Goal: Task Accomplishment & Management: Use online tool/utility

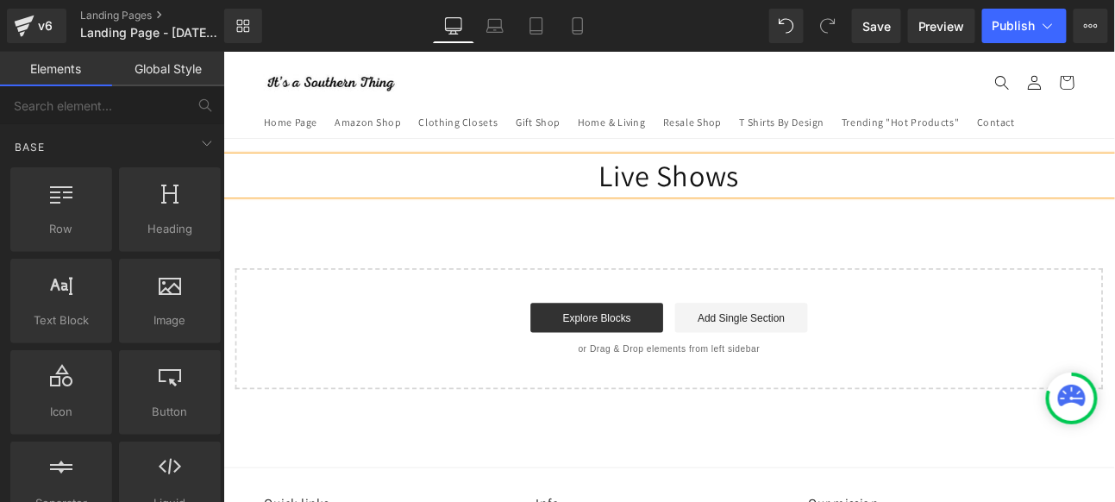
click at [491, 246] on div "Live Shows Heading Select your layout" at bounding box center [745, 309] width 1044 height 273
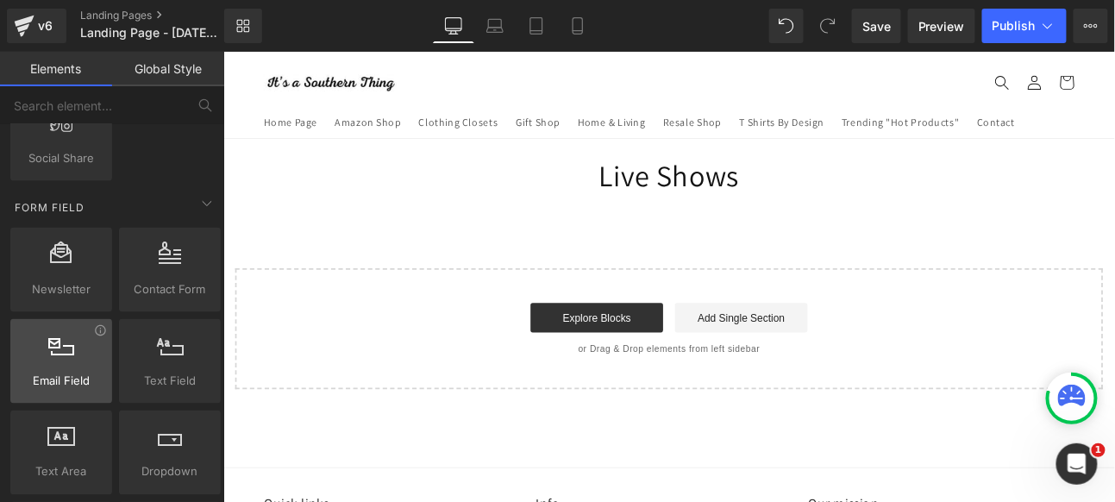
scroll to position [2588, 0]
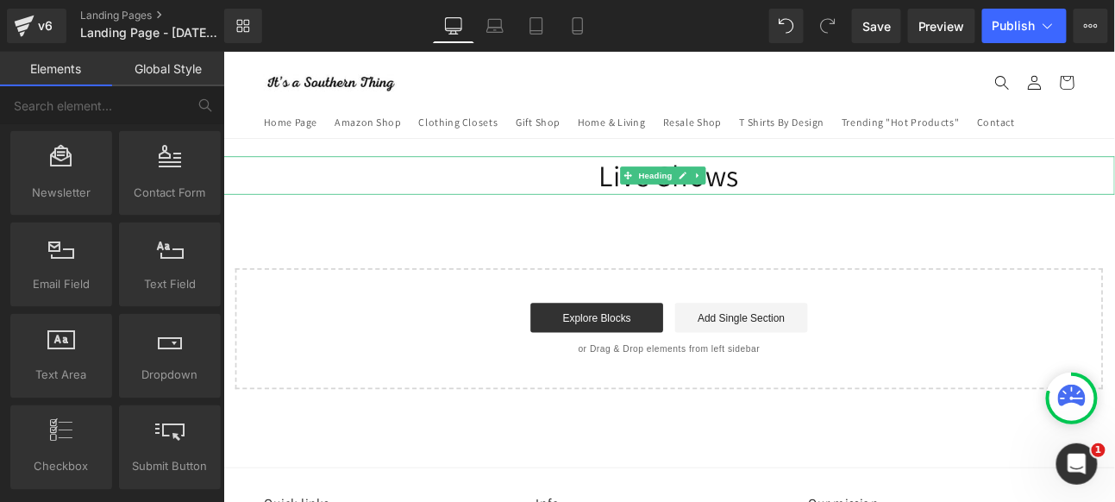
click at [839, 196] on h1 "Live Shows" at bounding box center [745, 195] width 1044 height 45
click at [836, 194] on h1 "Live Shows" at bounding box center [745, 195] width 1044 height 45
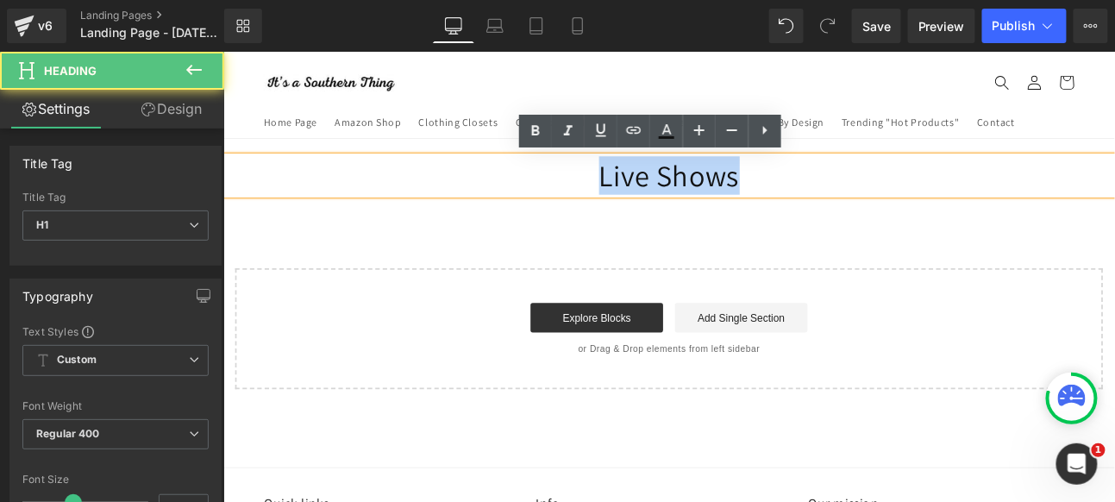
click at [523, 199] on h1 "Live Shows" at bounding box center [745, 195] width 1044 height 45
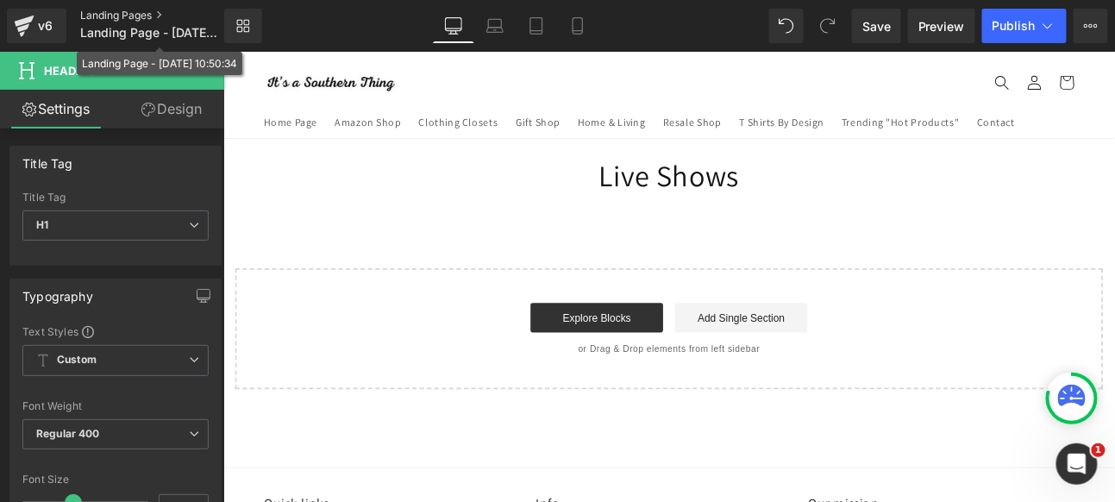
click at [137, 22] on link "Landing Pages" at bounding box center [166, 16] width 173 height 14
click at [151, 10] on link "Landing Pages" at bounding box center [166, 16] width 173 height 14
click at [119, 32] on span "Landing Page - [DATE] 10:50:34" at bounding box center [150, 33] width 140 height 14
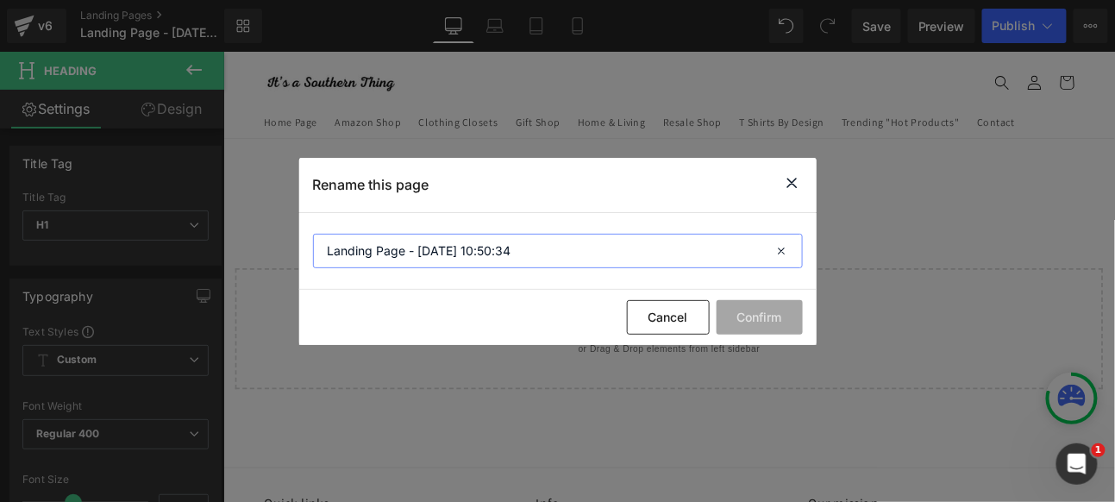
drag, startPoint x: 525, startPoint y: 253, endPoint x: 258, endPoint y: 232, distance: 267.4
click at [258, 232] on div "Rename this page Landing Page - [DATE] 10:50:34 Cancel Confirm" at bounding box center [557, 251] width 1115 height 502
type input "Live Shows"
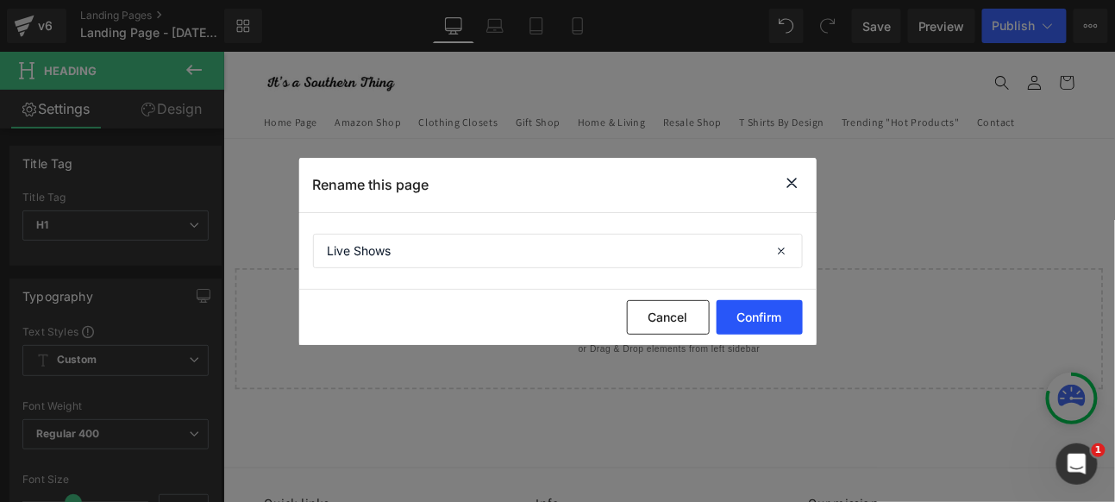
click at [751, 315] on button "Confirm" at bounding box center [760, 317] width 86 height 35
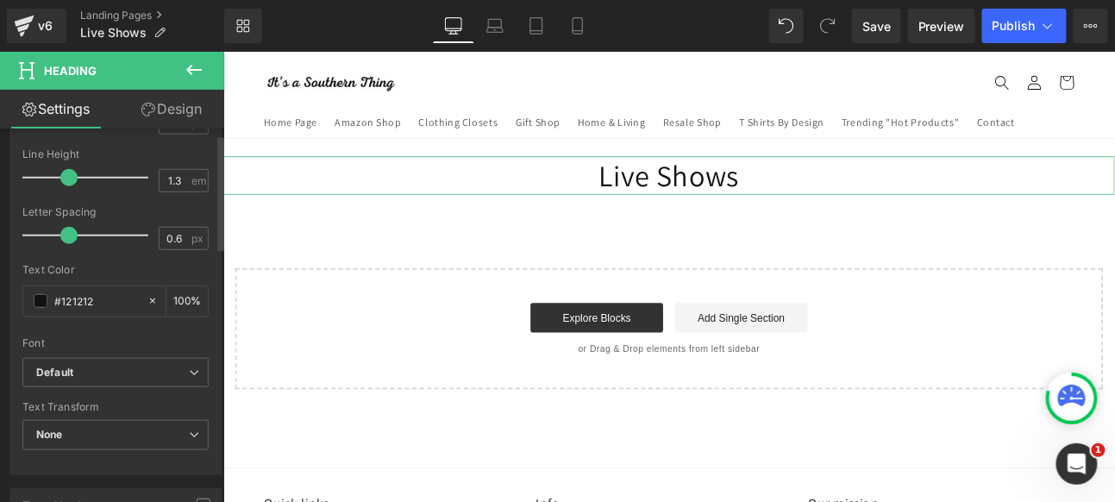
scroll to position [0, 0]
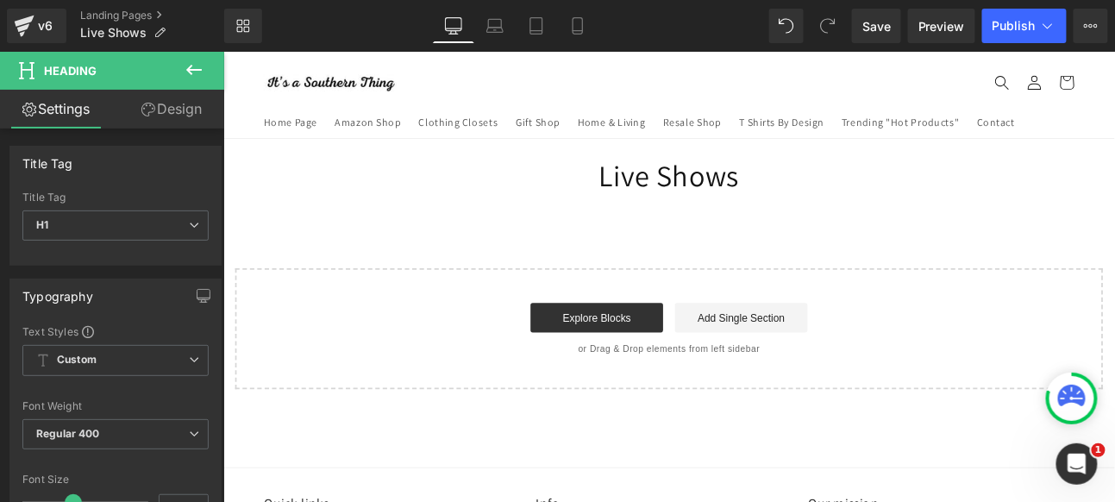
click at [199, 60] on icon at bounding box center [194, 70] width 21 height 21
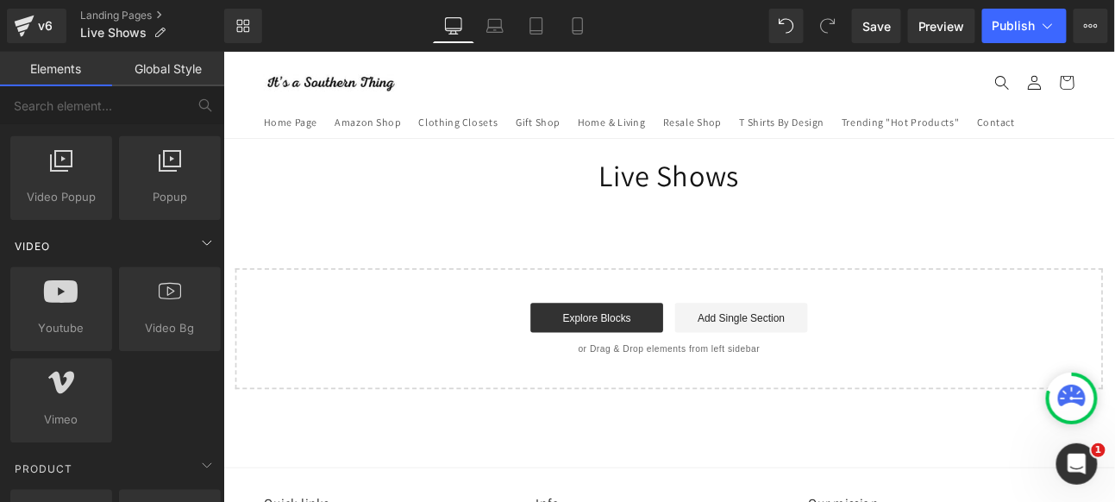
scroll to position [1194, 0]
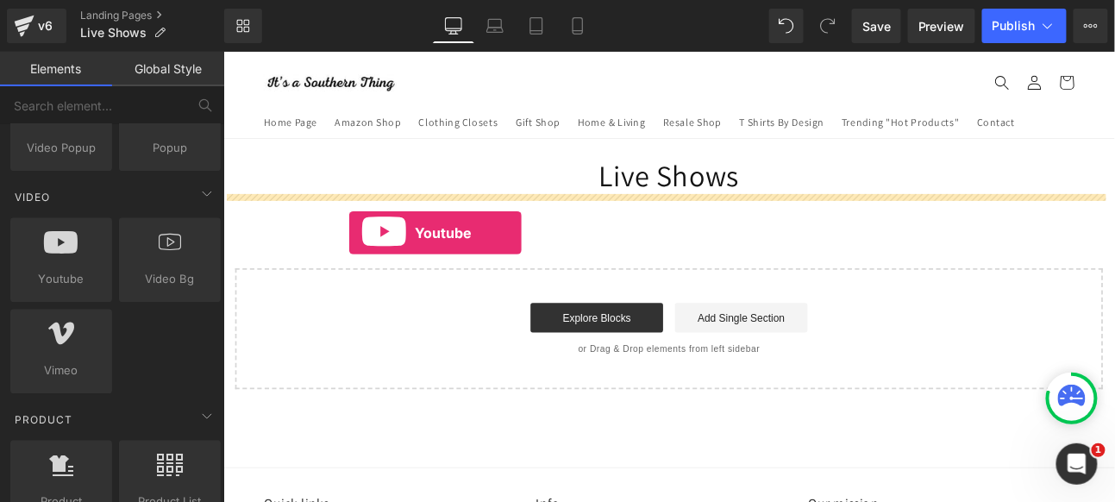
drag, startPoint x: 288, startPoint y: 308, endPoint x: 369, endPoint y: 263, distance: 92.7
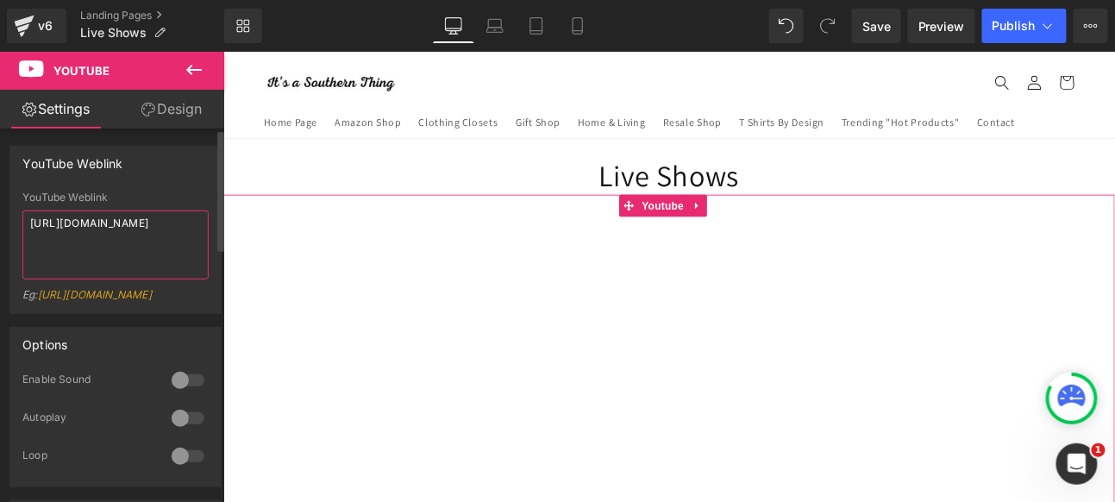
click at [170, 244] on textarea "[URL][DOMAIN_NAME]" at bounding box center [115, 244] width 186 height 69
drag, startPoint x: 138, startPoint y: 237, endPoint x: 16, endPoint y: 212, distance: 124.2
click at [16, 212] on div "YouTube Weblink [URL][DOMAIN_NAME] Eg: [URL][DOMAIN_NAME]" at bounding box center [115, 253] width 210 height 122
paste textarea "[URL][DOMAIN_NAME]"
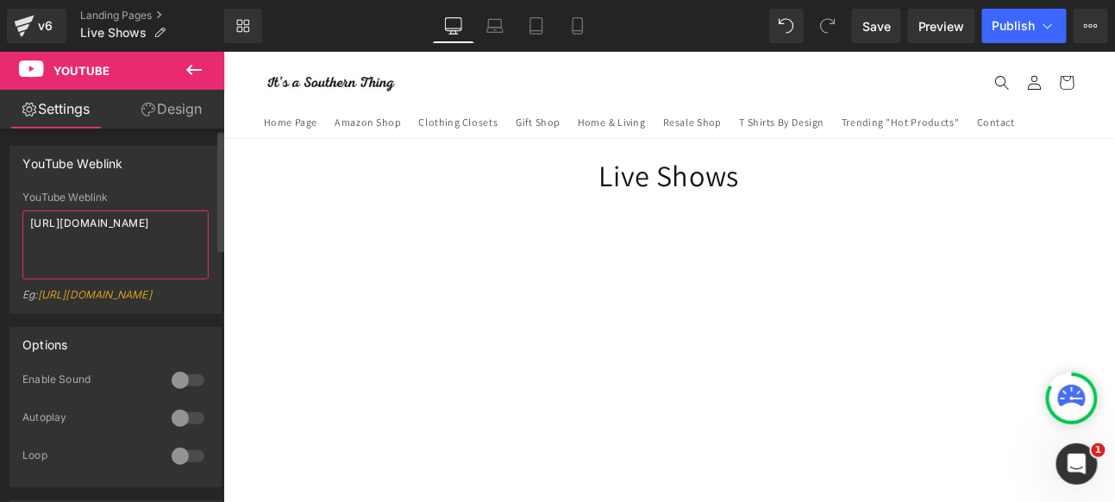
scroll to position [96, 0]
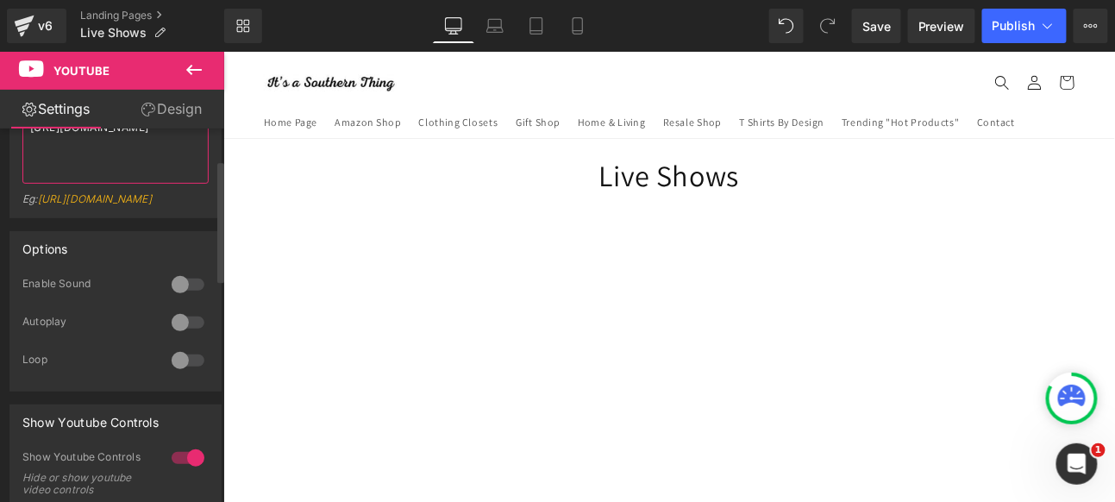
type textarea "[URL][DOMAIN_NAME]"
click at [192, 298] on div at bounding box center [187, 285] width 41 height 28
click at [190, 336] on div at bounding box center [187, 323] width 41 height 28
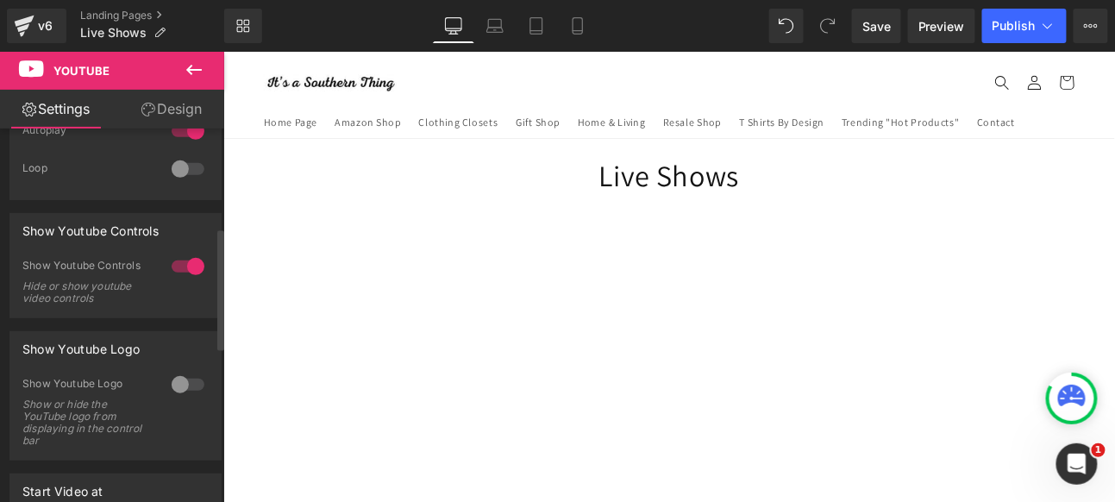
scroll to position [383, 0]
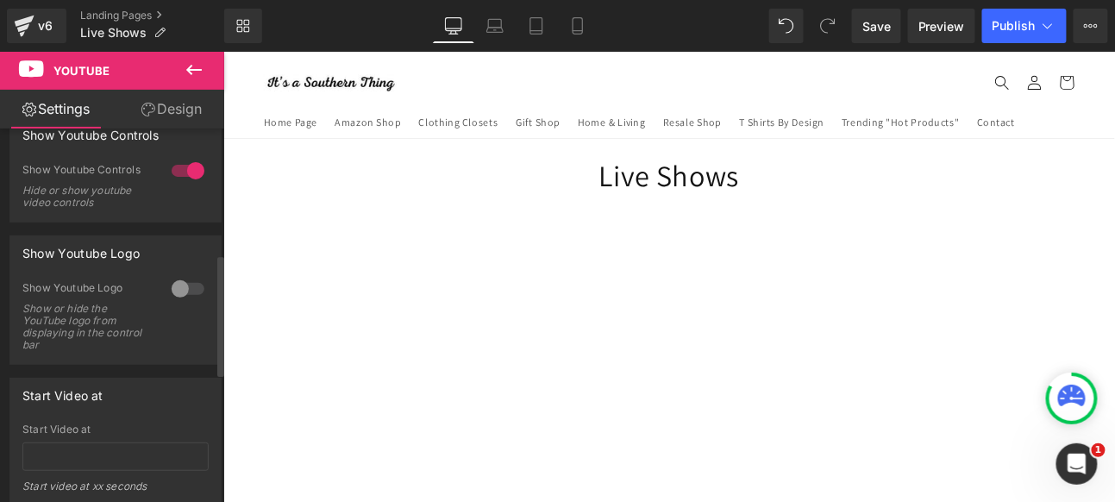
click at [192, 303] on div at bounding box center [187, 289] width 41 height 28
click at [169, 303] on div at bounding box center [187, 289] width 41 height 28
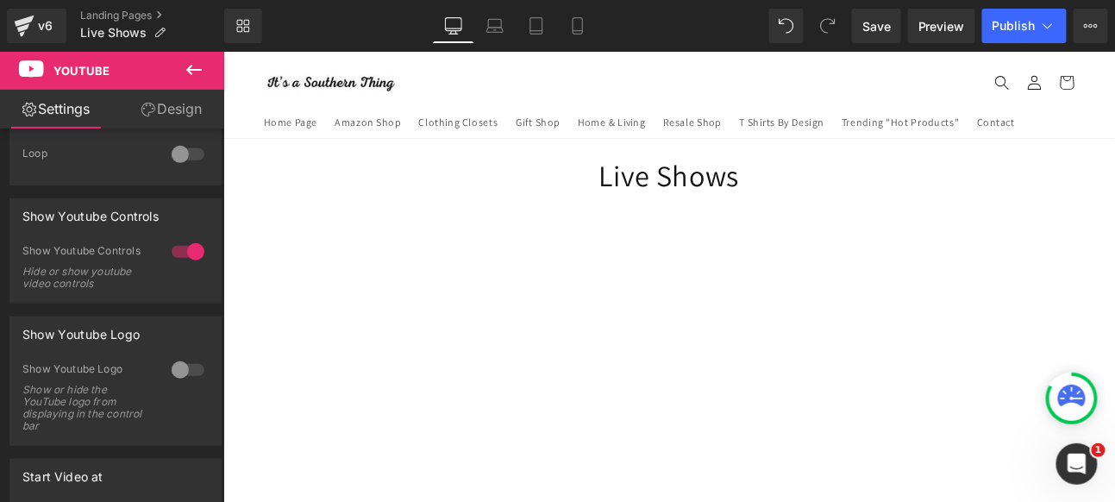
scroll to position [298, 0]
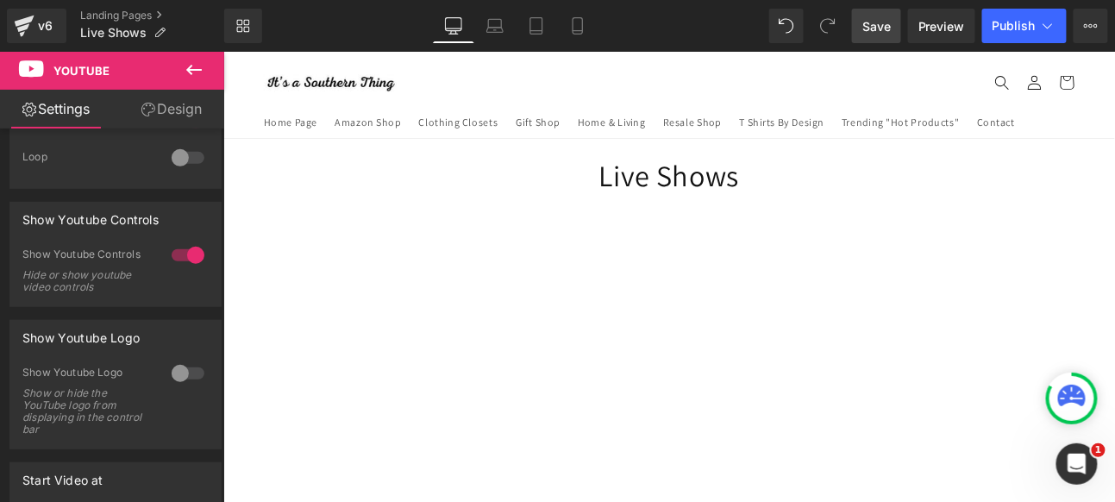
click at [891, 25] on span "Save" at bounding box center [877, 26] width 28 height 18
click at [1012, 27] on span "Publish" at bounding box center [1014, 26] width 43 height 14
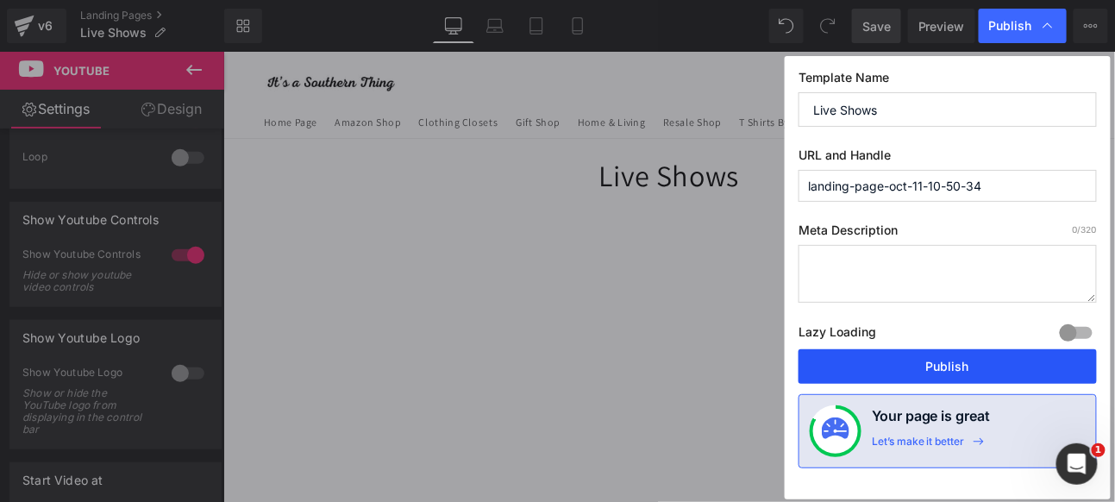
click at [971, 358] on button "Publish" at bounding box center [948, 366] width 298 height 35
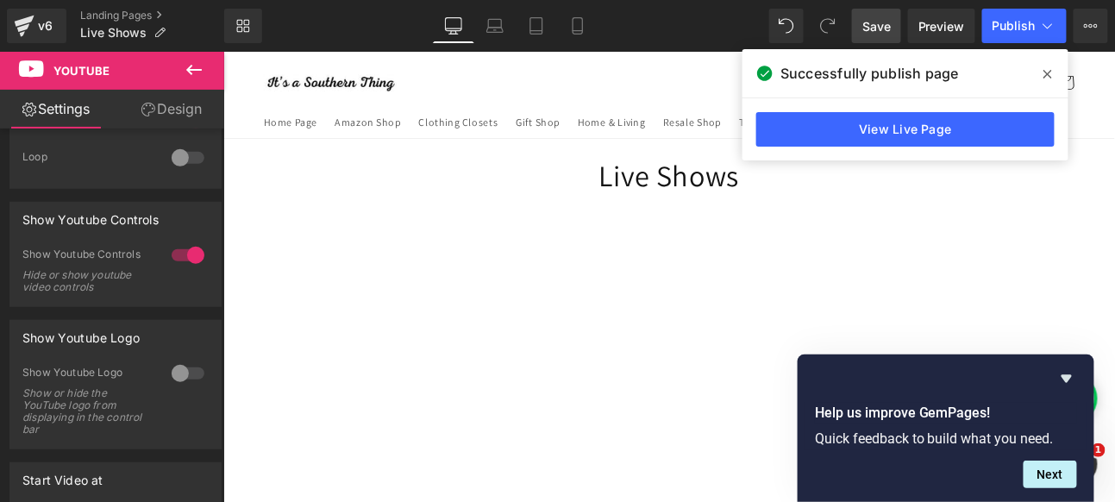
drag, startPoint x: 936, startPoint y: 24, endPoint x: 796, endPoint y: 64, distance: 145.3
click at [936, 23] on span "Preview" at bounding box center [942, 26] width 47 height 18
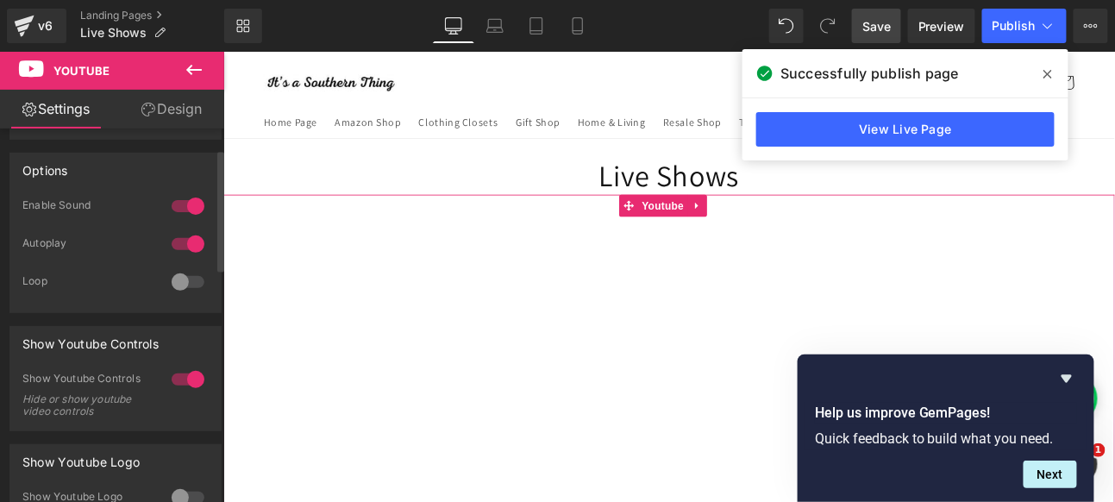
scroll to position [11, 0]
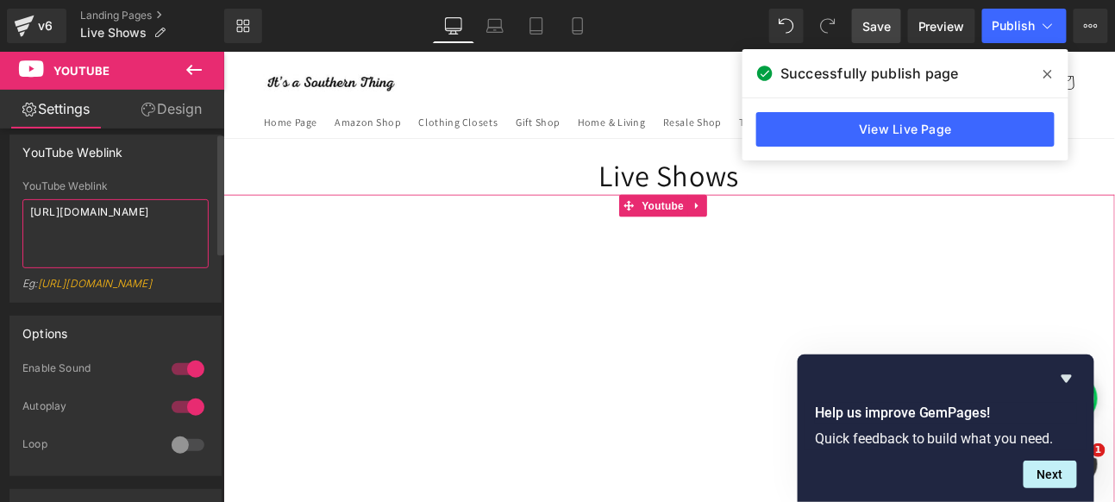
click at [138, 267] on textarea "[URL][DOMAIN_NAME]" at bounding box center [115, 233] width 186 height 69
drag, startPoint x: 188, startPoint y: 258, endPoint x: 10, endPoint y: 179, distance: 194.6
click at [10, 180] on div "[URL][DOMAIN_NAME] YouTube Weblink [URL][DOMAIN_NAME] Eg: [URL][DOMAIN_NAME]" at bounding box center [115, 241] width 210 height 122
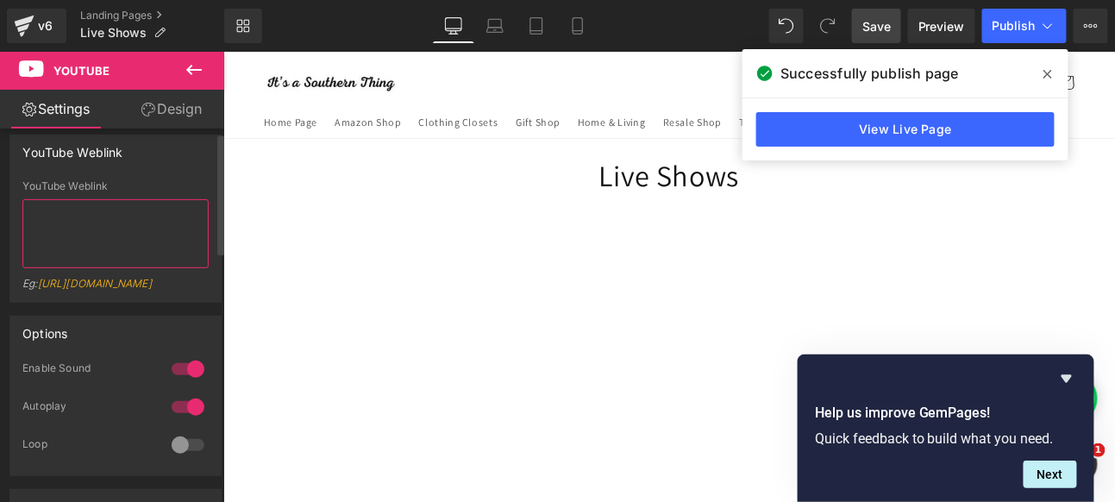
paste textarea "[URL][DOMAIN_NAME]"
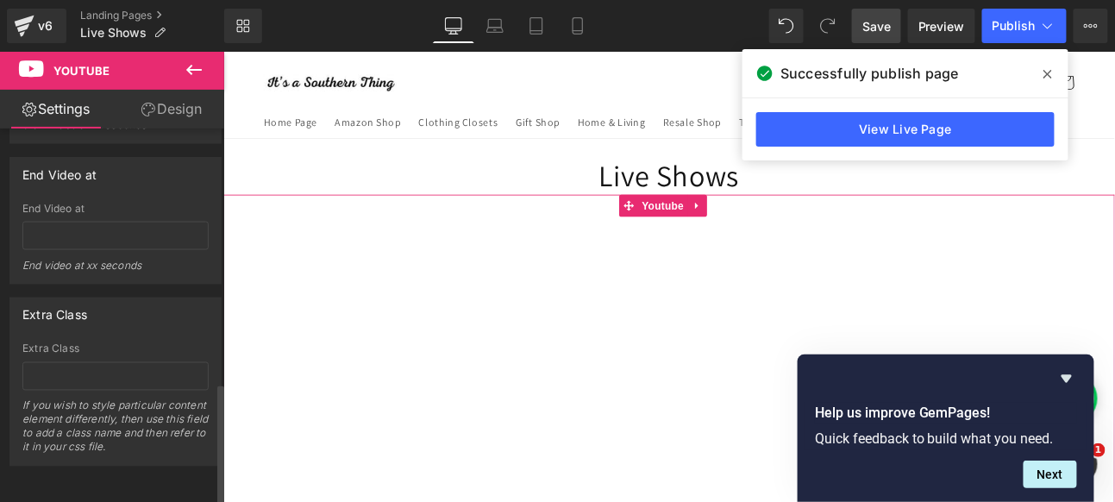
scroll to position [778, 0]
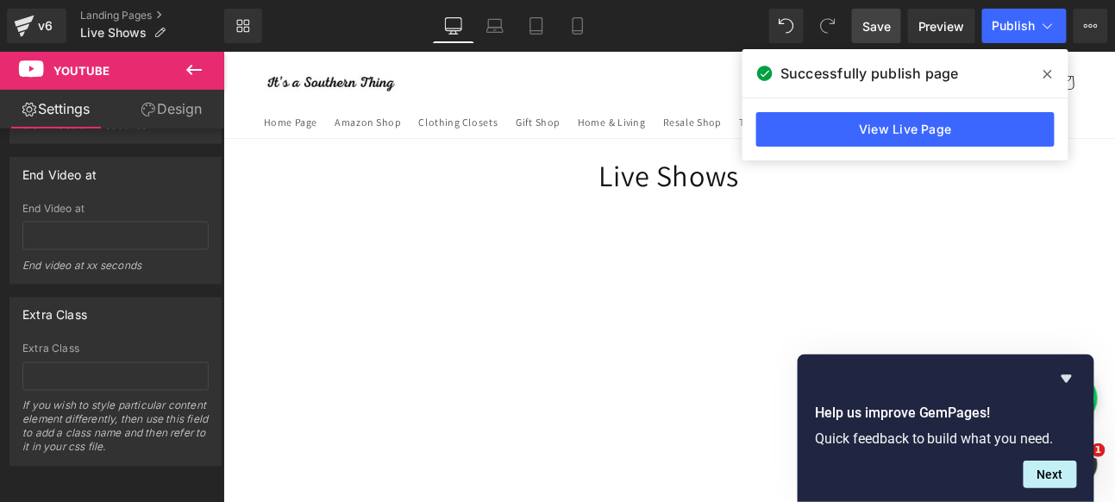
click at [879, 22] on span "Save" at bounding box center [877, 26] width 28 height 18
click at [1049, 474] on button "Next" at bounding box center [1050, 475] width 53 height 28
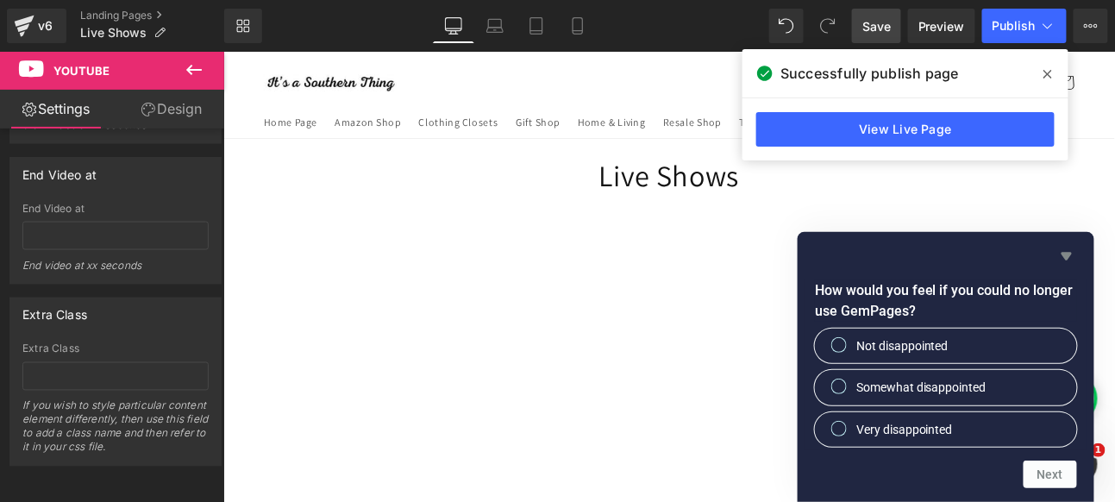
click at [1071, 260] on icon "Hide survey" at bounding box center [1067, 256] width 21 height 21
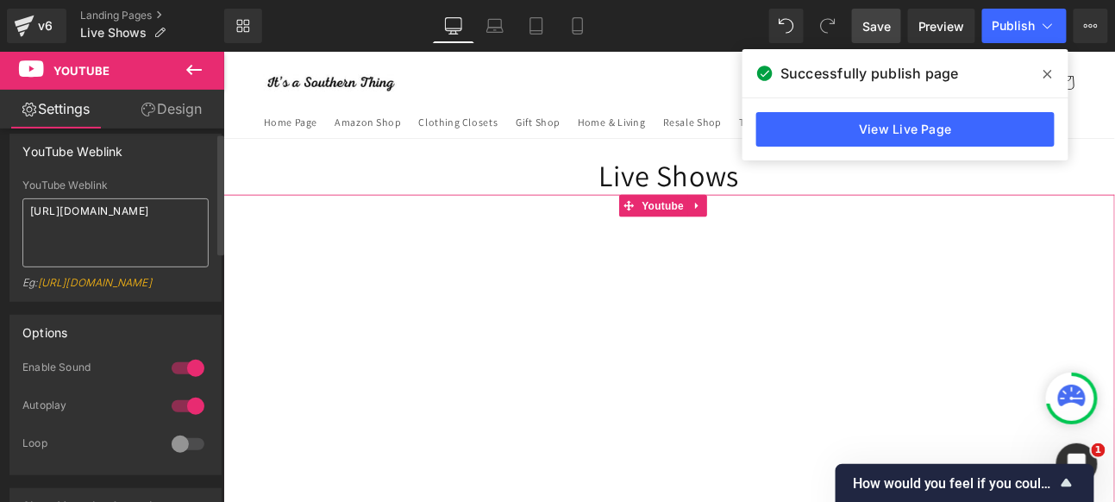
scroll to position [11, 0]
drag, startPoint x: 26, startPoint y: 210, endPoint x: 222, endPoint y: 234, distance: 197.2
click at [222, 234] on div "YouTube Weblink [URL][DOMAIN_NAME] YouTube Weblink [URL][DOMAIN_NAME] Eg: [URL]…" at bounding box center [112, 319] width 224 height 381
paste textarea "[DOMAIN_NAME][URL]"
type textarea "[URL][DOMAIN_NAME]"
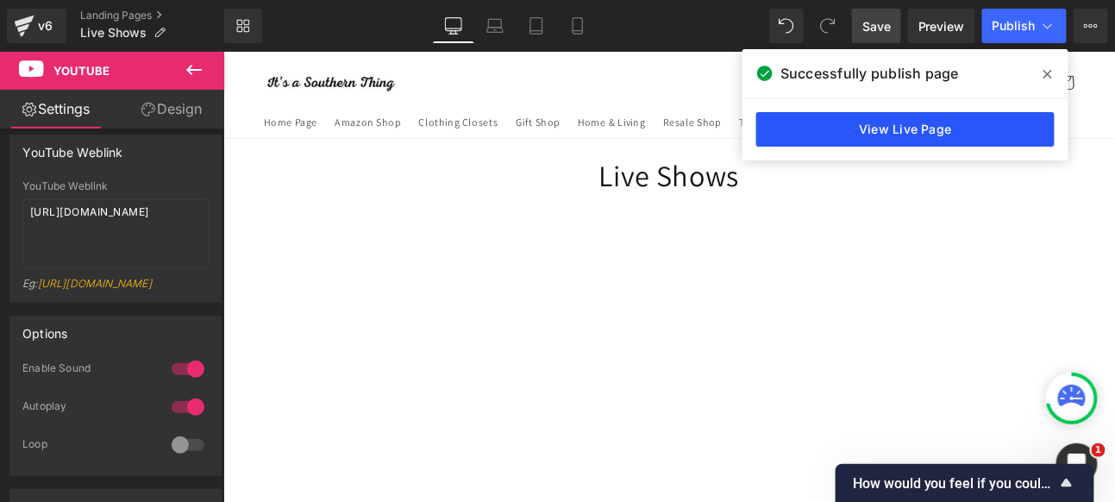
click at [902, 134] on link "View Live Page" at bounding box center [906, 129] width 298 height 35
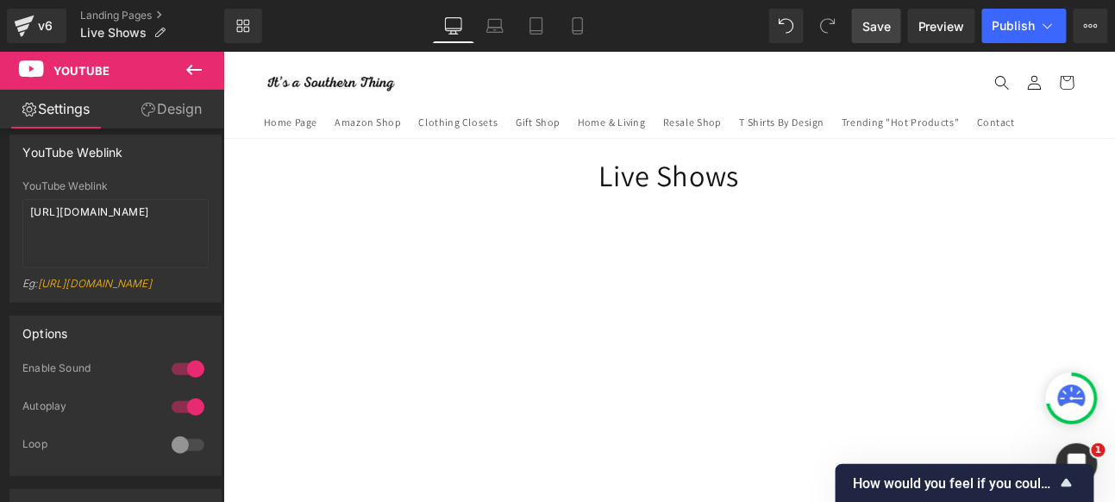
click at [197, 70] on icon at bounding box center [194, 70] width 16 height 10
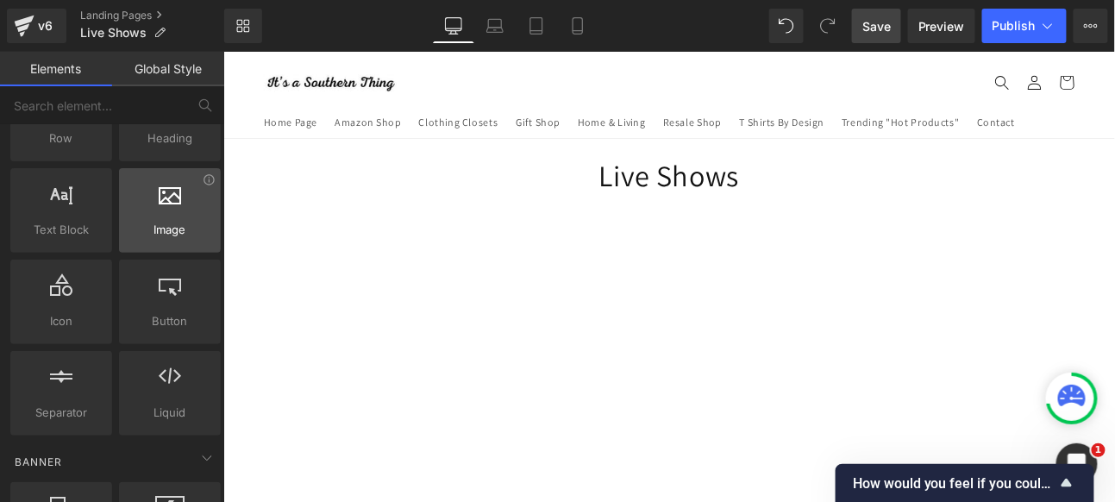
scroll to position [0, 0]
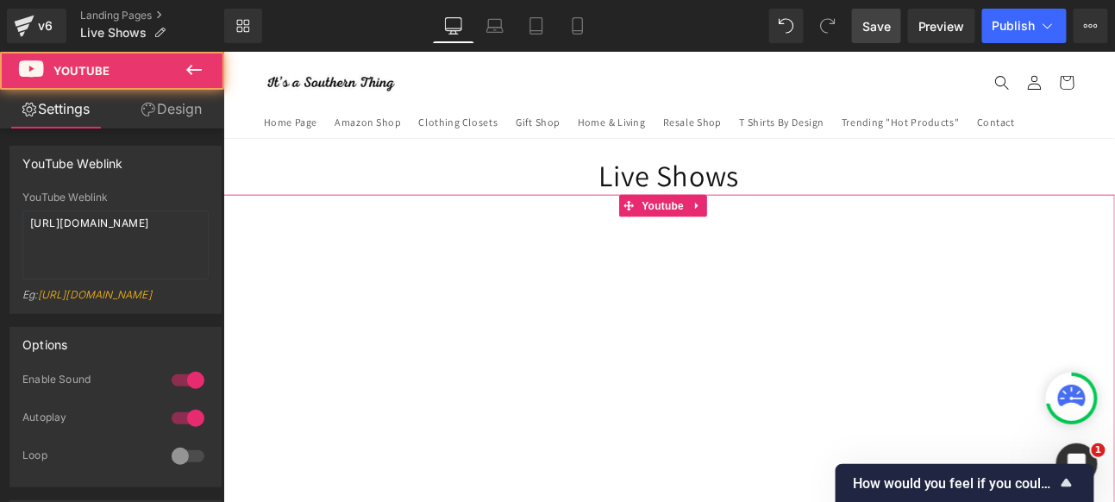
click at [759, 293] on div at bounding box center [745, 512] width 1044 height 588
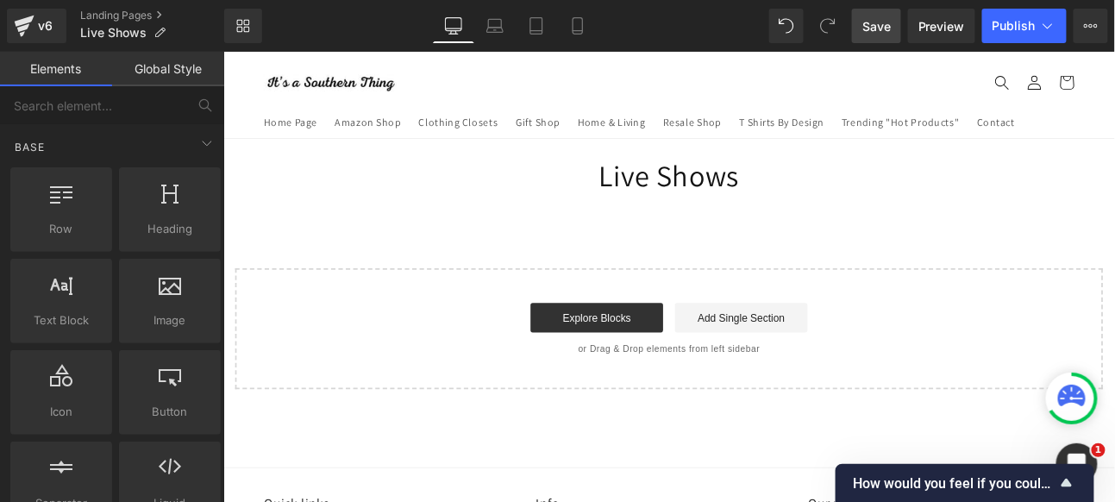
click at [471, 273] on div "Live Shows Heading Select your layout" at bounding box center [745, 309] width 1044 height 273
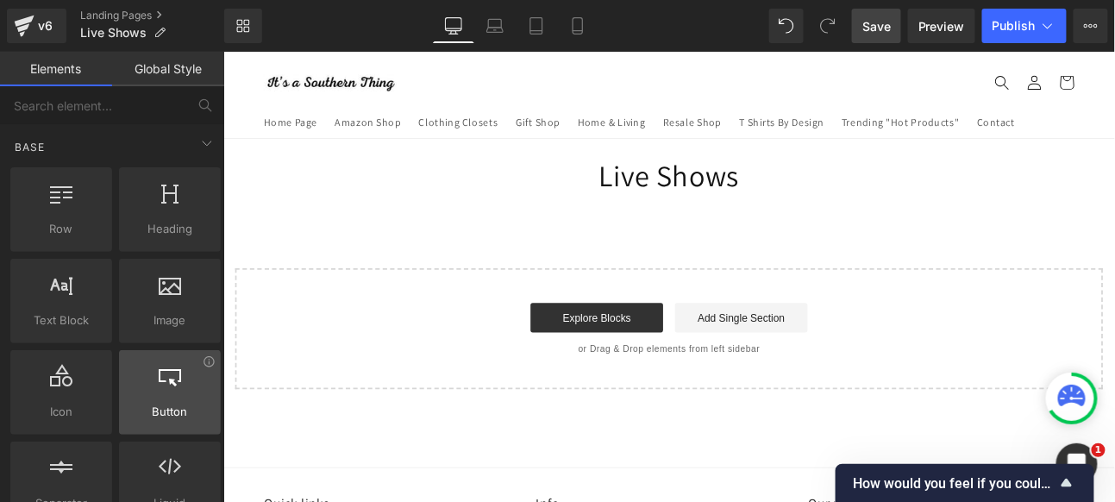
scroll to position [192, 0]
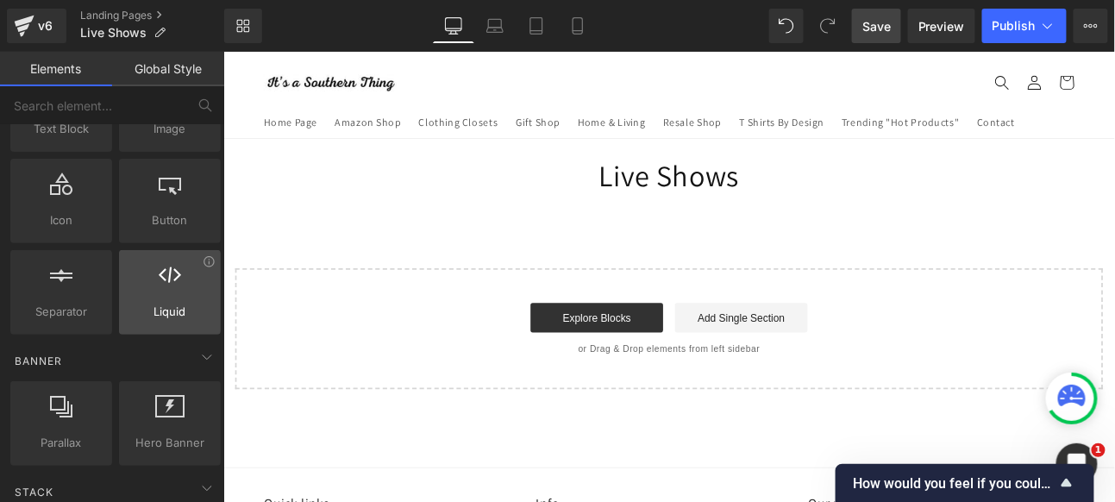
click at [188, 281] on div at bounding box center [169, 283] width 91 height 39
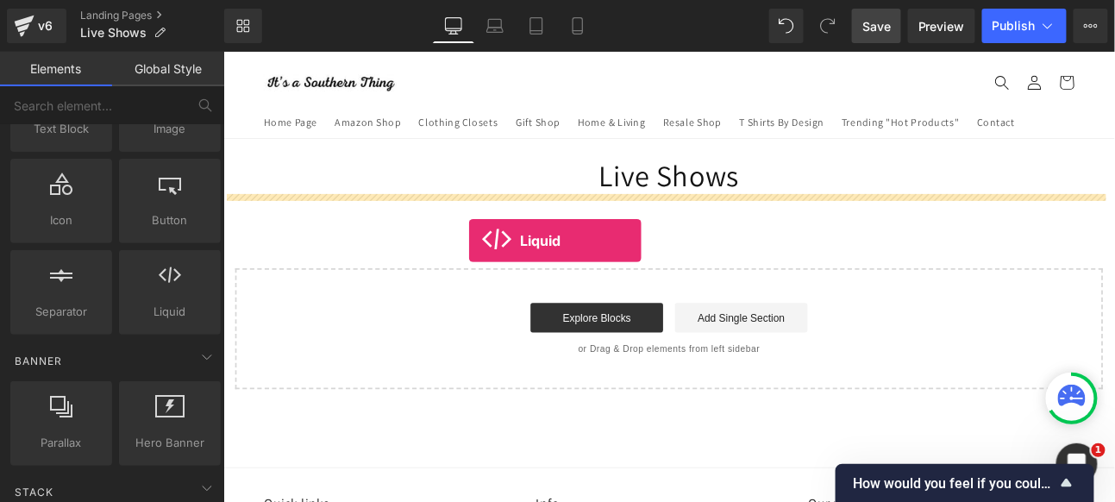
drag, startPoint x: 481, startPoint y: 276, endPoint x: 510, endPoint y: 272, distance: 28.8
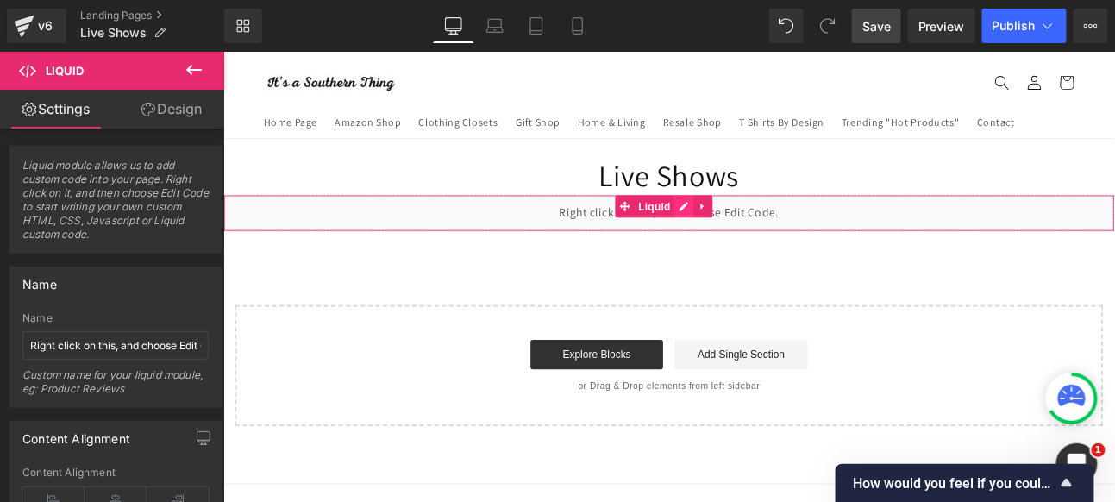
click at [756, 236] on div "Liquid" at bounding box center [745, 239] width 1044 height 43
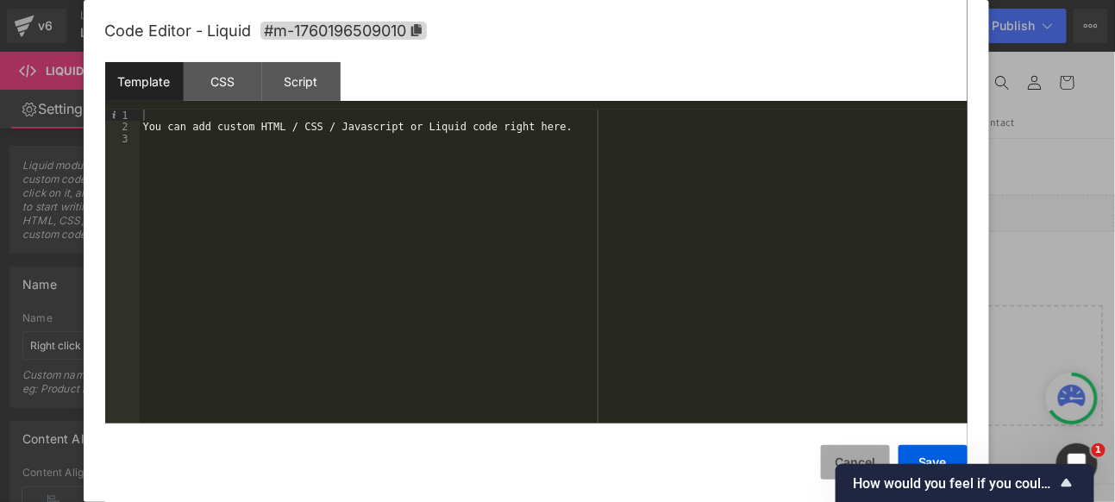
click at [838, 456] on button "Cancel" at bounding box center [855, 462] width 69 height 35
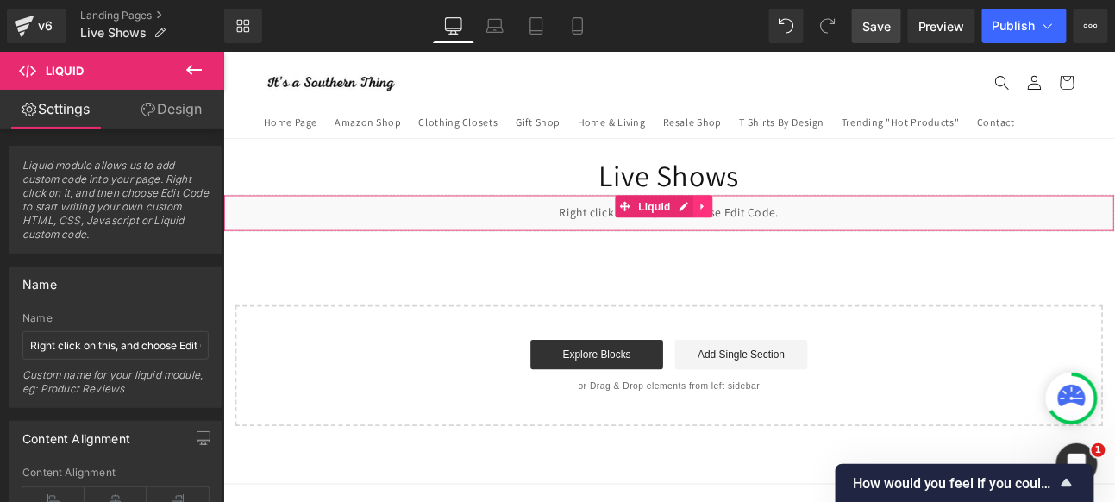
click at [784, 234] on icon at bounding box center [784, 231] width 12 height 13
click at [794, 229] on icon at bounding box center [795, 231] width 12 height 13
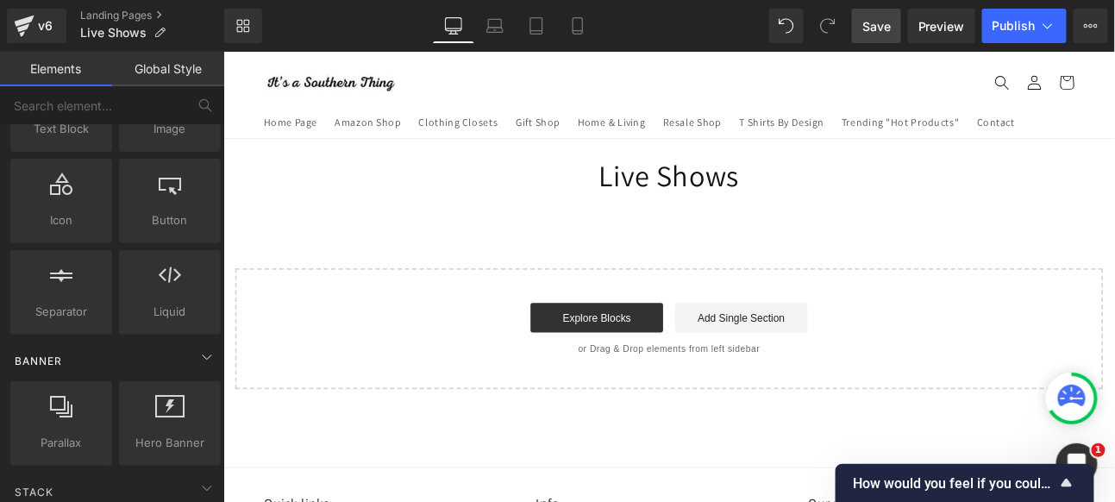
scroll to position [0, 0]
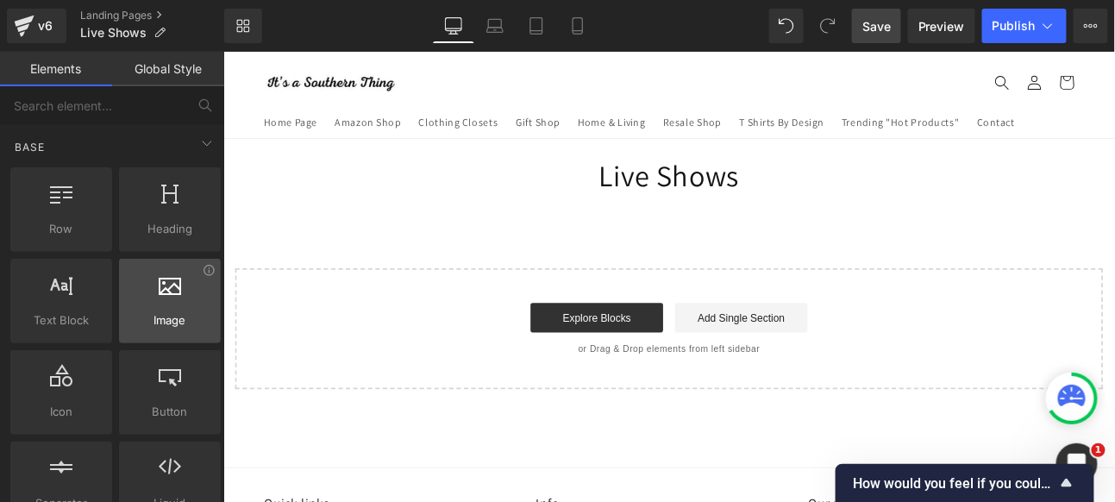
click at [160, 288] on icon at bounding box center [170, 284] width 22 height 22
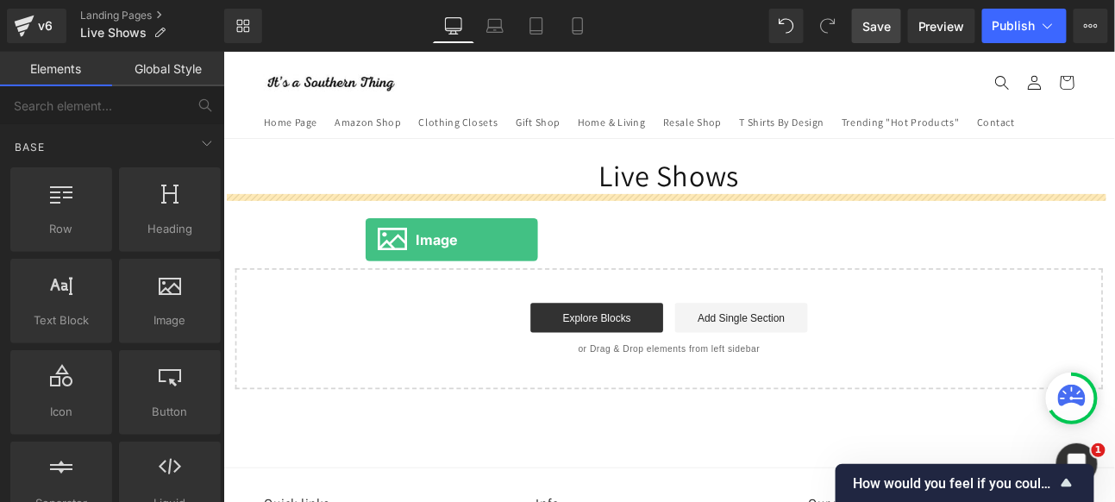
drag, startPoint x: 378, startPoint y: 280, endPoint x: 388, endPoint y: 271, distance: 13.5
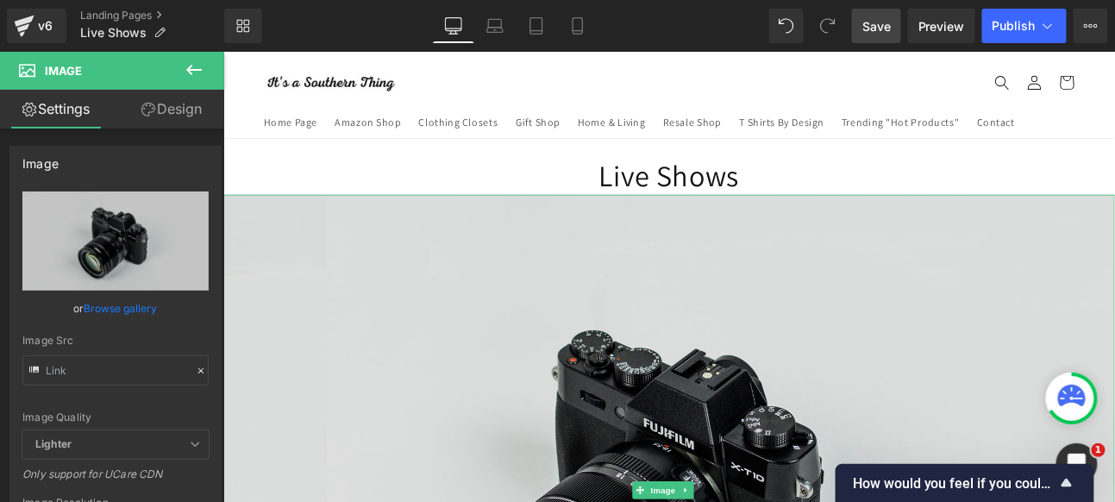
type input "//[DOMAIN_NAME][URL]"
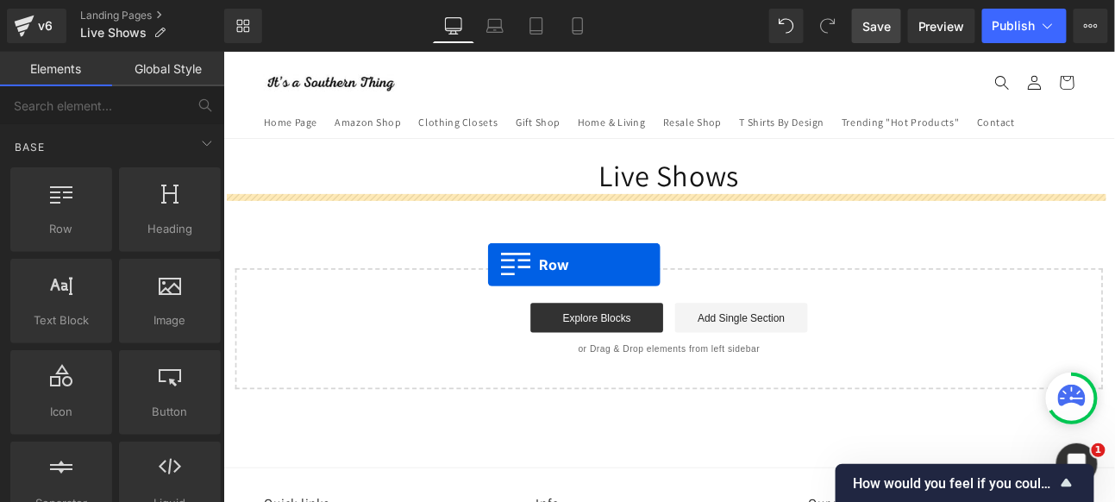
drag, startPoint x: 274, startPoint y: 262, endPoint x: 535, endPoint y: 300, distance: 263.3
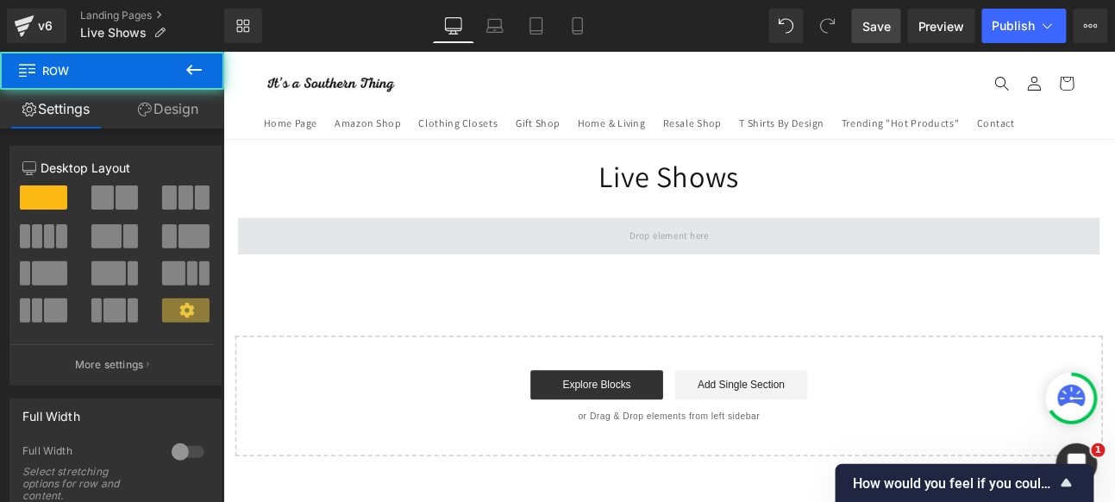
click at [416, 264] on span at bounding box center [744, 266] width 1009 height 43
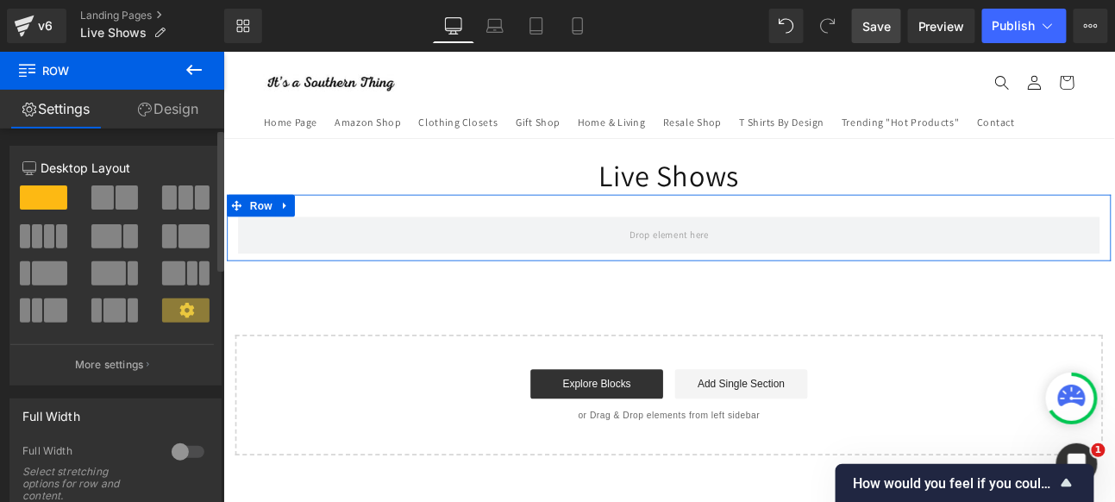
click at [111, 198] on button at bounding box center [115, 197] width 49 height 24
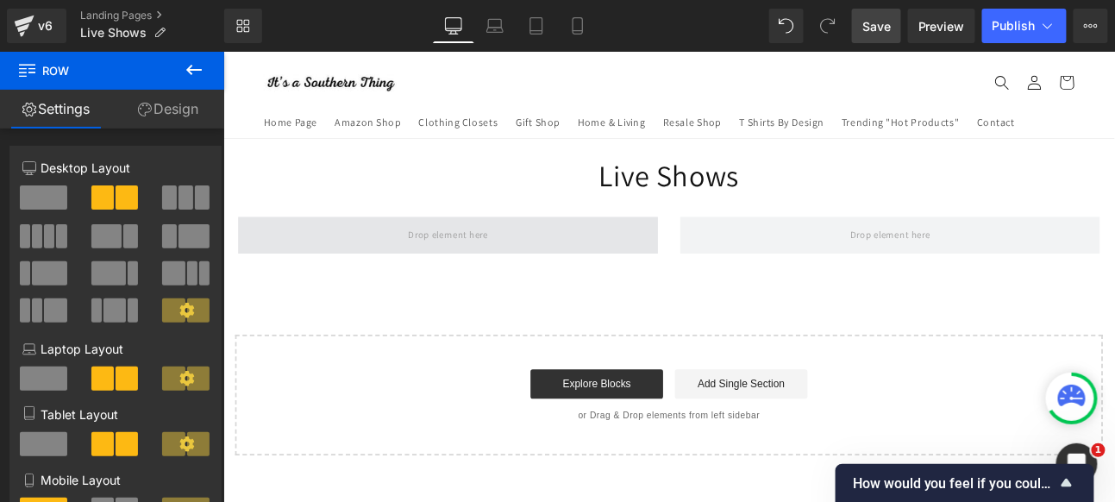
click at [475, 270] on span at bounding box center [485, 265] width 105 height 28
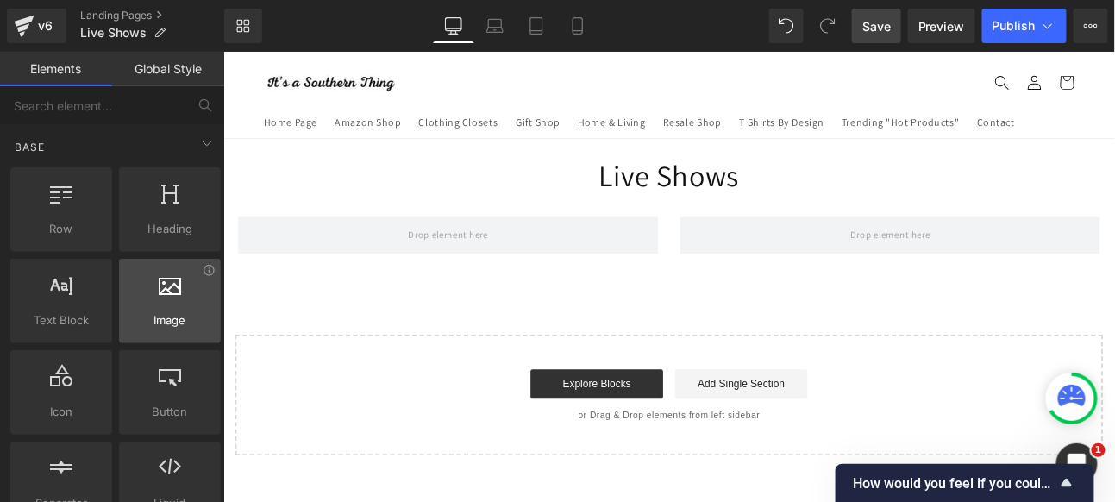
click at [161, 296] on div at bounding box center [169, 292] width 91 height 39
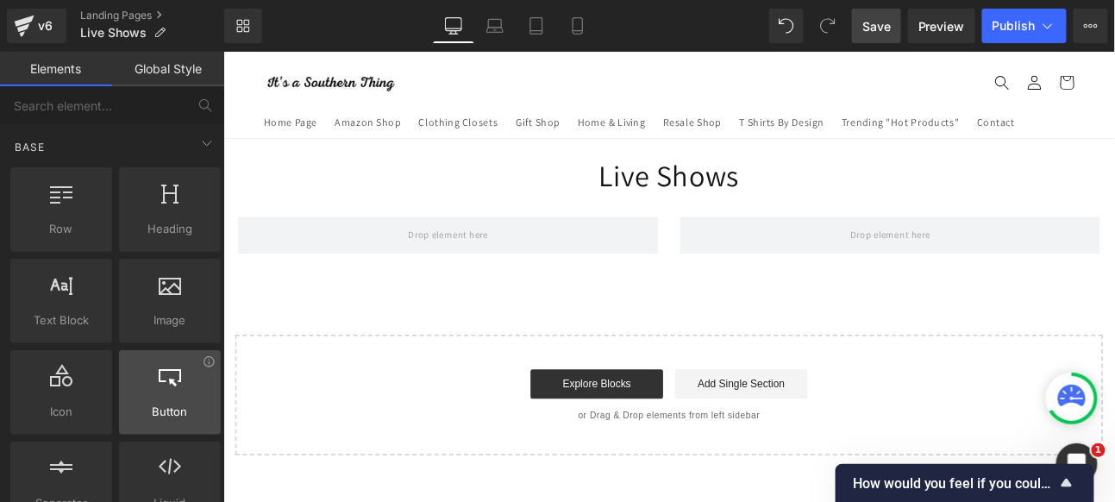
scroll to position [96, 0]
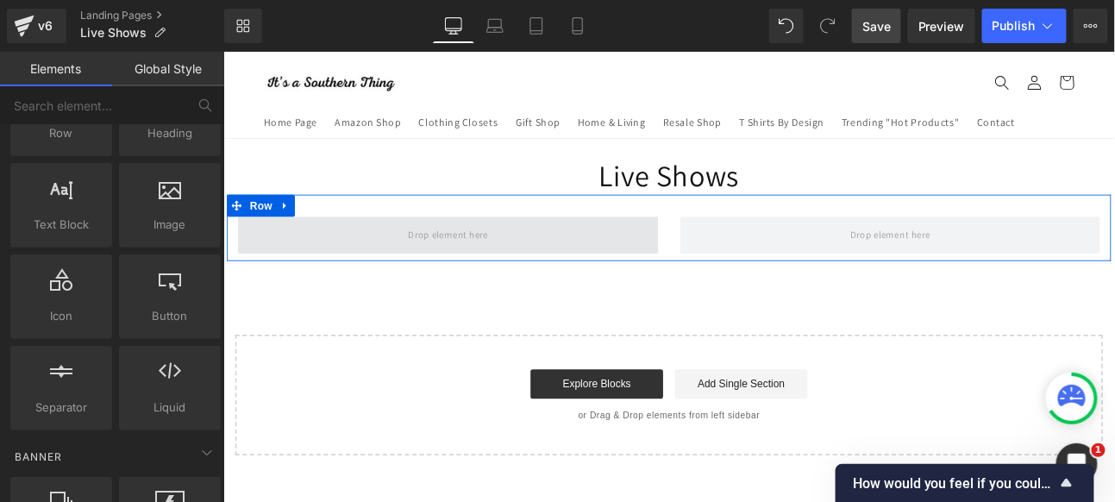
click at [461, 270] on span at bounding box center [485, 265] width 105 height 28
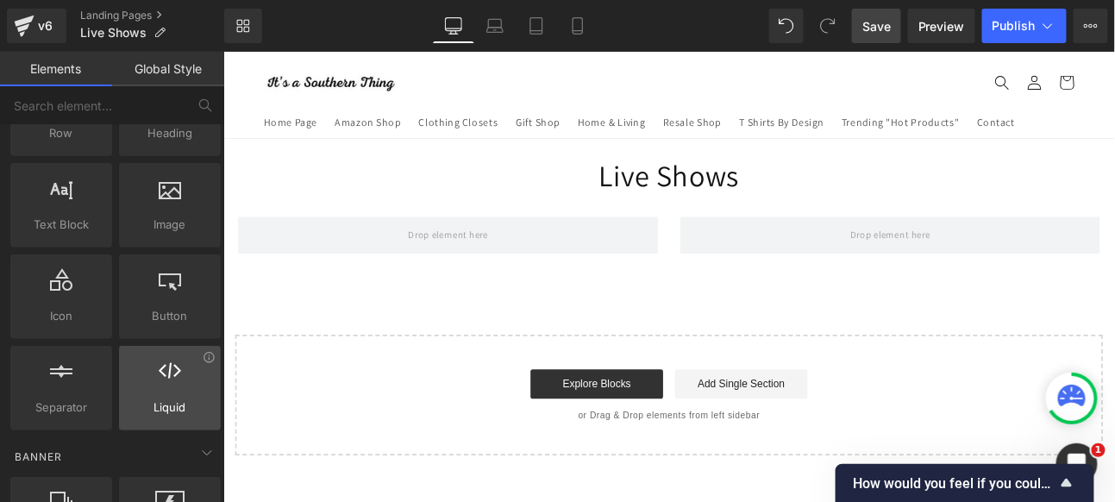
click at [176, 380] on div at bounding box center [169, 379] width 91 height 39
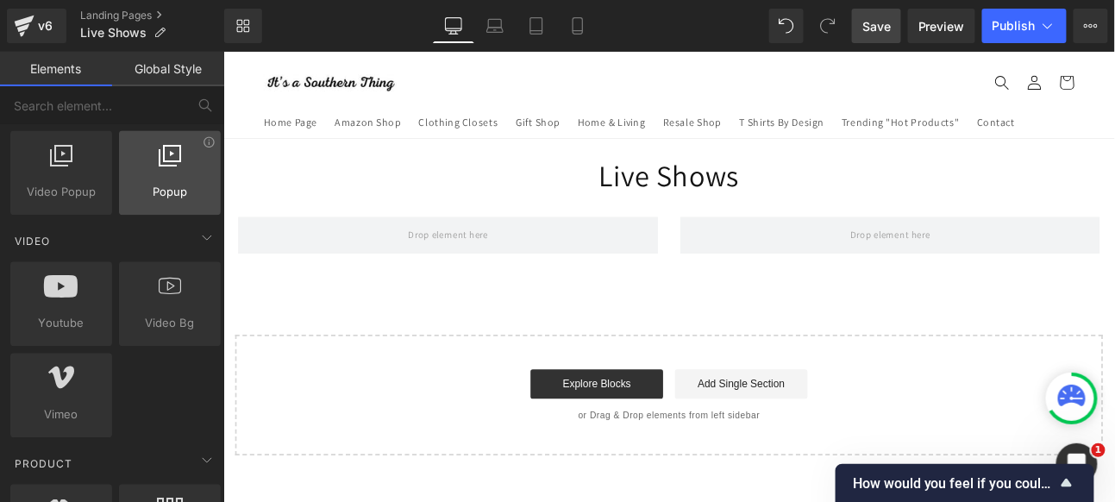
scroll to position [1246, 0]
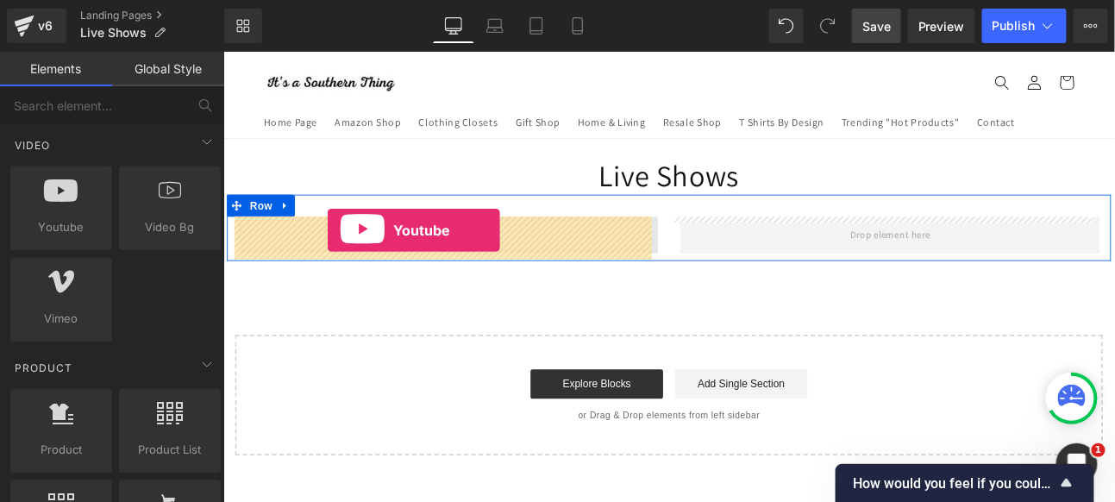
drag, startPoint x: 298, startPoint y: 252, endPoint x: 344, endPoint y: 260, distance: 46.4
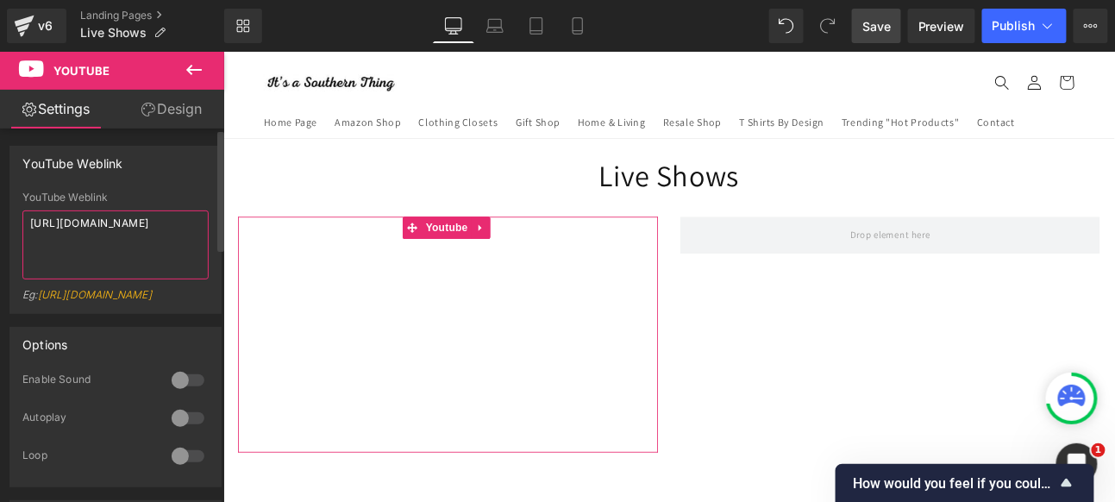
drag, startPoint x: 84, startPoint y: 231, endPoint x: 23, endPoint y: 223, distance: 61.0
click at [23, 223] on textarea "[URL][DOMAIN_NAME]" at bounding box center [115, 244] width 186 height 69
paste textarea "[DOMAIN_NAME][URL]"
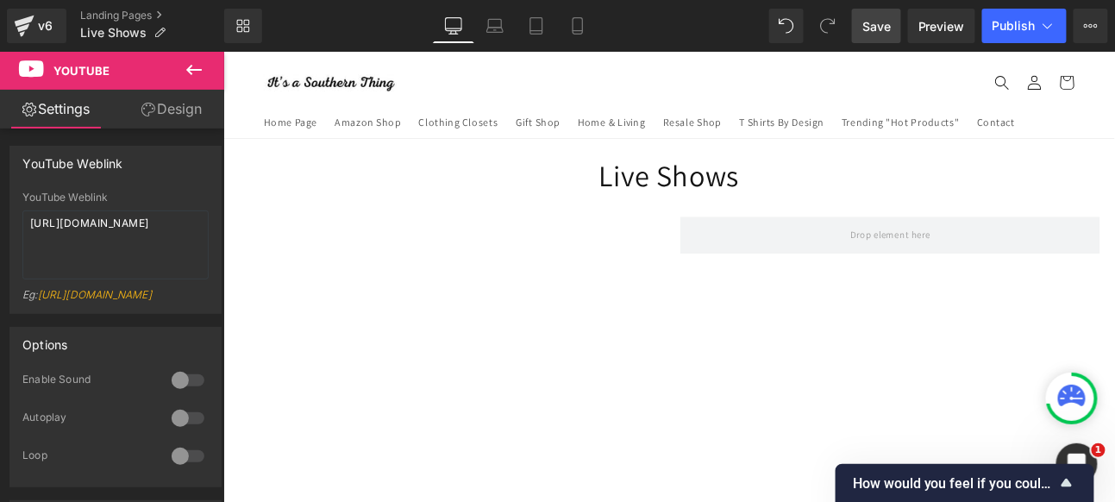
click at [887, 24] on span "Save" at bounding box center [877, 26] width 28 height 18
click at [996, 28] on span "Publish" at bounding box center [1014, 26] width 43 height 14
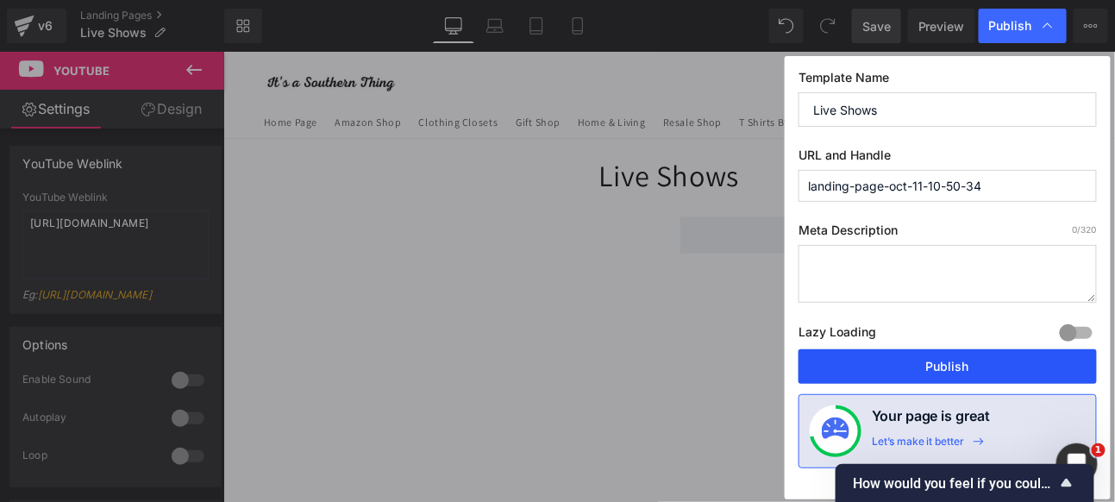
click at [958, 367] on button "Publish" at bounding box center [948, 366] width 298 height 35
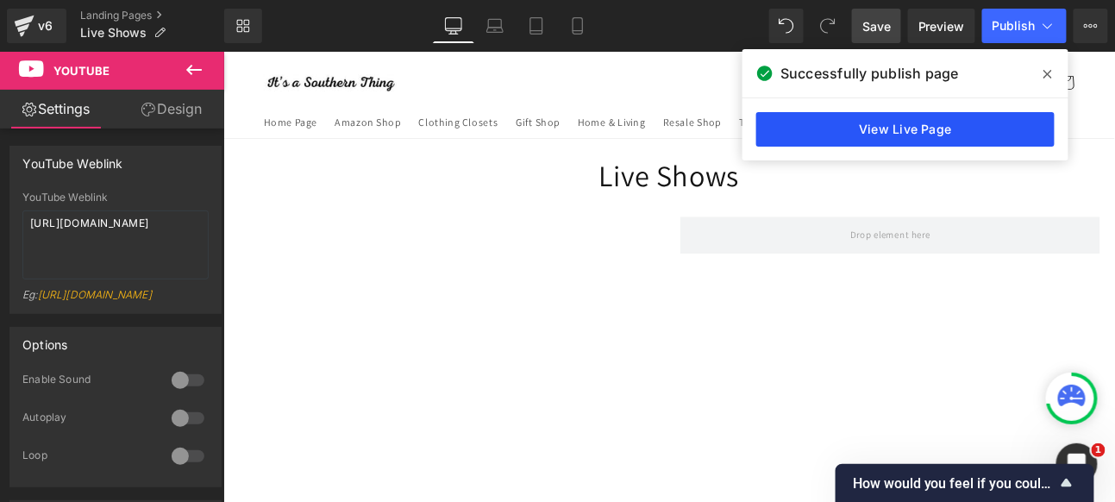
click at [883, 128] on link "View Live Page" at bounding box center [906, 129] width 298 height 35
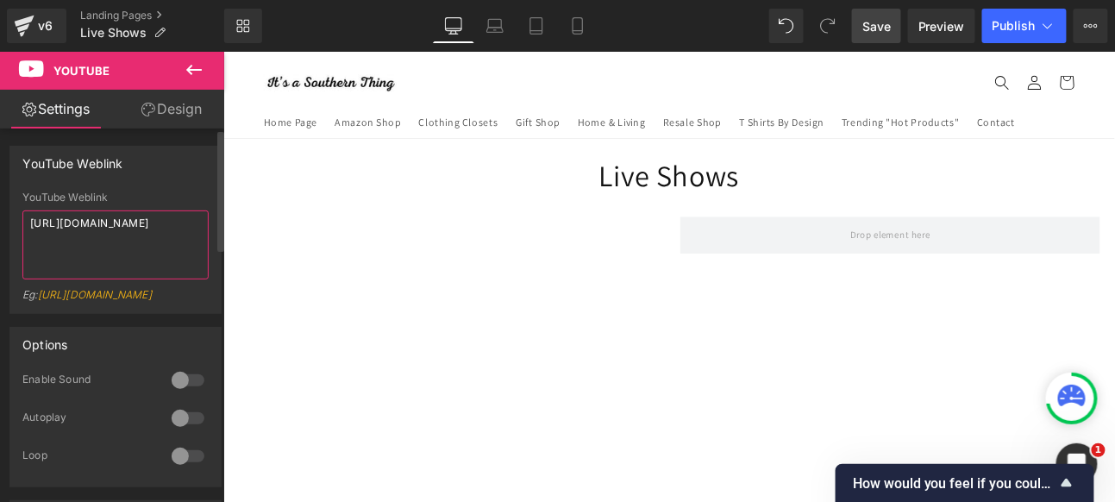
click at [148, 236] on textarea "[URL][DOMAIN_NAME]" at bounding box center [115, 244] width 186 height 69
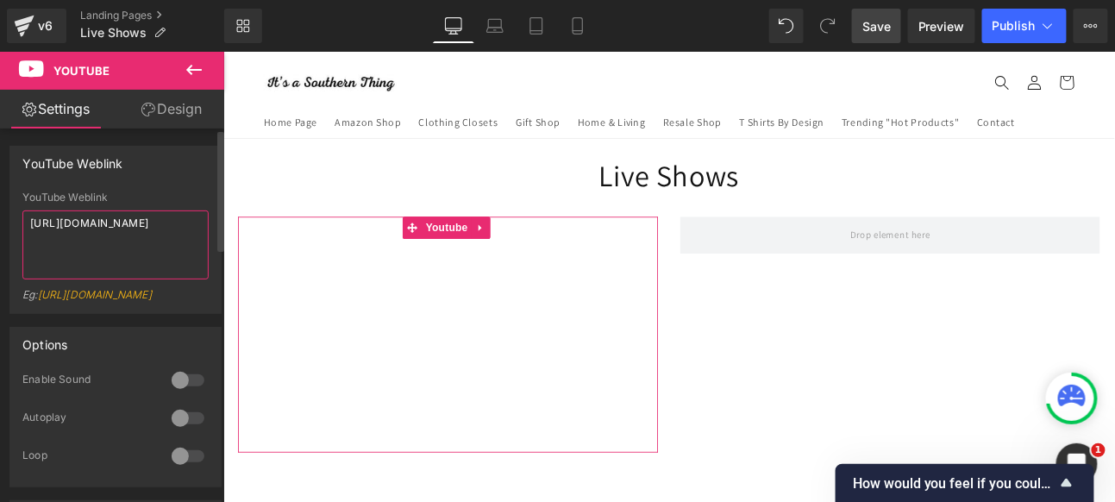
drag, startPoint x: 162, startPoint y: 236, endPoint x: 43, endPoint y: 228, distance: 119.4
click at [22, 215] on textarea "[URL][DOMAIN_NAME]" at bounding box center [115, 244] width 186 height 69
paste textarea "[DOMAIN_NAME][URL]"
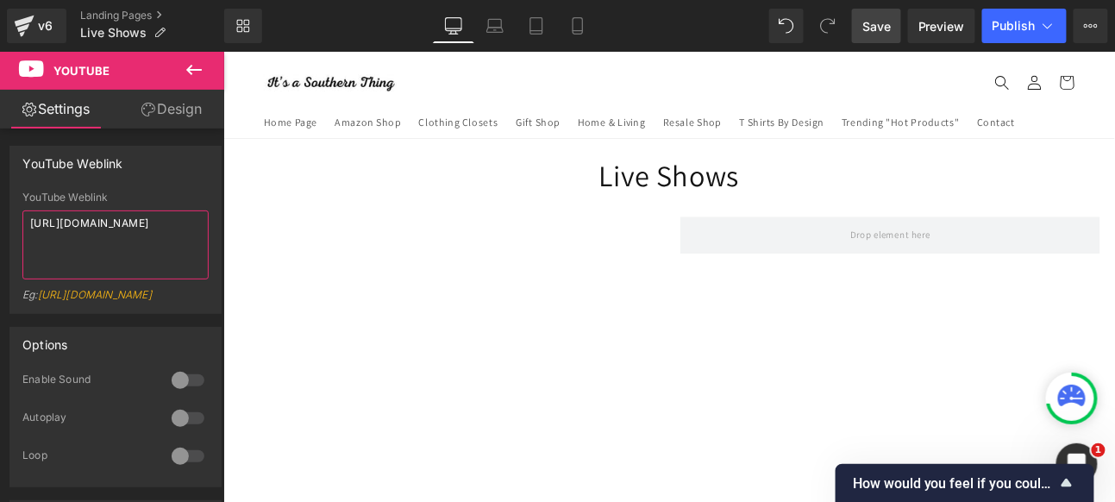
type textarea "[URL][DOMAIN_NAME]"
click at [878, 25] on span "Save" at bounding box center [877, 26] width 28 height 18
click at [1012, 28] on span "Publish" at bounding box center [1014, 26] width 43 height 14
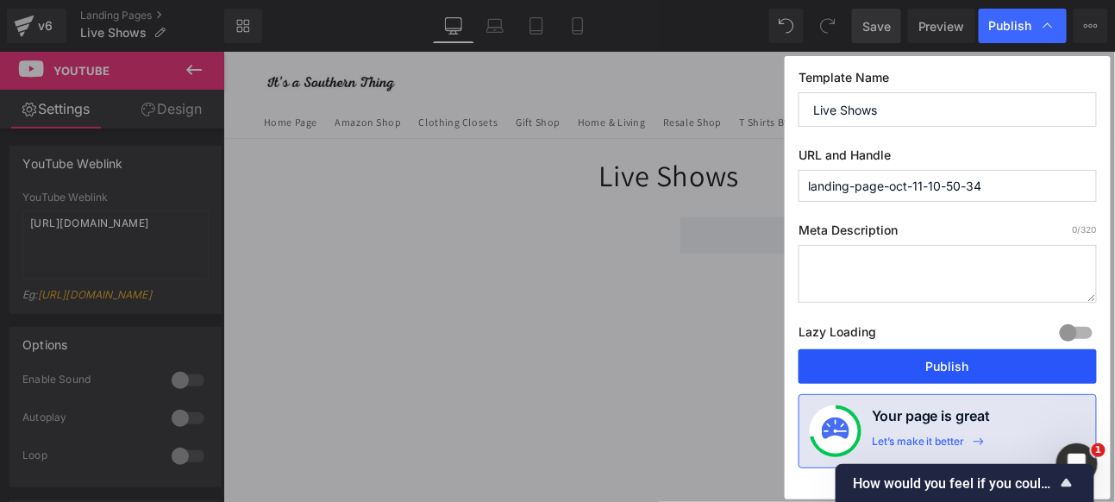
drag, startPoint x: 973, startPoint y: 374, endPoint x: 634, endPoint y: 347, distance: 340.1
click at [973, 374] on button "Publish" at bounding box center [948, 366] width 298 height 35
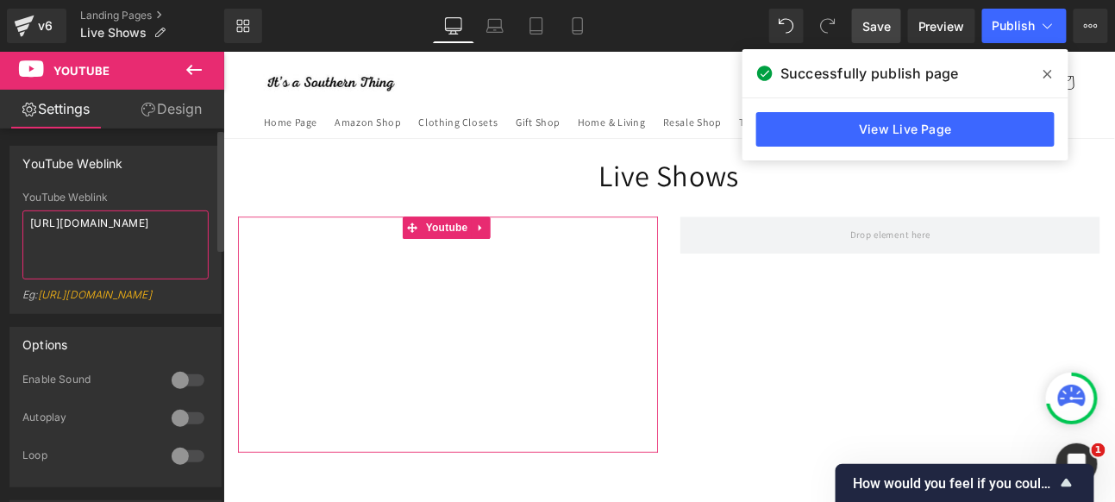
drag, startPoint x: 192, startPoint y: 239, endPoint x: 0, endPoint y: 220, distance: 192.5
click at [0, 220] on div "YouTube Weblink [URL][DOMAIN_NAME] YouTube Weblink [URL][DOMAIN_NAME] Eg: [URL]…" at bounding box center [116, 223] width 232 height 181
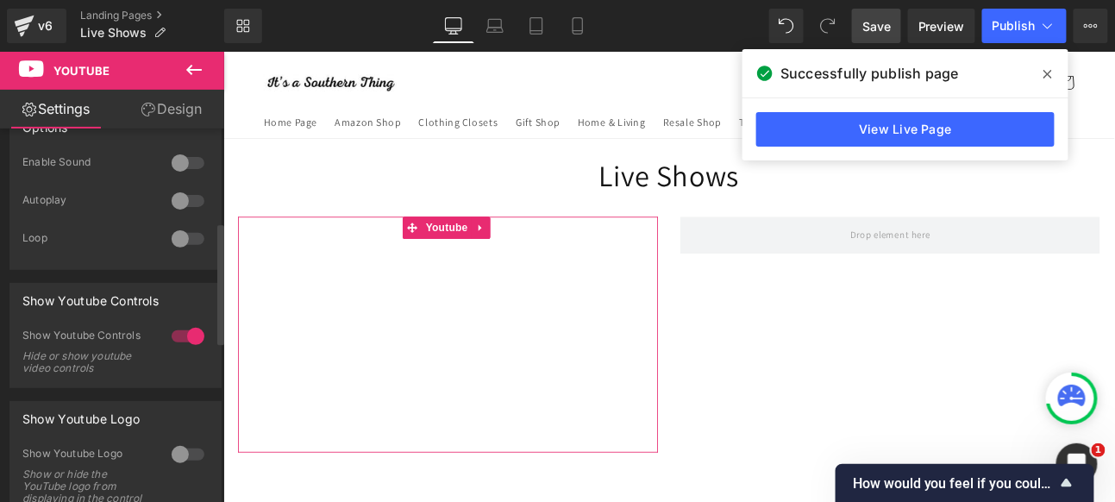
scroll to position [287, 0]
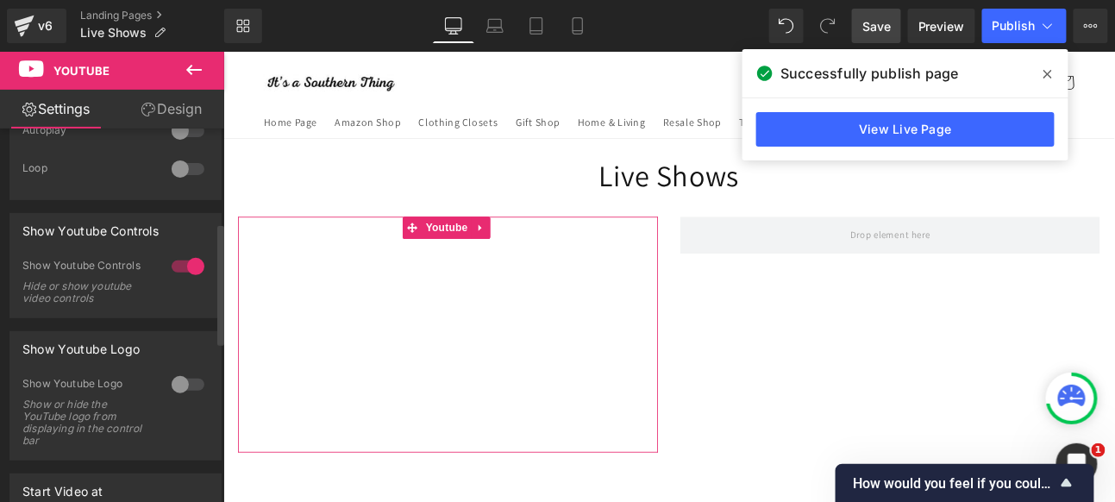
click at [195, 399] on div at bounding box center [187, 385] width 41 height 28
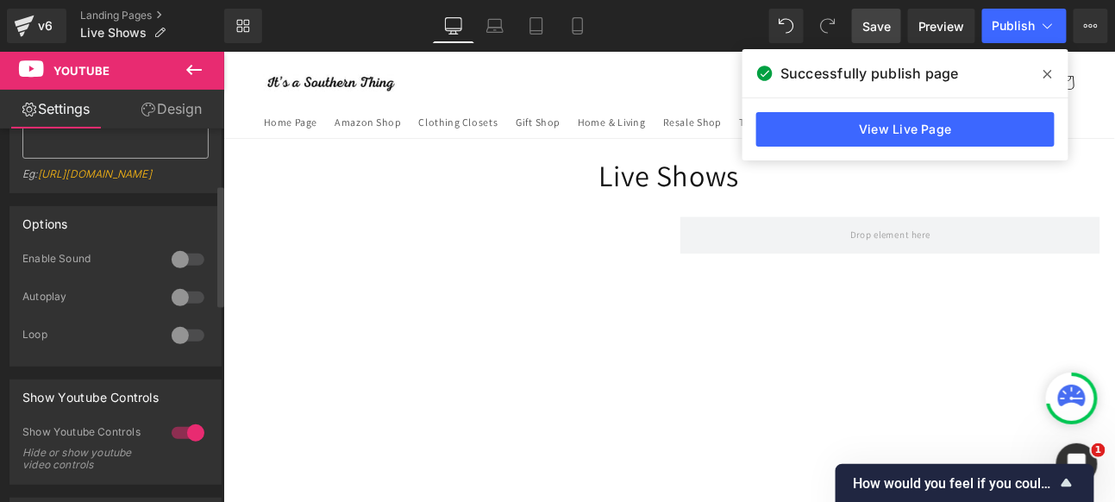
scroll to position [0, 0]
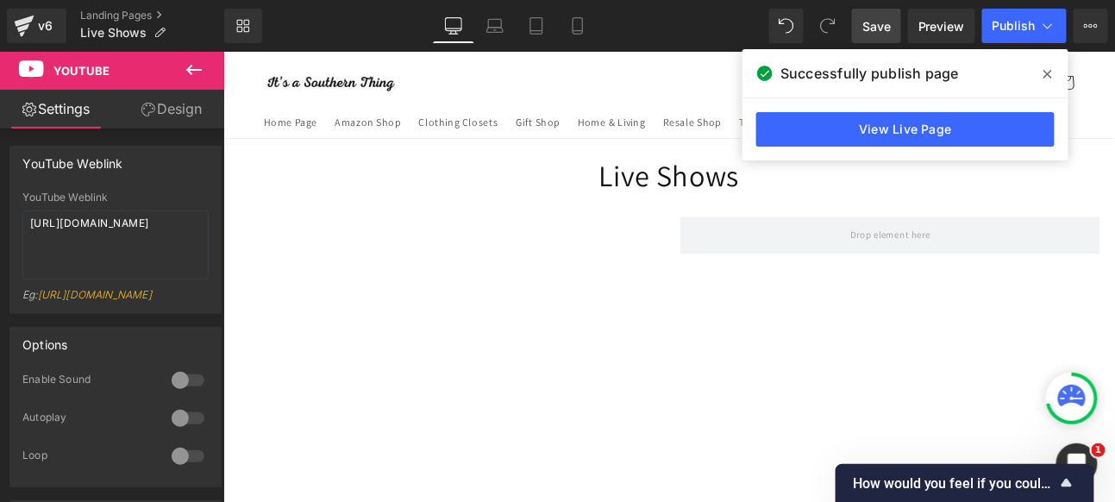
click at [188, 68] on icon at bounding box center [194, 70] width 21 height 21
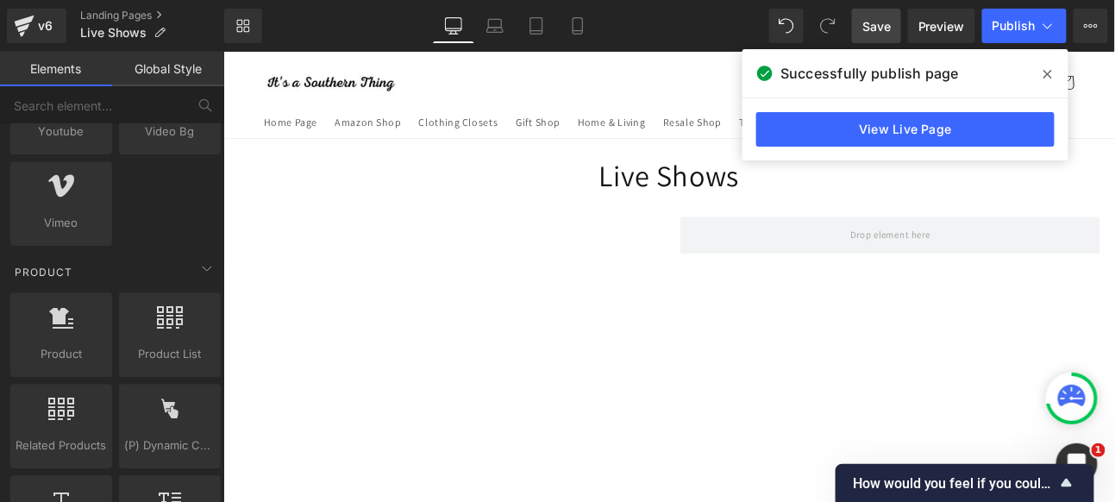
scroll to position [1246, 0]
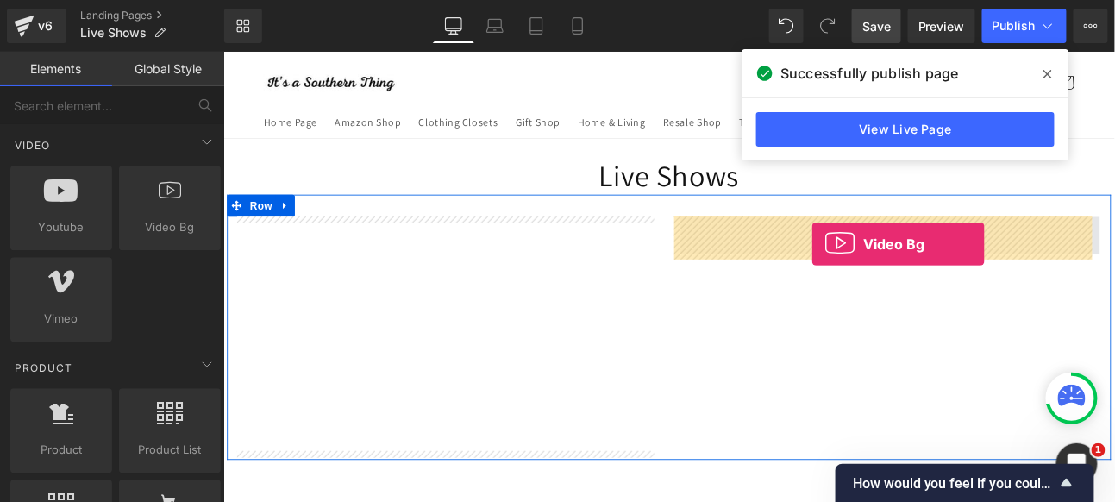
drag, startPoint x: 441, startPoint y: 272, endPoint x: 914, endPoint y: 276, distance: 472.8
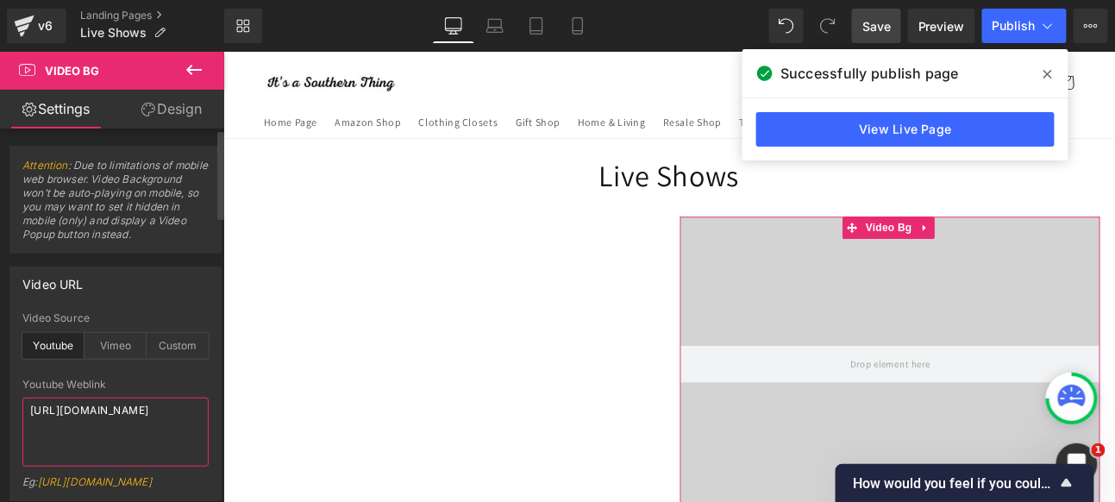
click at [146, 434] on textarea "[URL][DOMAIN_NAME]" at bounding box center [115, 432] width 186 height 69
drag, startPoint x: 154, startPoint y: 427, endPoint x: 27, endPoint y: 417, distance: 128.1
click at [2, 410] on div "Video URL youtube Video Source Youtube Vimeo Custom Youtube Weblink [URL][DOMAI…" at bounding box center [116, 378] width 232 height 248
paste textarea "[DOMAIN_NAME][URL]"
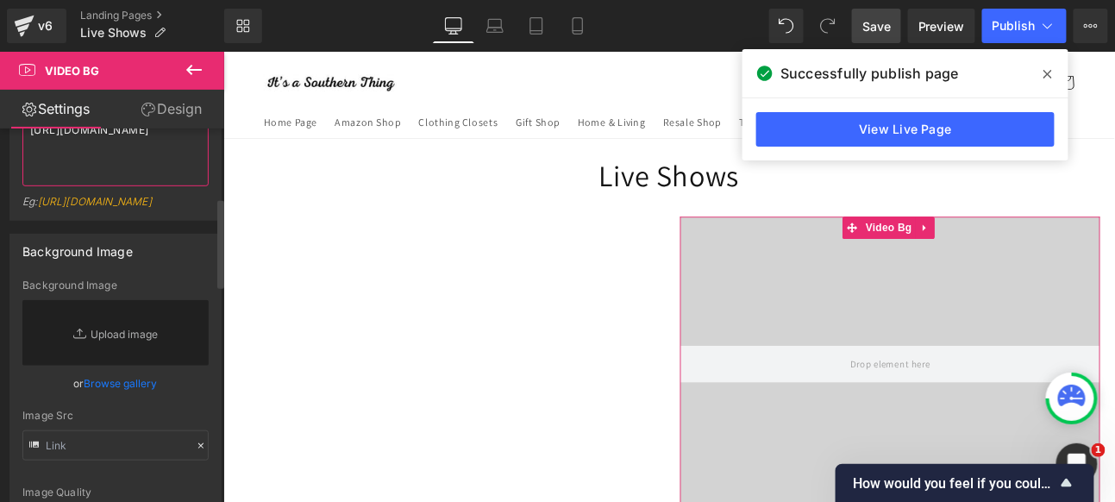
scroll to position [287, 0]
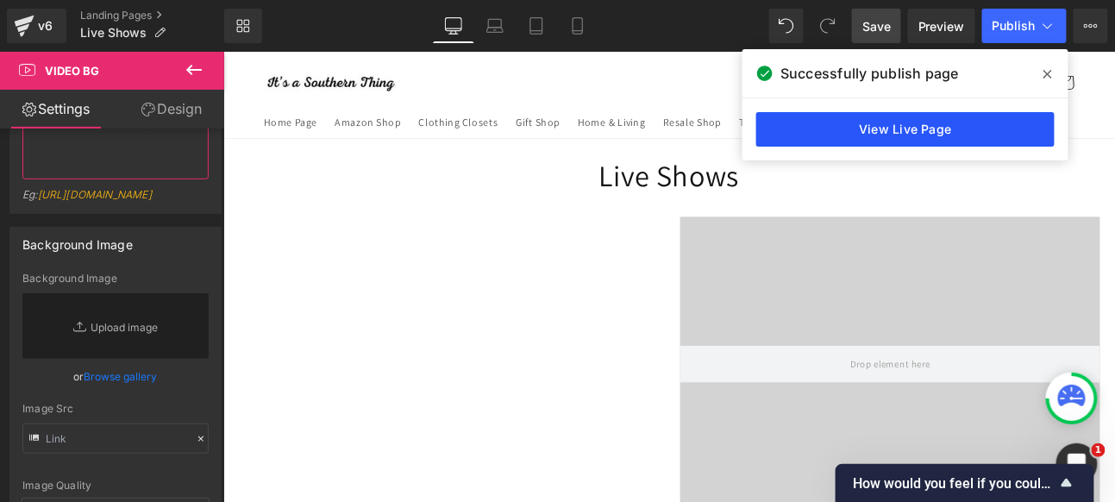
type textarea "[URL][DOMAIN_NAME]"
click at [870, 132] on link "View Live Page" at bounding box center [906, 129] width 298 height 35
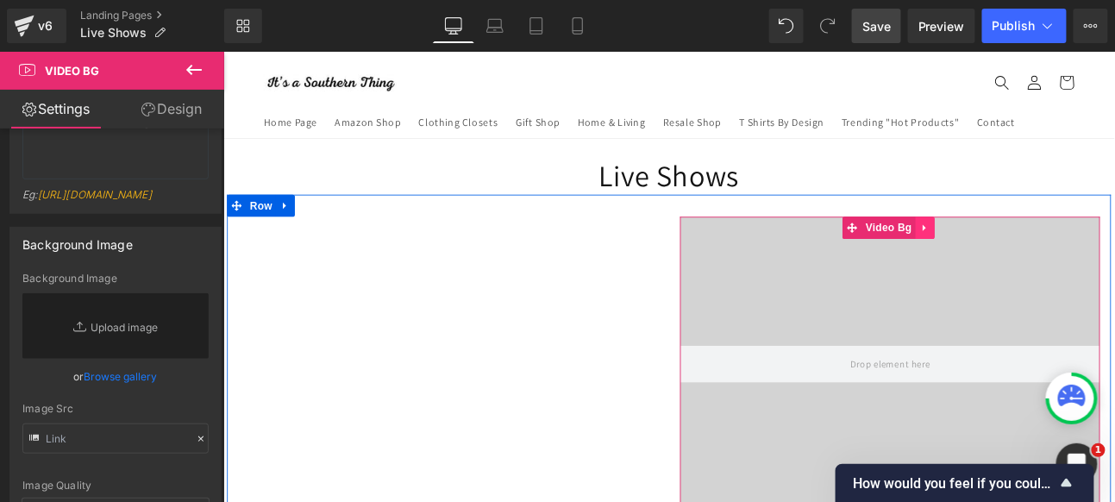
click at [1042, 259] on icon at bounding box center [1043, 257] width 3 height 8
click at [1051, 258] on icon at bounding box center [1056, 256] width 12 height 13
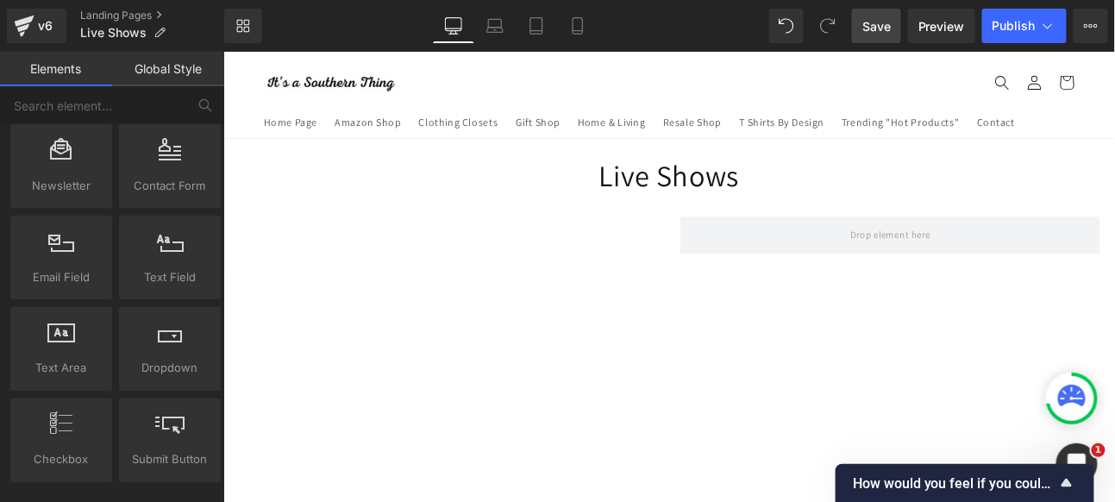
scroll to position [2588, 0]
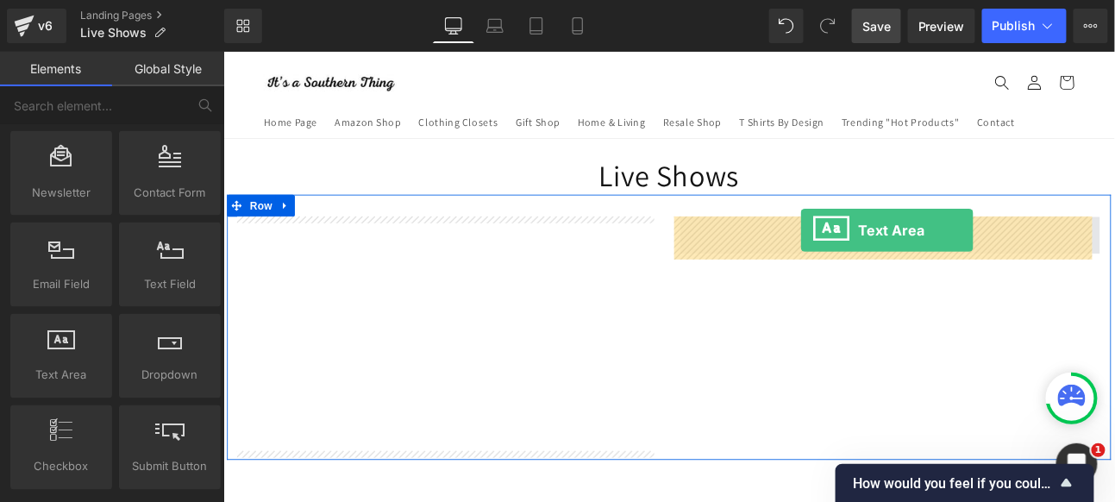
drag, startPoint x: 287, startPoint y: 386, endPoint x: 898, endPoint y: 260, distance: 623.6
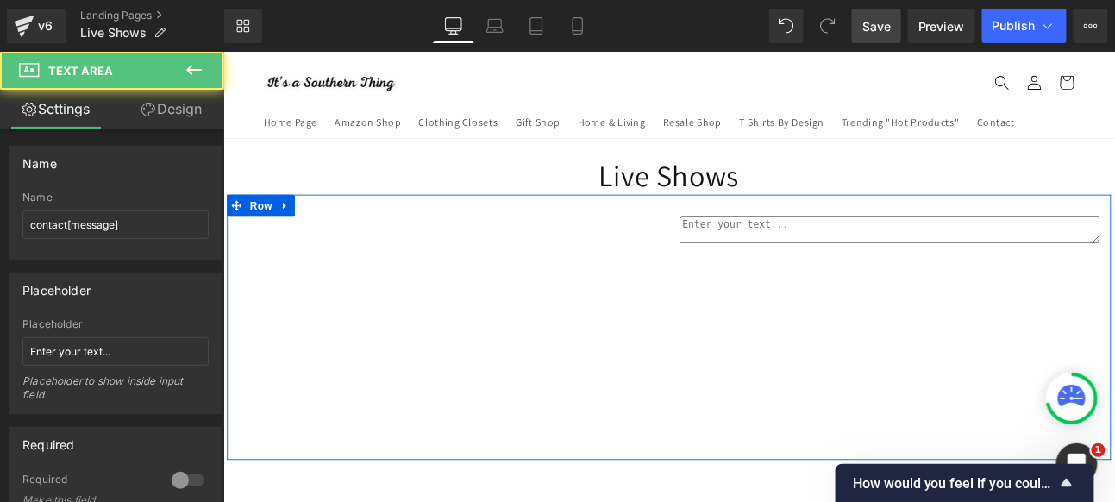
click at [841, 260] on textarea at bounding box center [1003, 259] width 492 height 31
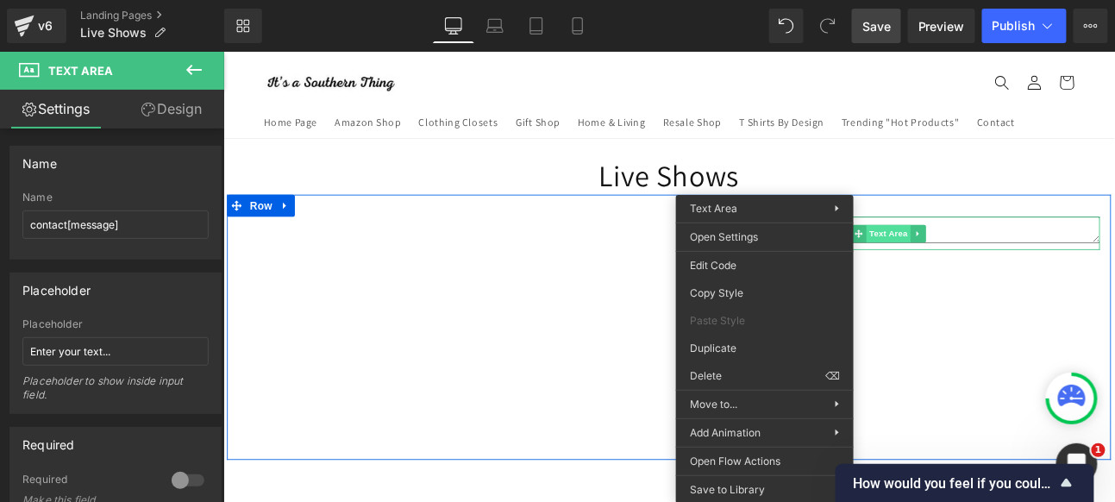
click at [1011, 259] on div "Text Area" at bounding box center [1003, 264] width 492 height 40
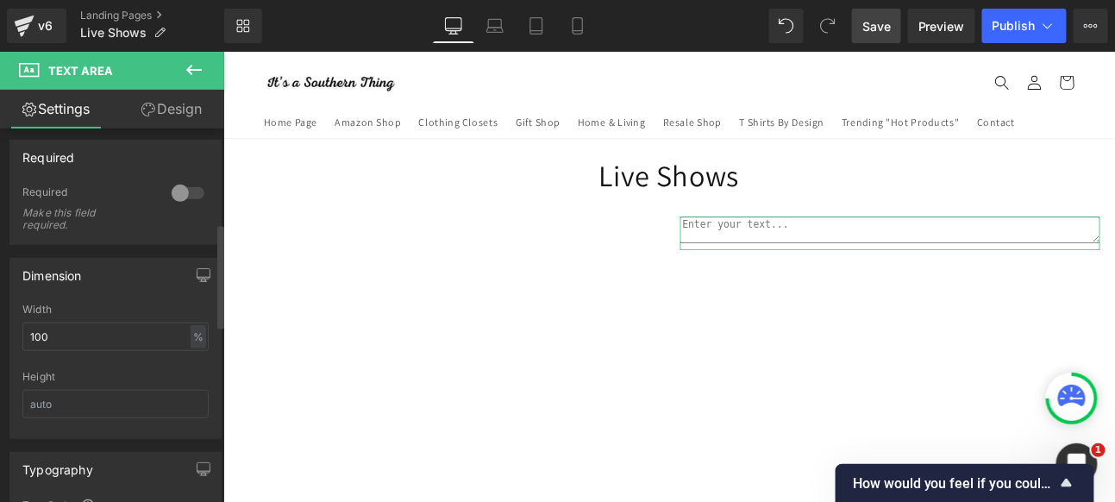
scroll to position [383, 0]
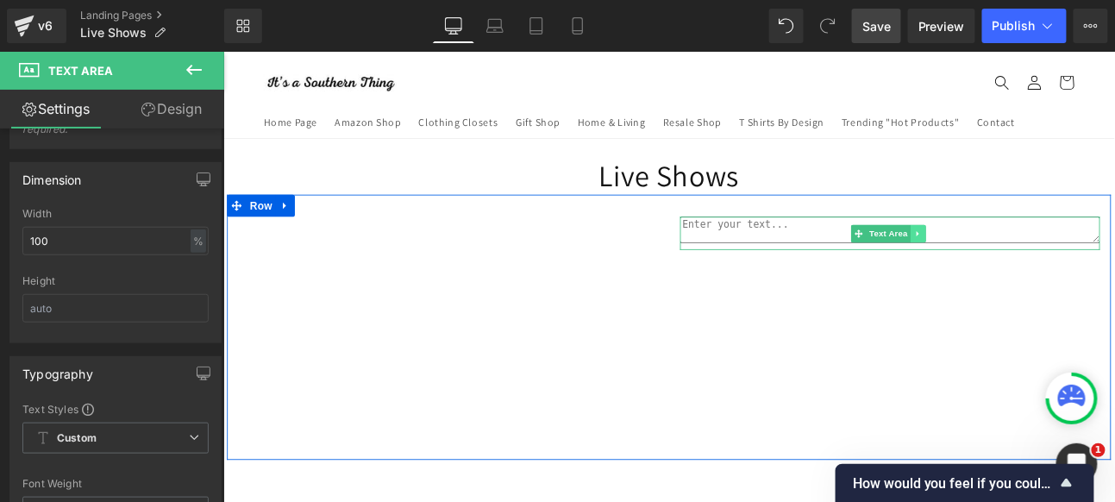
click at [1034, 262] on icon at bounding box center [1035, 264] width 3 height 6
click at [1040, 261] on icon at bounding box center [1044, 263] width 9 height 9
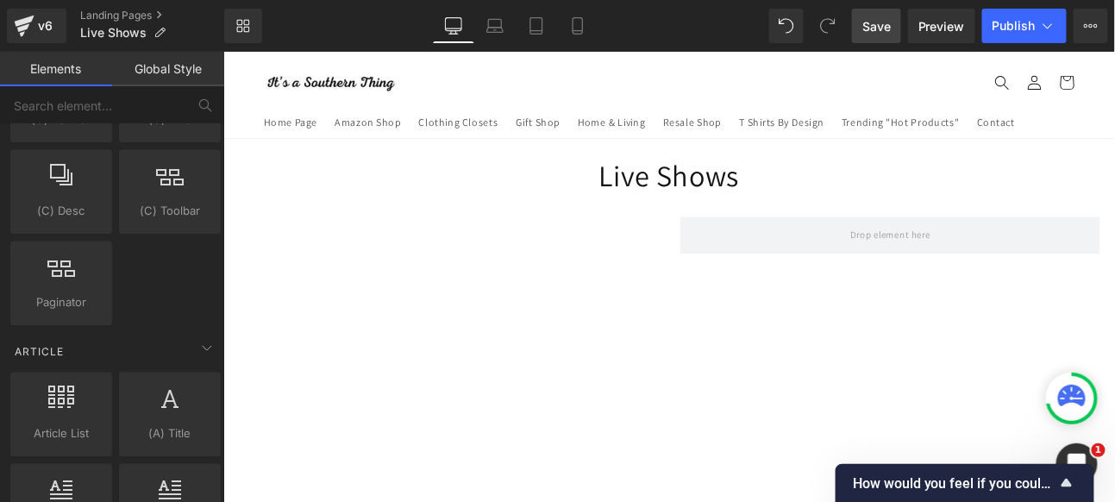
scroll to position [3495, 0]
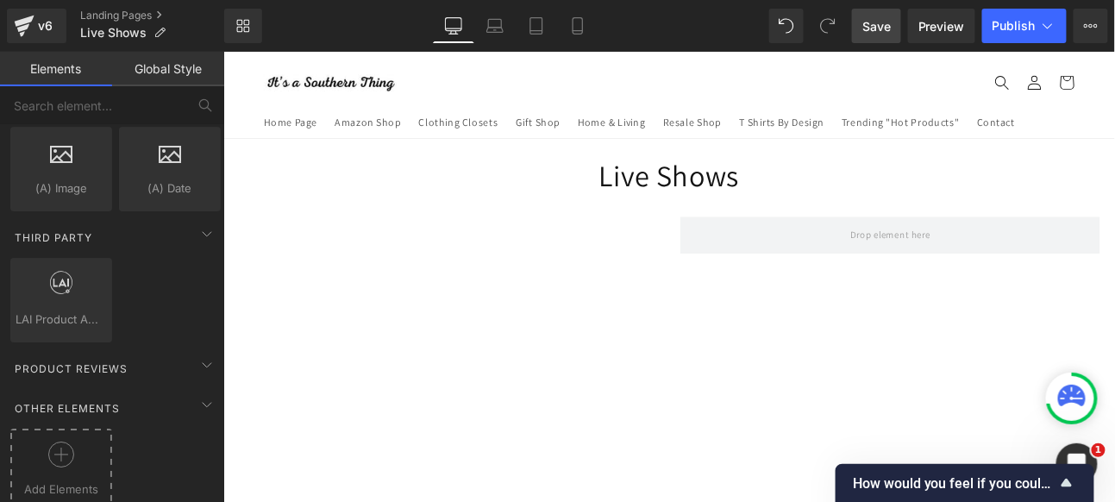
click at [55, 442] on div at bounding box center [61, 461] width 93 height 39
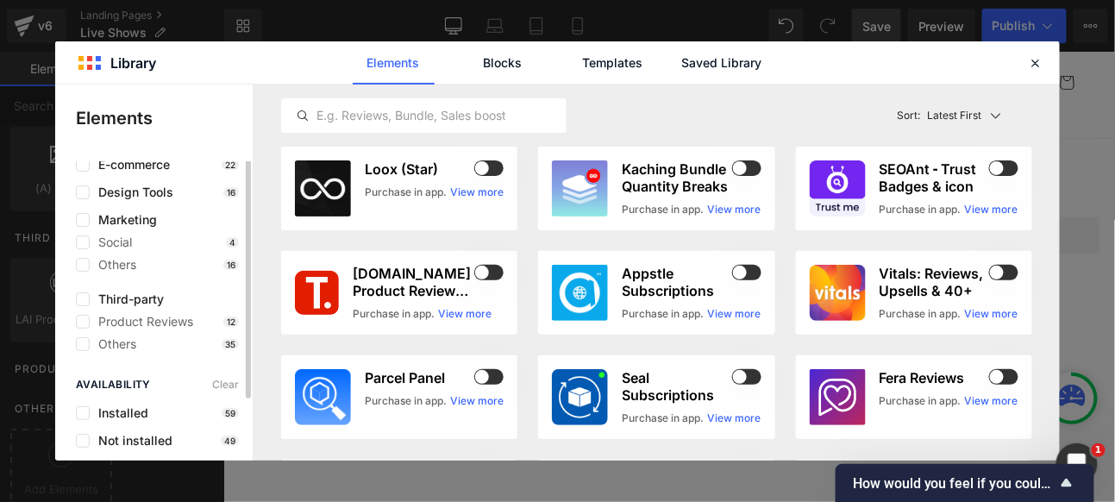
scroll to position [0, 0]
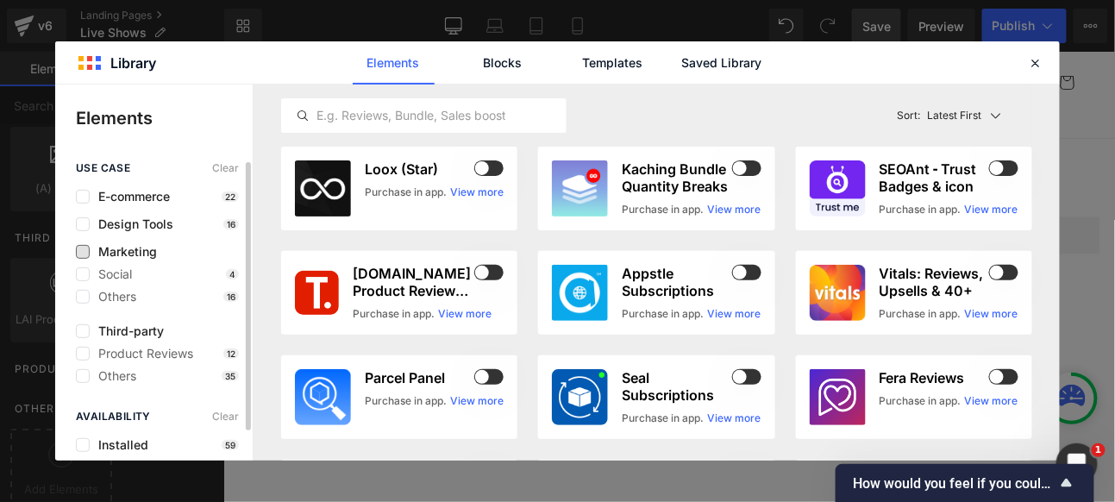
click at [122, 251] on span "Marketing" at bounding box center [123, 252] width 67 height 14
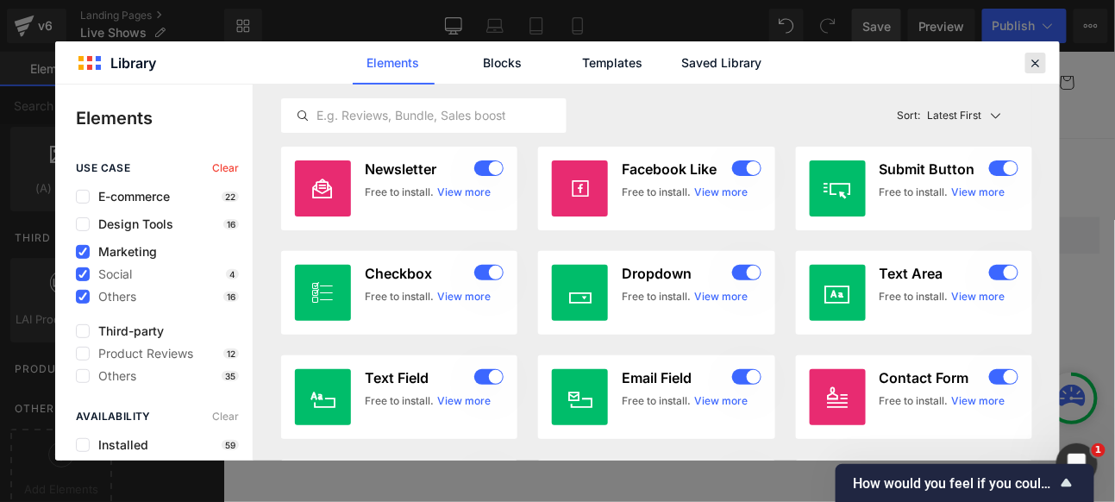
click at [1040, 58] on icon at bounding box center [1036, 63] width 16 height 16
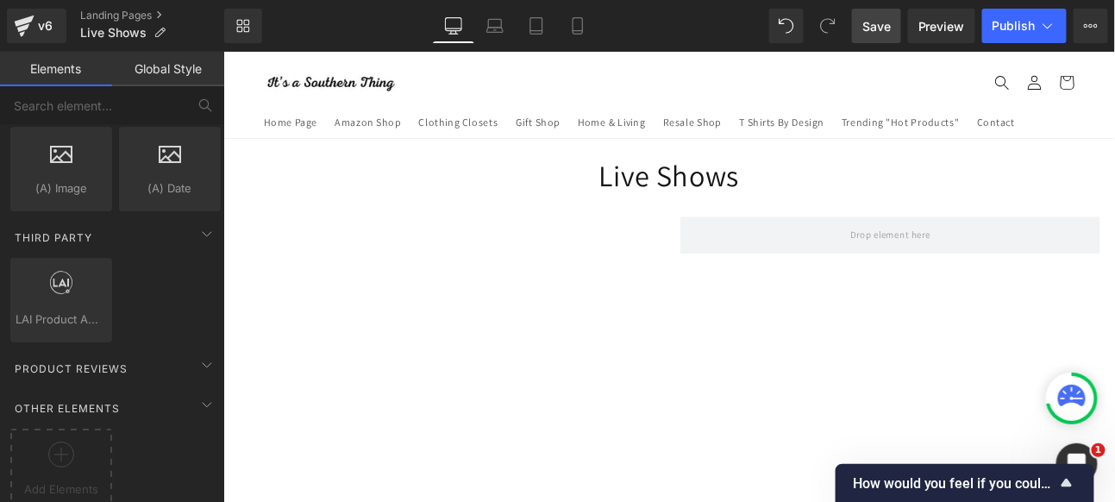
click at [142, 286] on div "LAI Product Amazon Reviews reviews, aliexpress, importer, customers, product, o…" at bounding box center [115, 299] width 217 height 91
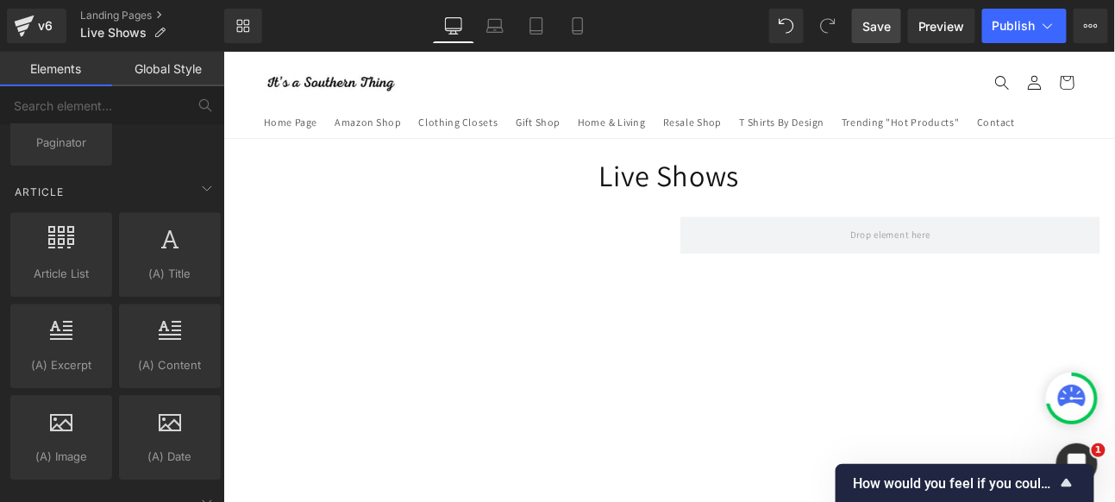
scroll to position [3207, 0]
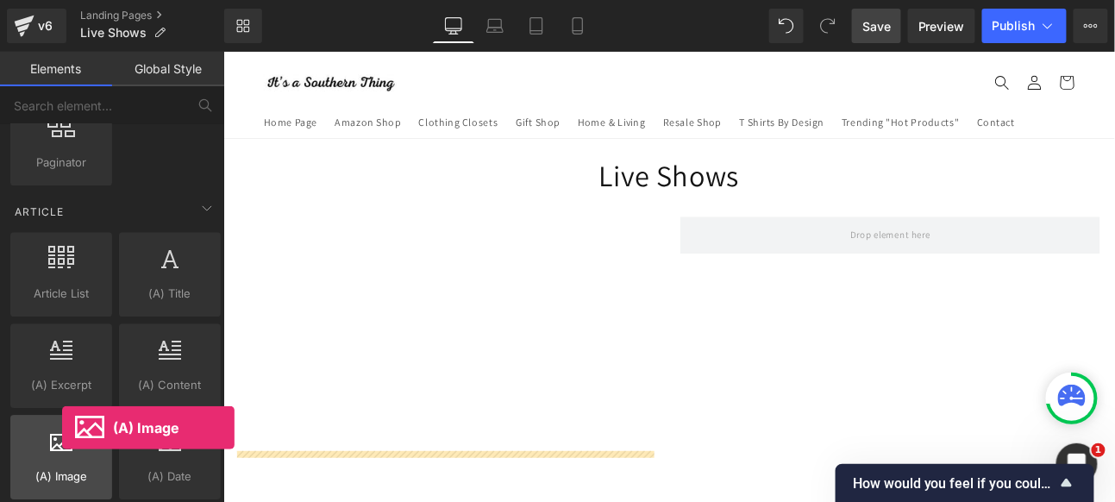
click at [62, 429] on div at bounding box center [61, 448] width 91 height 39
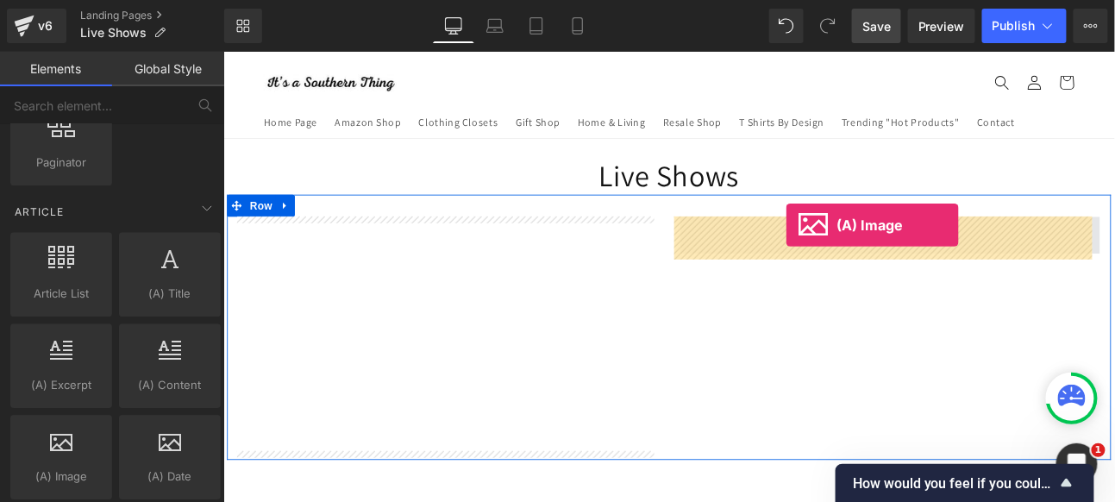
drag, startPoint x: 746, startPoint y: 285, endPoint x: 881, endPoint y: 254, distance: 138.1
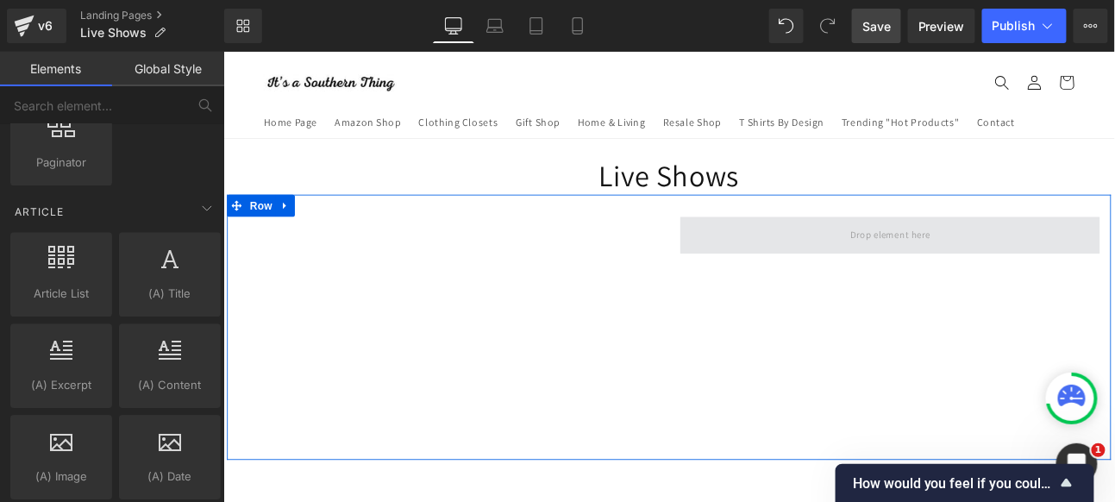
click at [957, 261] on span at bounding box center [1003, 265] width 105 height 28
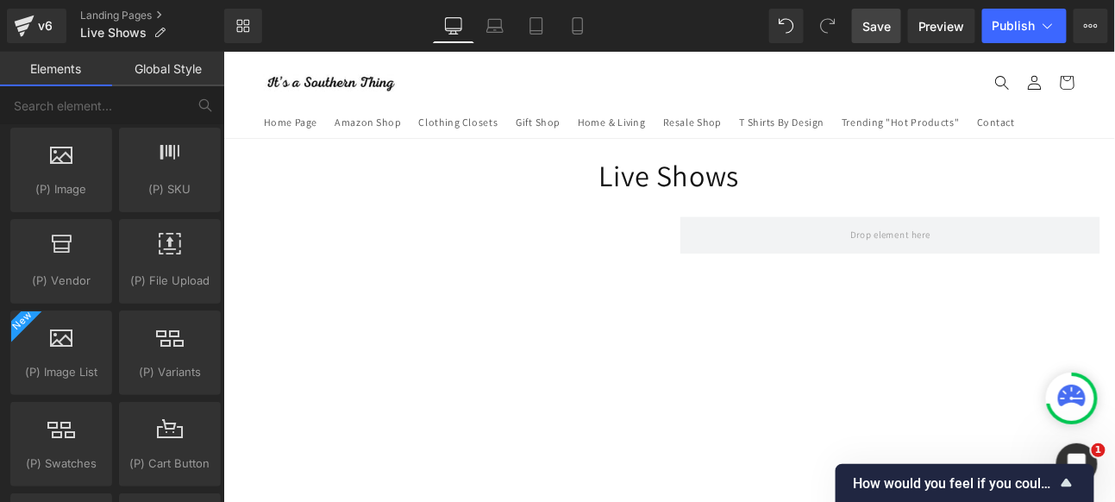
scroll to position [1865, 0]
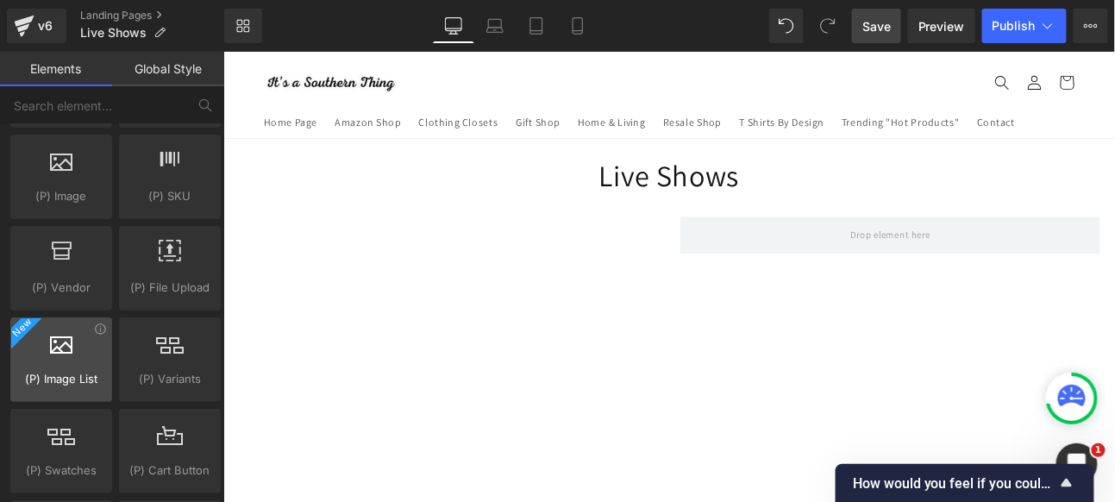
click at [56, 370] on span "(P) Image List" at bounding box center [61, 379] width 91 height 18
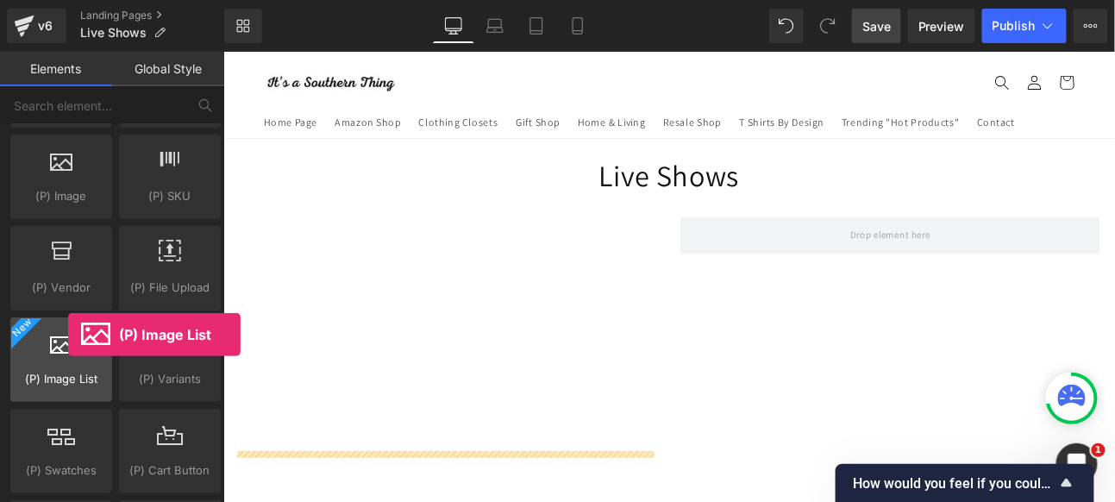
click at [68, 335] on icon at bounding box center [61, 342] width 22 height 22
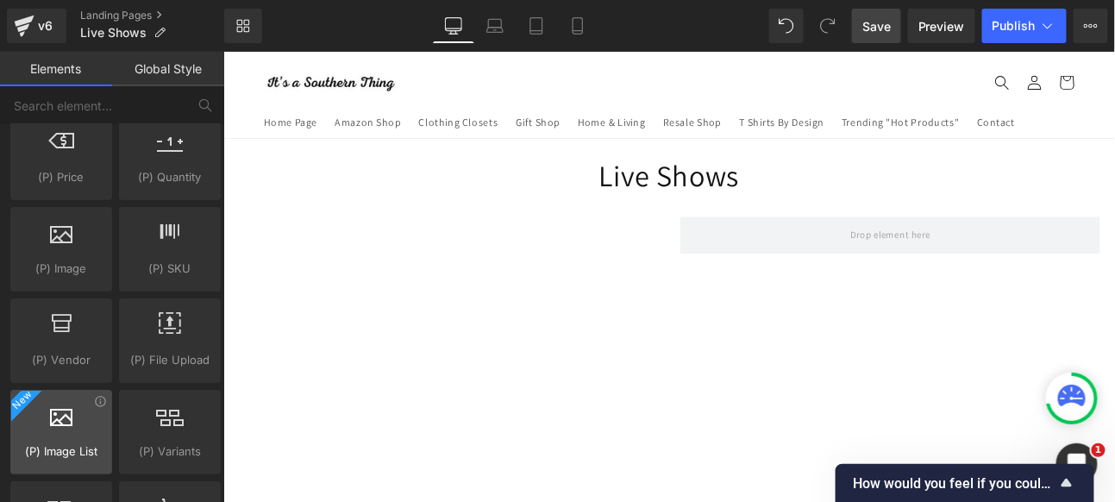
scroll to position [1769, 0]
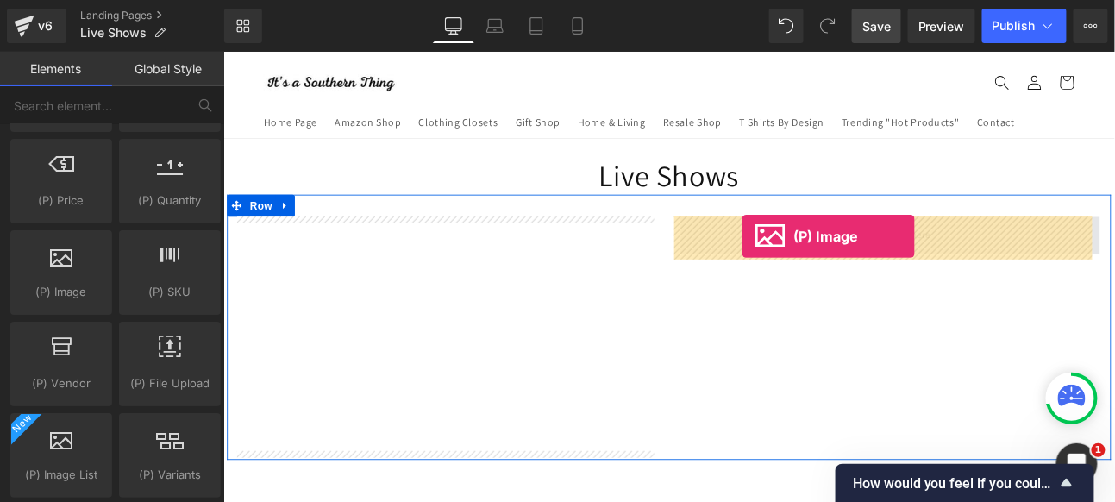
drag, startPoint x: 286, startPoint y: 317, endPoint x: 830, endPoint y: 267, distance: 546.7
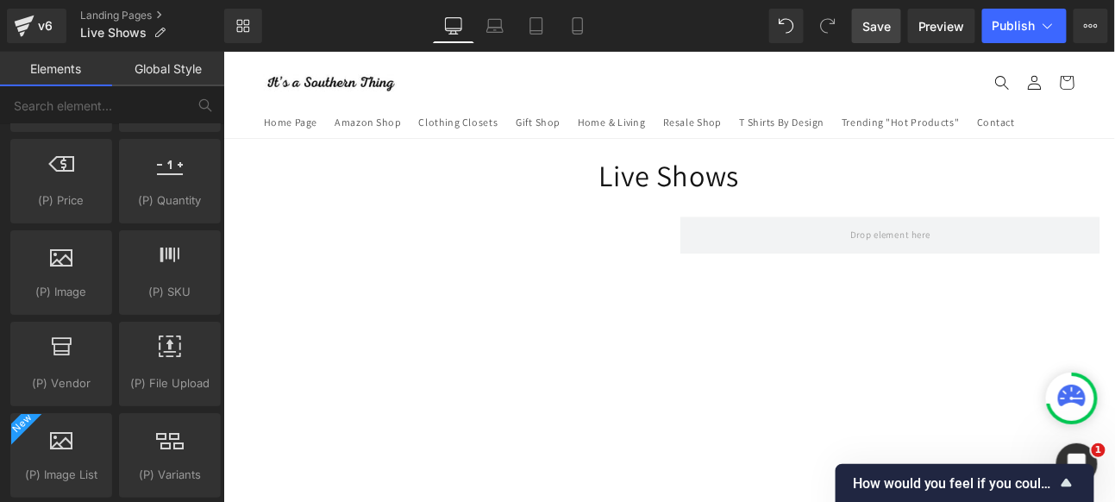
click at [850, 91] on header "Home Page Amazon Shop Clothing Closets Gift Shop Home & Living Resale Shop T Sh…" at bounding box center [744, 101] width 1035 height 101
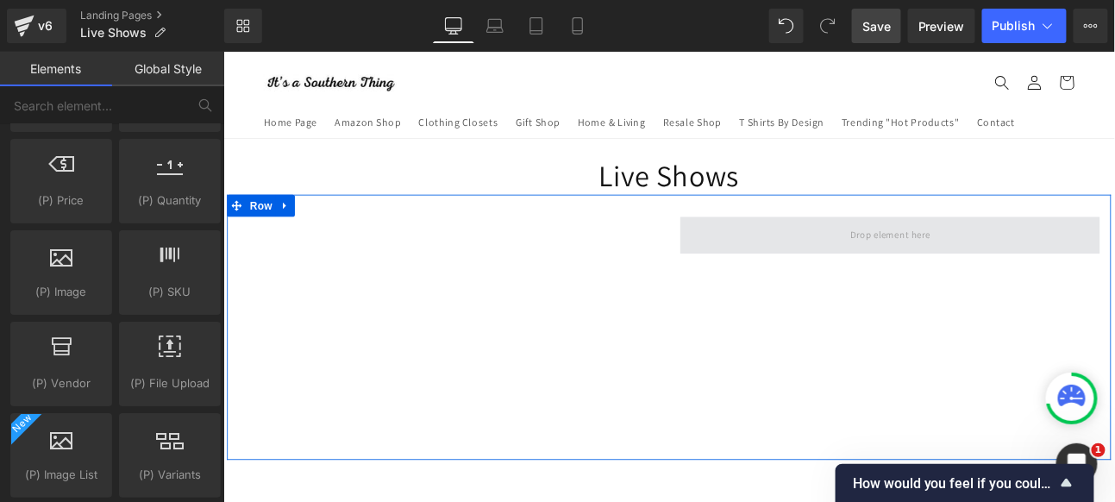
click at [859, 266] on span at bounding box center [1003, 265] width 492 height 43
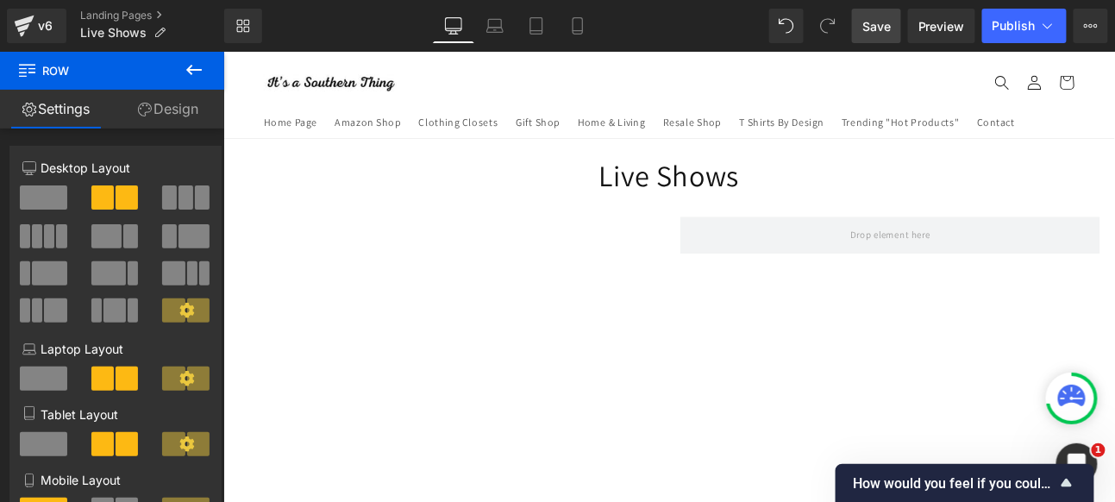
click at [194, 67] on icon at bounding box center [194, 70] width 21 height 21
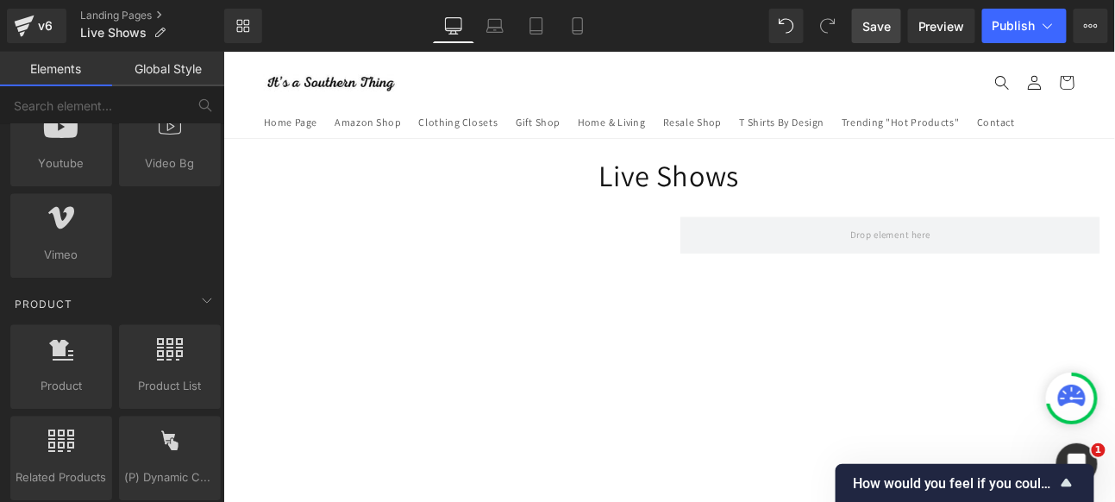
scroll to position [1290, 0]
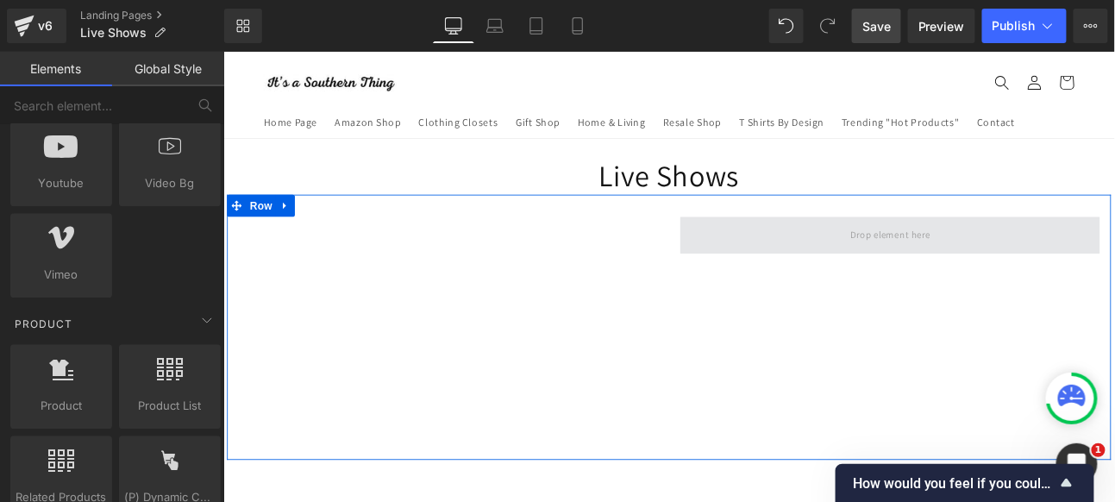
click at [857, 257] on span at bounding box center [1003, 265] width 492 height 43
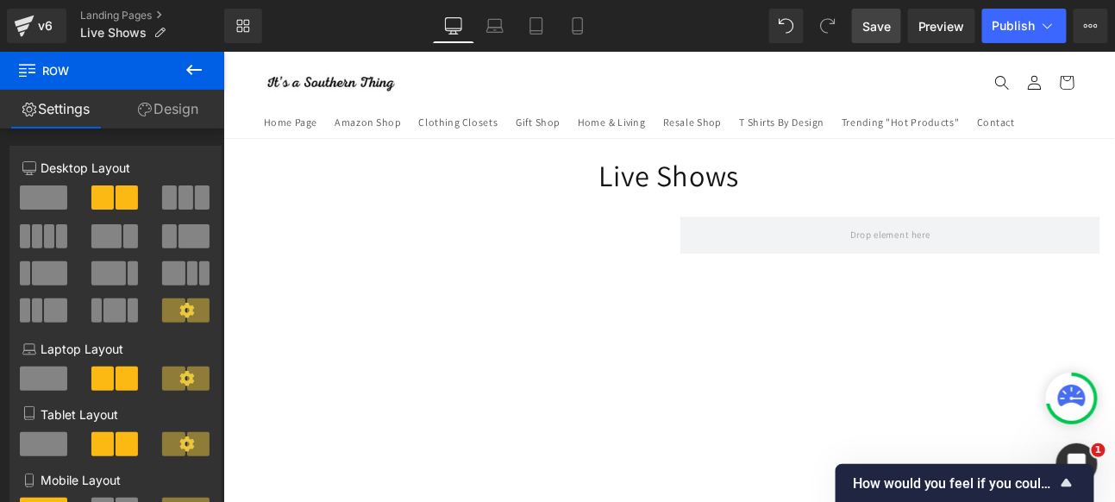
click at [192, 68] on icon at bounding box center [194, 70] width 21 height 21
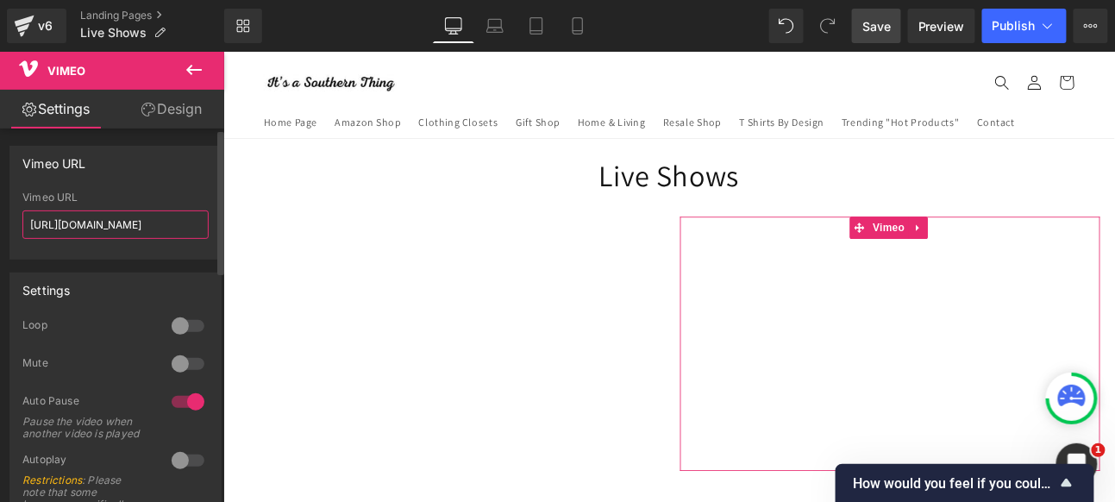
click at [179, 224] on input "[URL][DOMAIN_NAME]" at bounding box center [115, 224] width 186 height 28
drag, startPoint x: 187, startPoint y: 223, endPoint x: 0, endPoint y: 233, distance: 187.4
click at [0, 232] on div "Vimeo URL [URL][DOMAIN_NAME] Vimeo URL [URL][DOMAIN_NAME]" at bounding box center [116, 196] width 232 height 127
paste input "[DOMAIN_NAME][URL]"
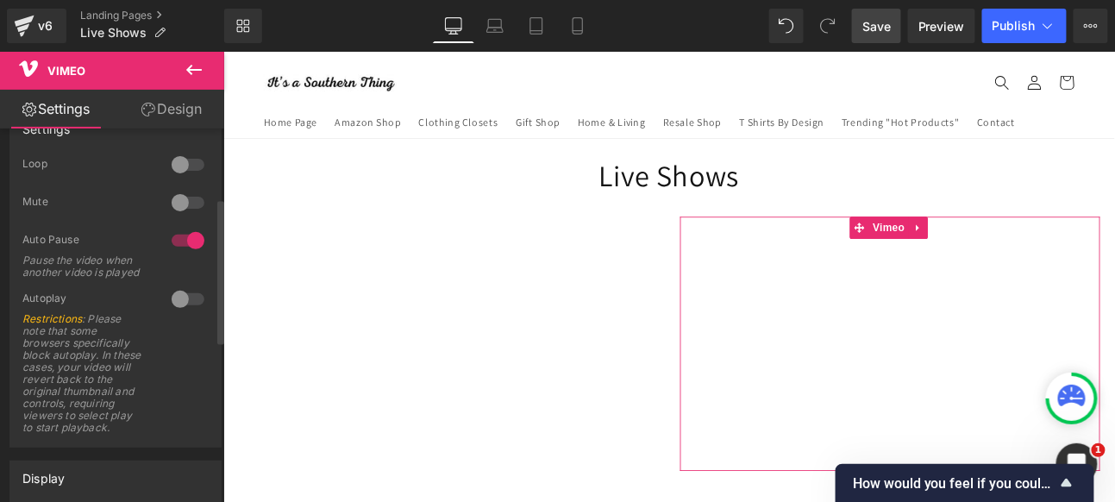
scroll to position [192, 0]
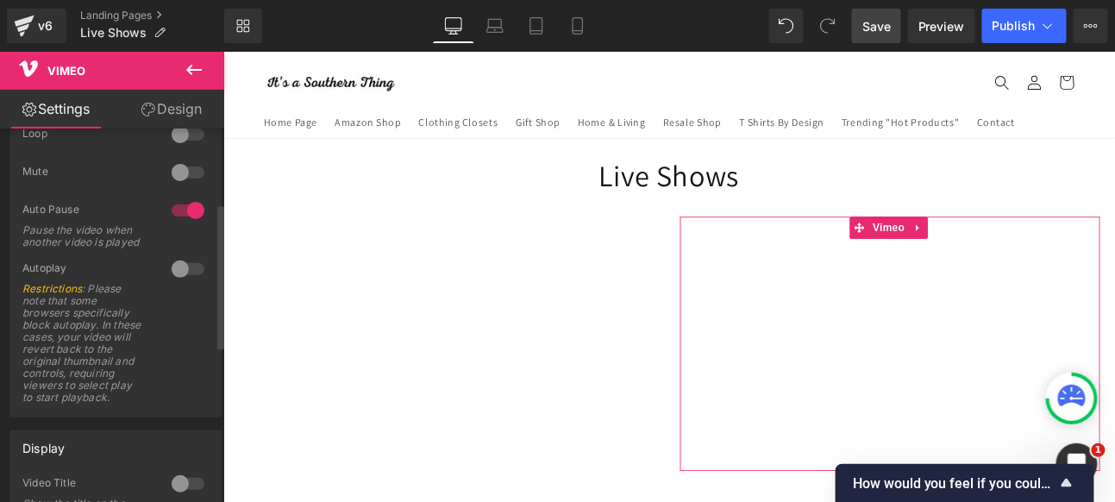
type input "[URL][DOMAIN_NAME]"
click at [176, 462] on div "Display" at bounding box center [115, 447] width 210 height 33
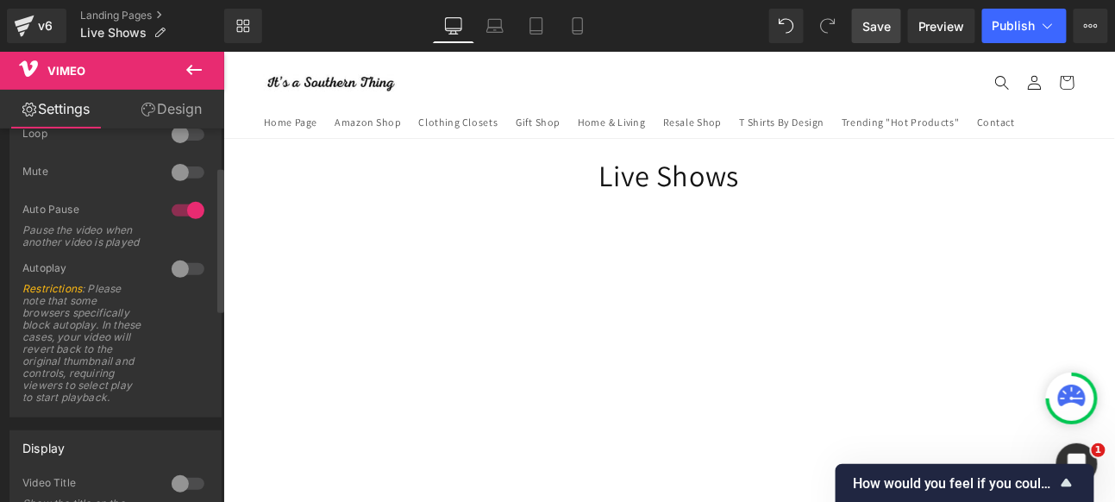
scroll to position [0, 0]
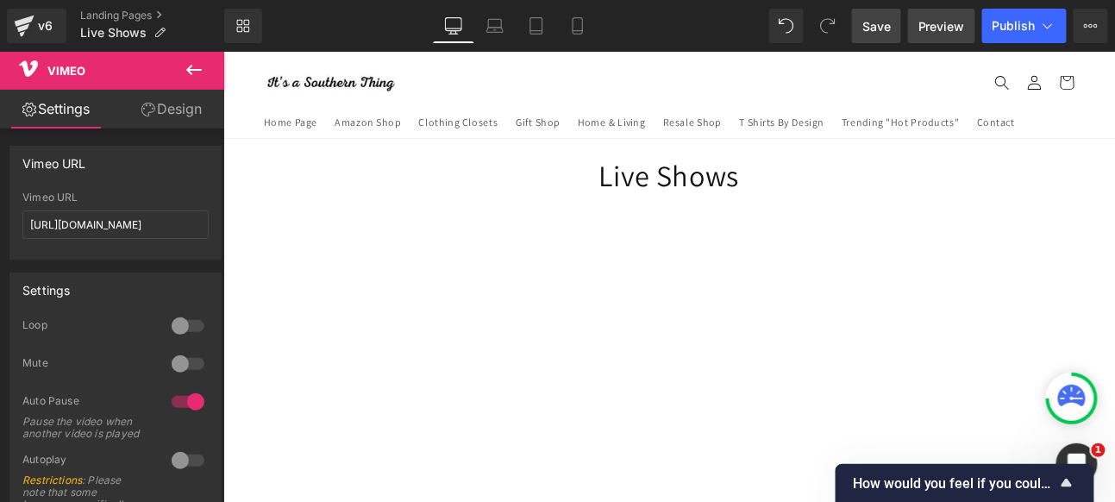
click at [937, 28] on span "Preview" at bounding box center [942, 26] width 47 height 18
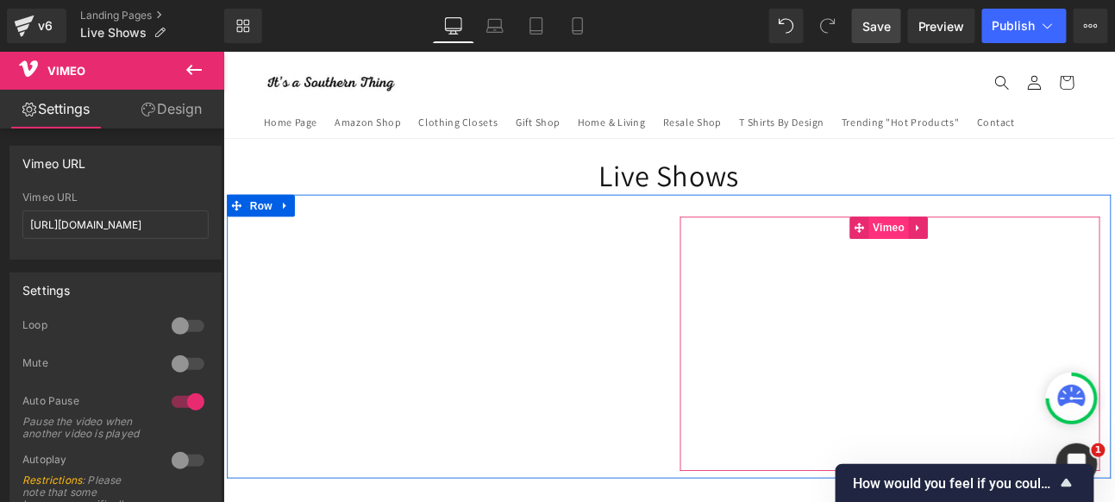
click at [992, 262] on span "Vimeo" at bounding box center [1002, 257] width 46 height 26
click at [1039, 353] on div at bounding box center [1003, 393] width 492 height 298
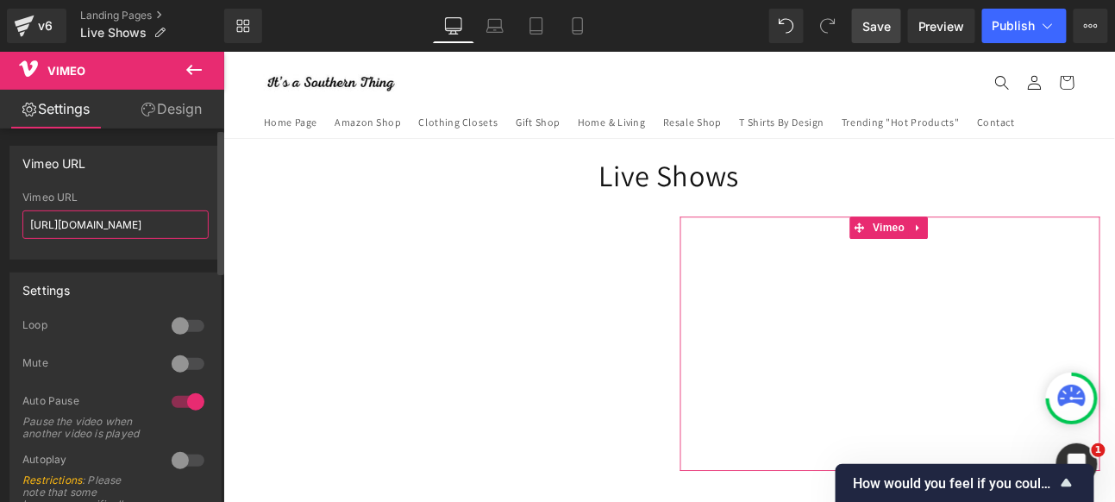
click at [69, 223] on input "[URL][DOMAIN_NAME]" at bounding box center [115, 224] width 186 height 28
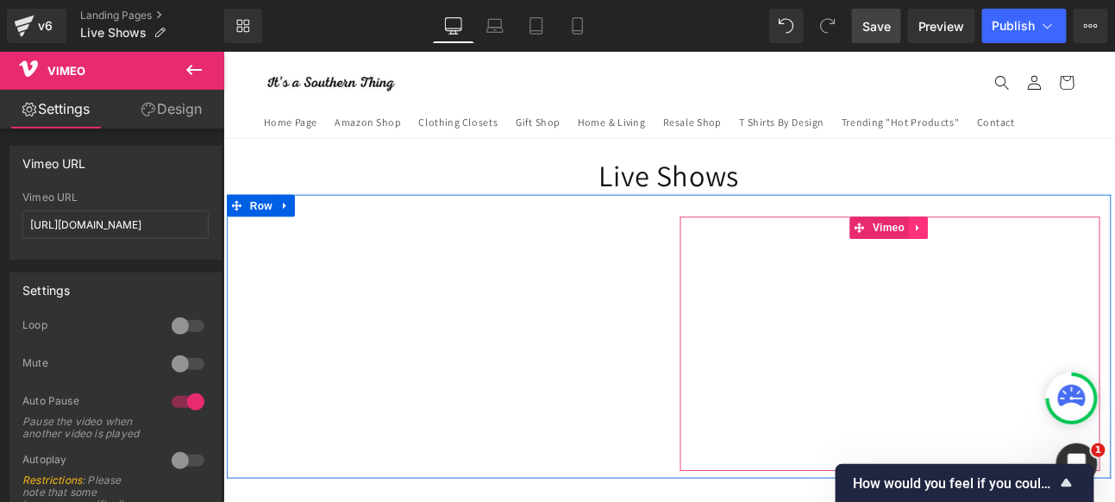
click at [1031, 254] on icon at bounding box center [1036, 256] width 12 height 13
click at [1041, 256] on icon at bounding box center [1047, 257] width 12 height 12
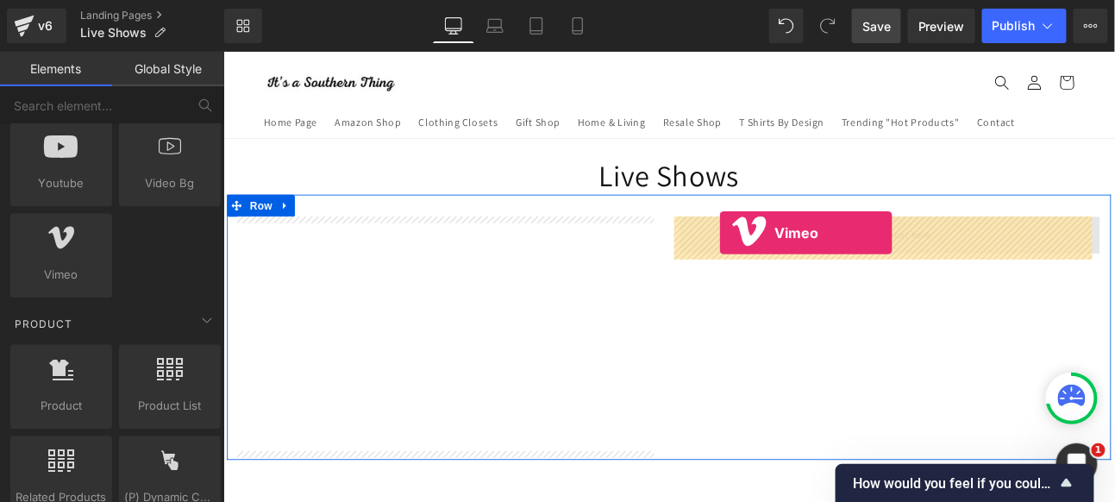
drag, startPoint x: 676, startPoint y: 280, endPoint x: 803, endPoint y: 263, distance: 127.9
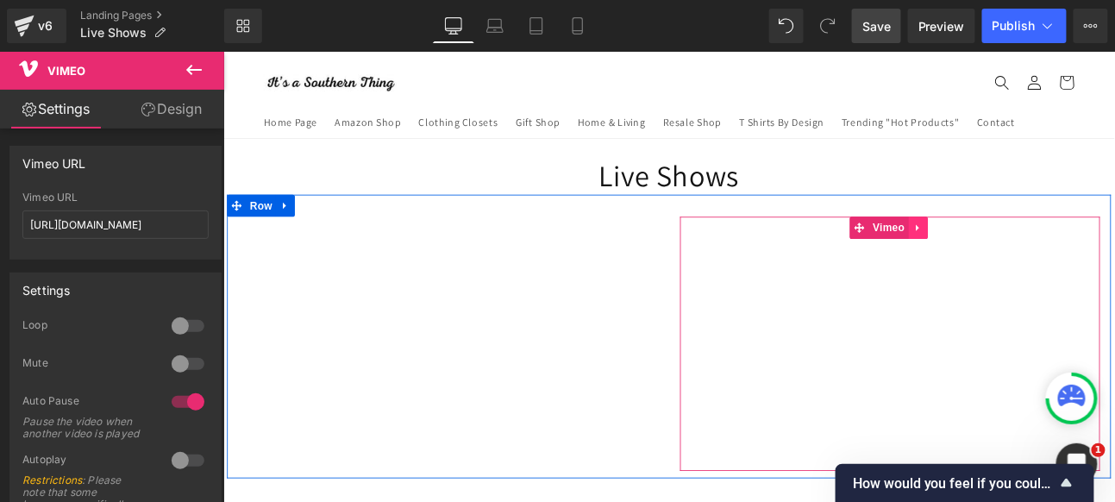
click at [1030, 256] on icon at bounding box center [1036, 256] width 12 height 13
click at [1045, 254] on icon at bounding box center [1047, 257] width 12 height 12
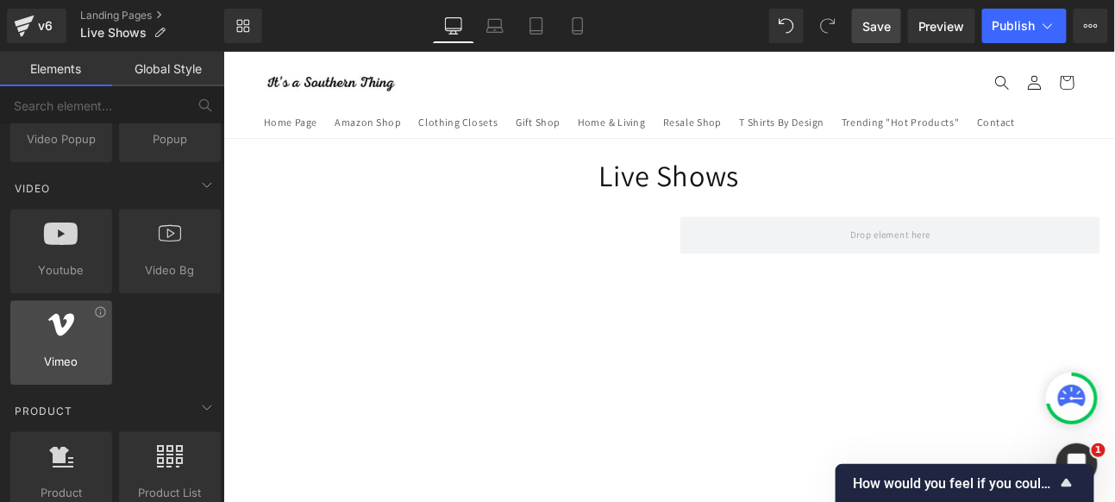
scroll to position [1194, 0]
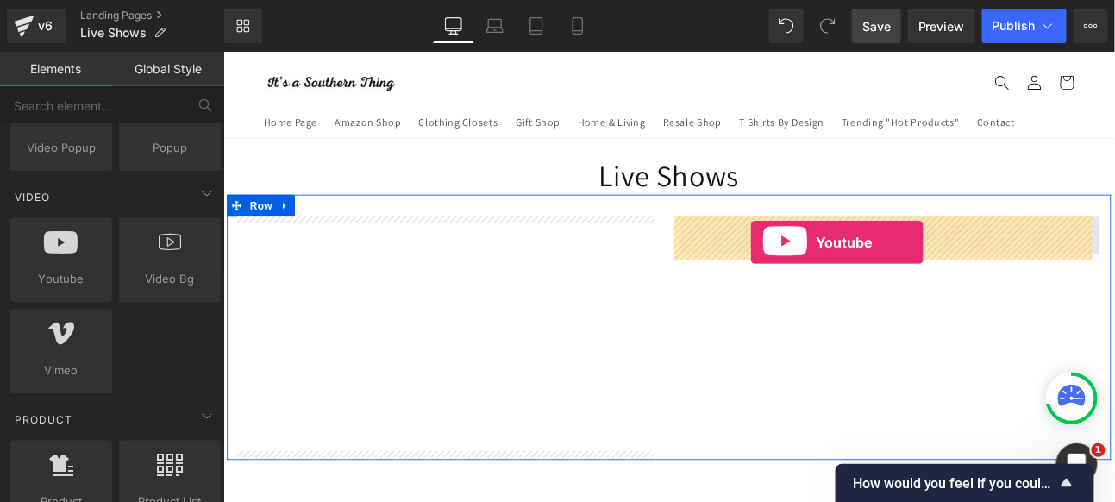
drag, startPoint x: 441, startPoint y: 334, endPoint x: 839, endPoint y: 274, distance: 403.0
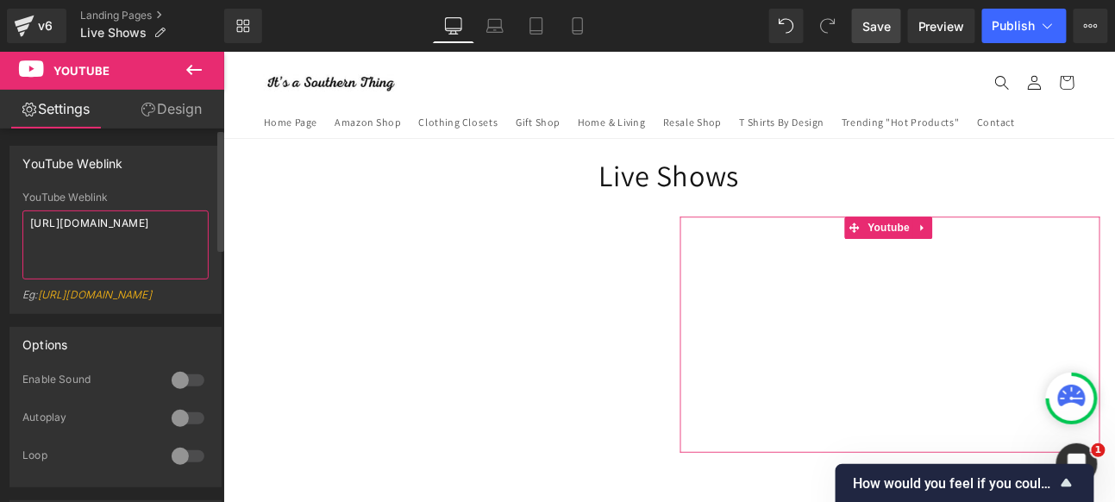
drag, startPoint x: 154, startPoint y: 249, endPoint x: 11, endPoint y: 216, distance: 146.3
click at [11, 216] on div "YouTube Weblink [URL][DOMAIN_NAME] Eg: [URL][DOMAIN_NAME]" at bounding box center [115, 253] width 210 height 122
click at [93, 234] on textarea at bounding box center [115, 244] width 186 height 69
paste textarea "[URL][DOMAIN_NAME]"
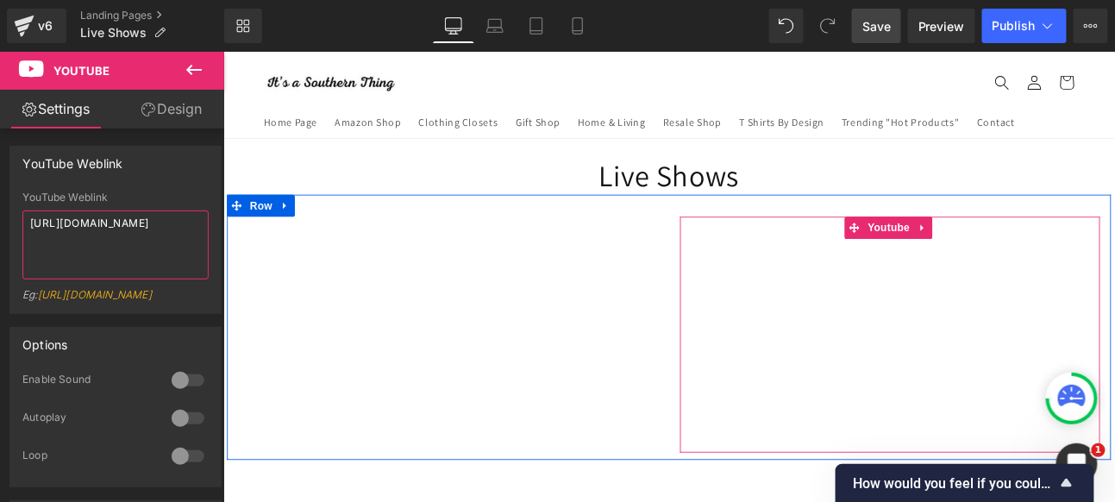
type textarea "[URL][DOMAIN_NAME]"
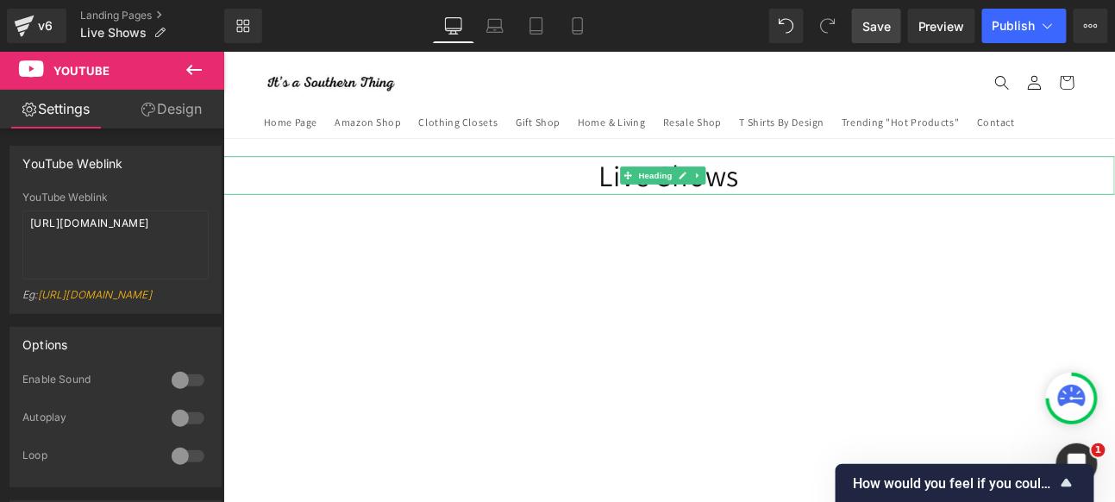
scroll to position [96, 0]
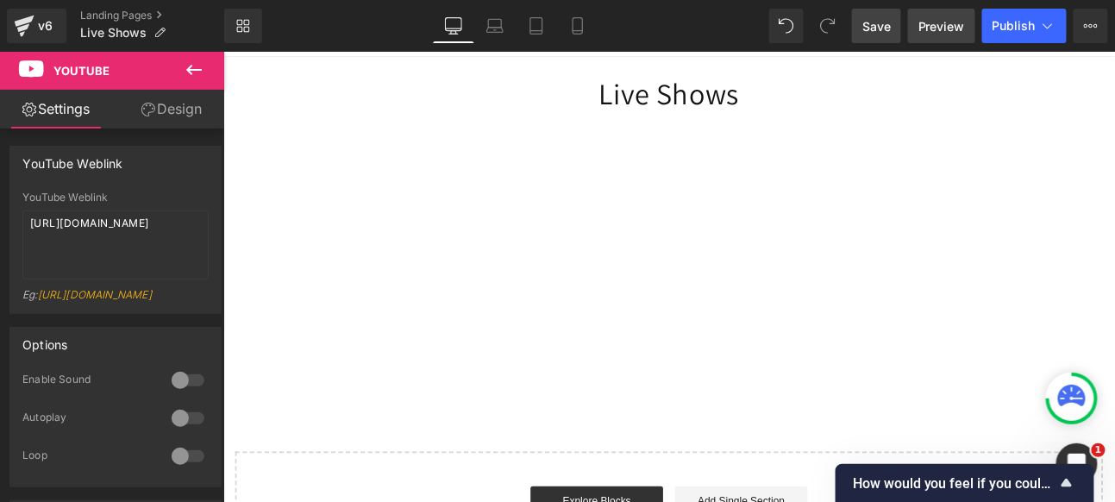
click at [962, 21] on span "Preview" at bounding box center [942, 26] width 47 height 18
click at [198, 69] on icon at bounding box center [194, 70] width 21 height 21
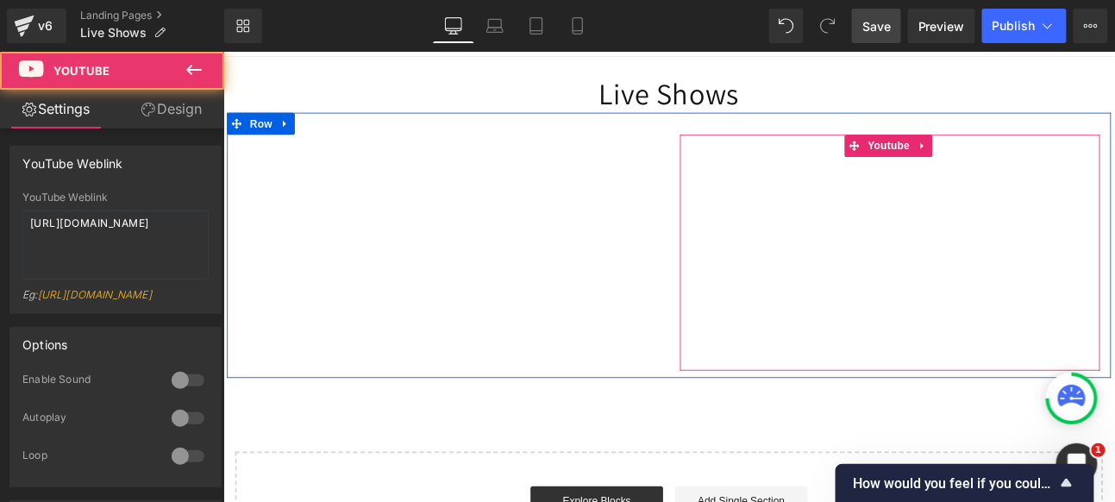
click at [1033, 160] on div at bounding box center [1003, 286] width 492 height 277
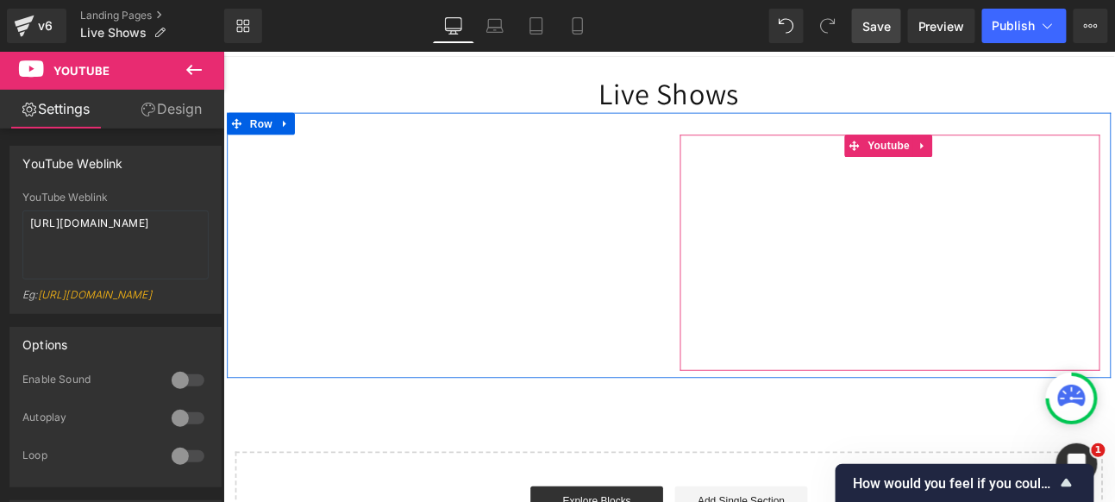
click at [1030, 159] on div at bounding box center [1003, 286] width 492 height 277
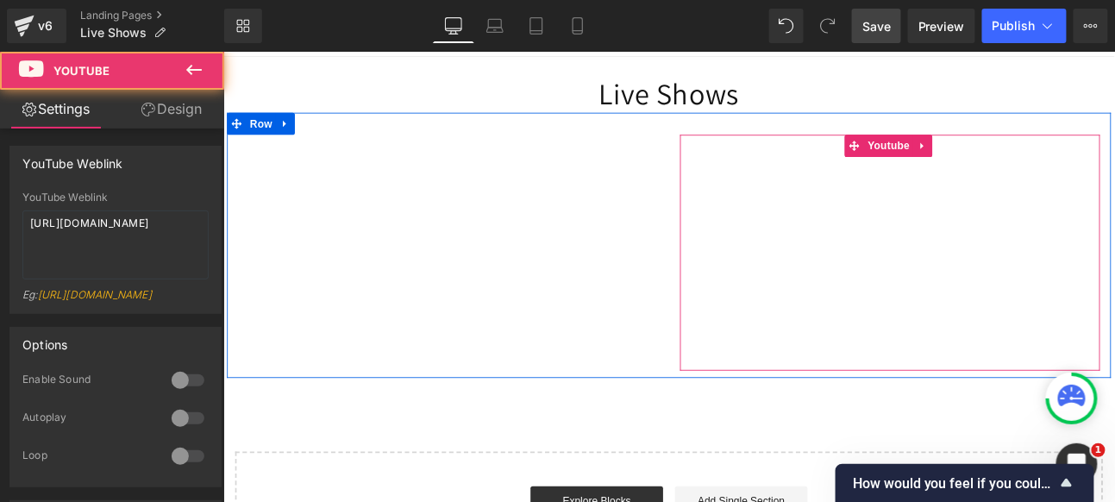
click at [1029, 159] on div at bounding box center [1003, 286] width 492 height 277
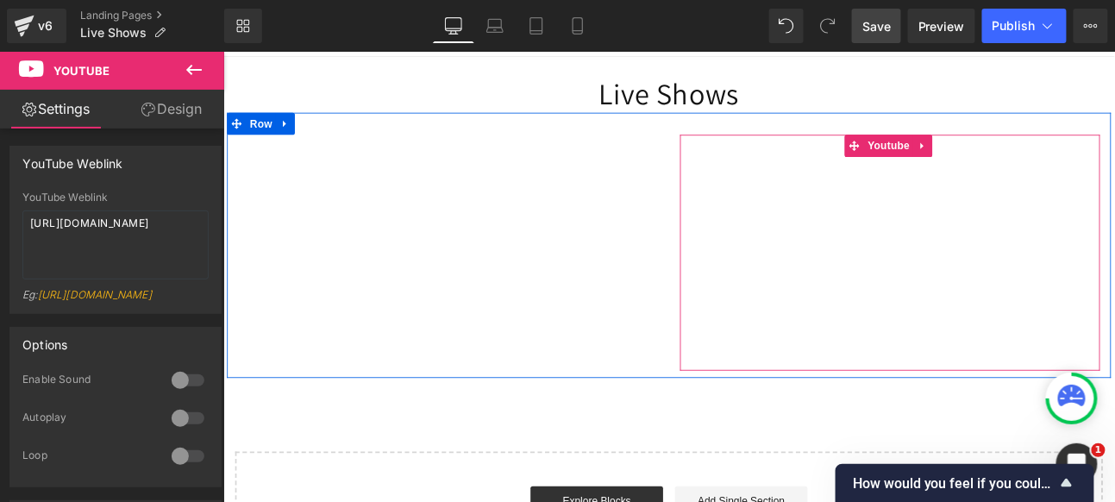
click at [1104, 196] on div at bounding box center [1003, 286] width 492 height 277
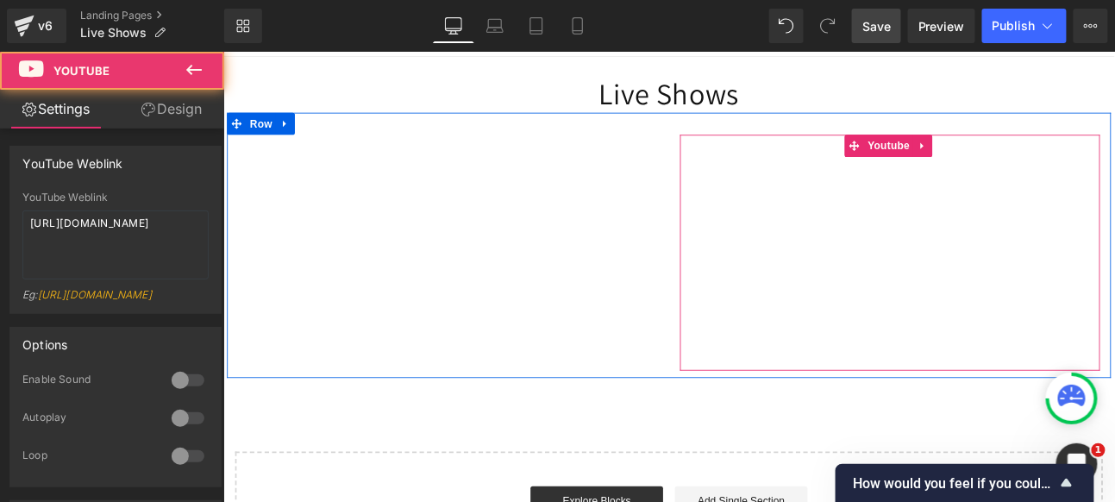
click at [1028, 158] on div at bounding box center [1003, 286] width 492 height 277
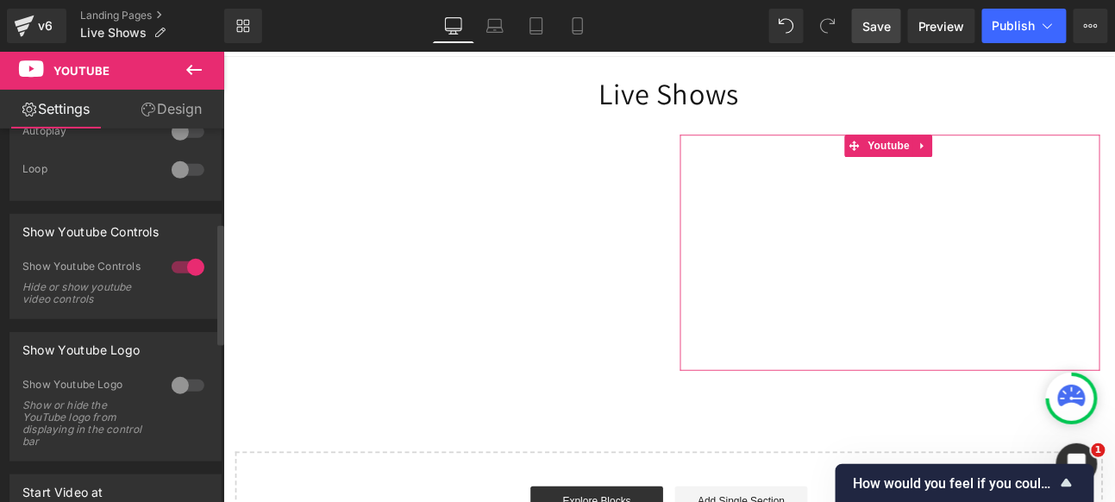
scroll to position [287, 0]
click at [168, 280] on div at bounding box center [187, 267] width 41 height 28
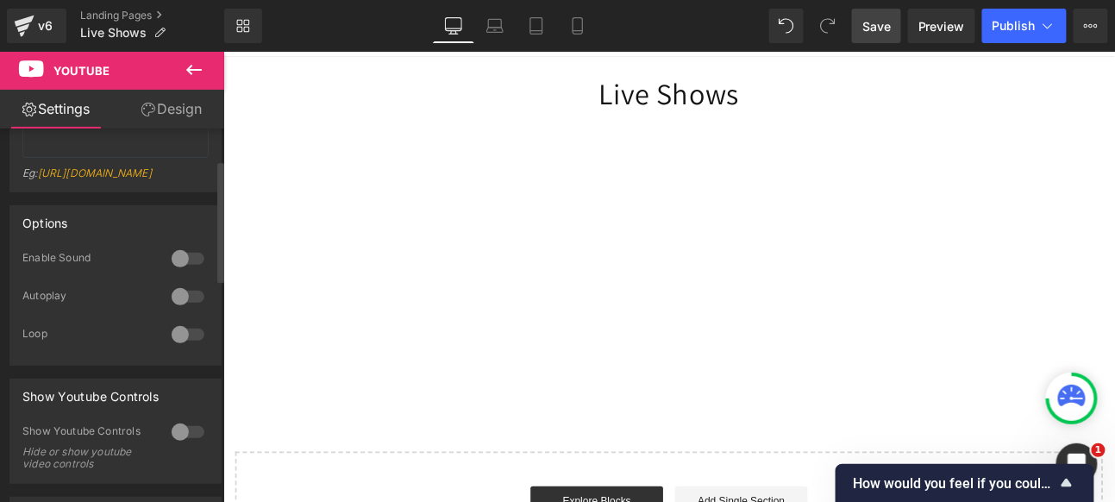
scroll to position [96, 0]
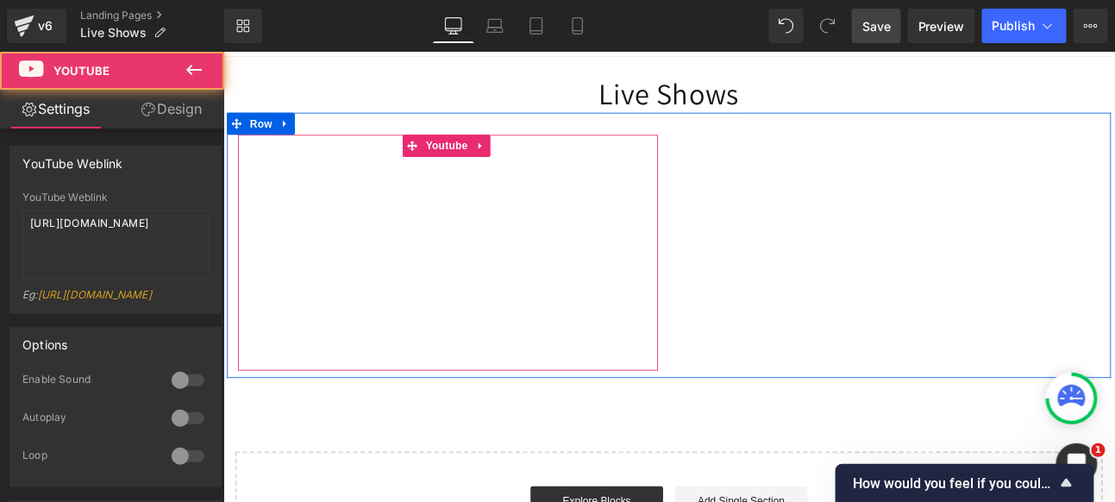
click at [519, 160] on div at bounding box center [486, 286] width 492 height 277
click at [518, 163] on div at bounding box center [486, 286] width 492 height 277
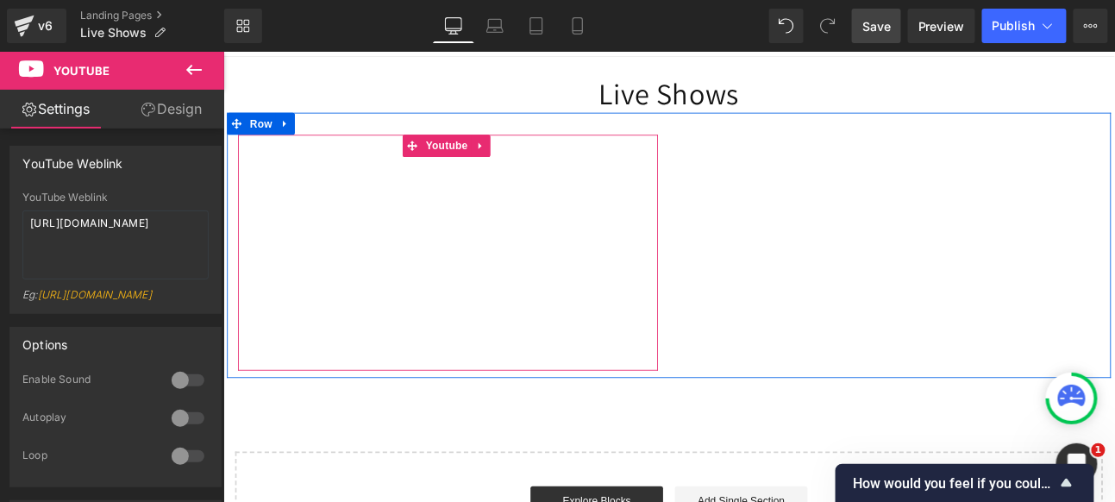
click at [518, 154] on div at bounding box center [486, 286] width 492 height 277
click at [513, 148] on div at bounding box center [744, 136] width 1035 height 26
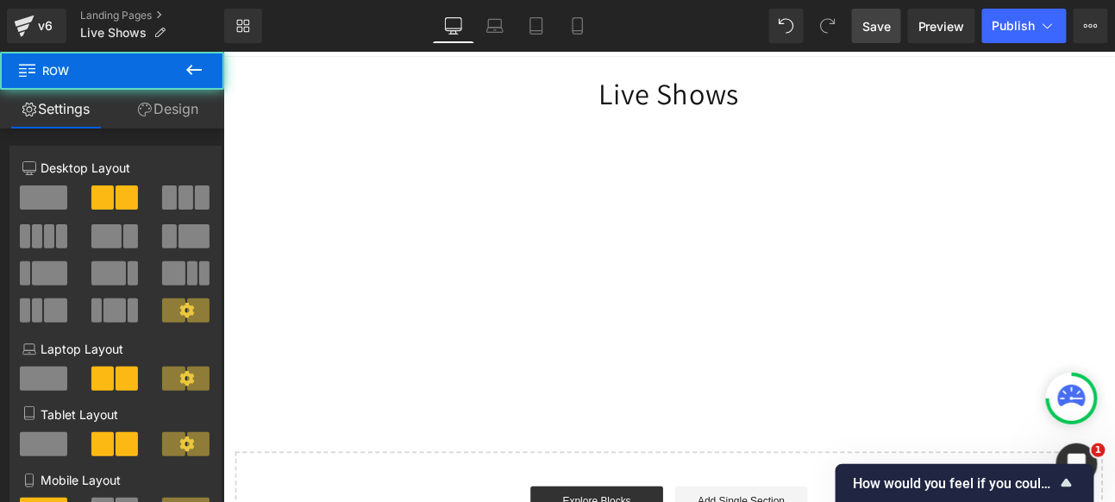
click at [403, 501] on div "Live Shows Heading Youtube Youtube Row Select your layout" at bounding box center [745, 370] width 1044 height 584
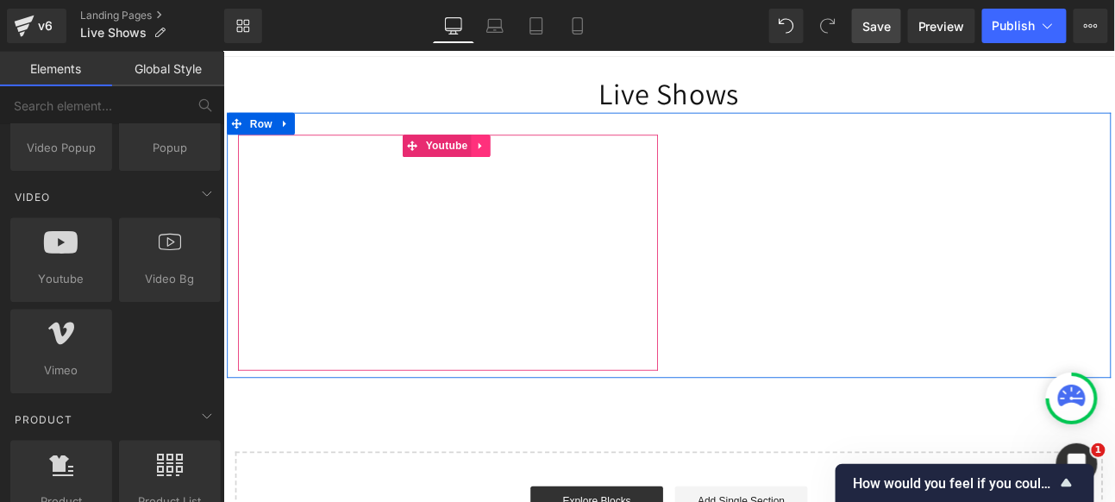
click at [522, 159] on icon at bounding box center [523, 161] width 3 height 8
click at [531, 160] on icon at bounding box center [536, 160] width 12 height 13
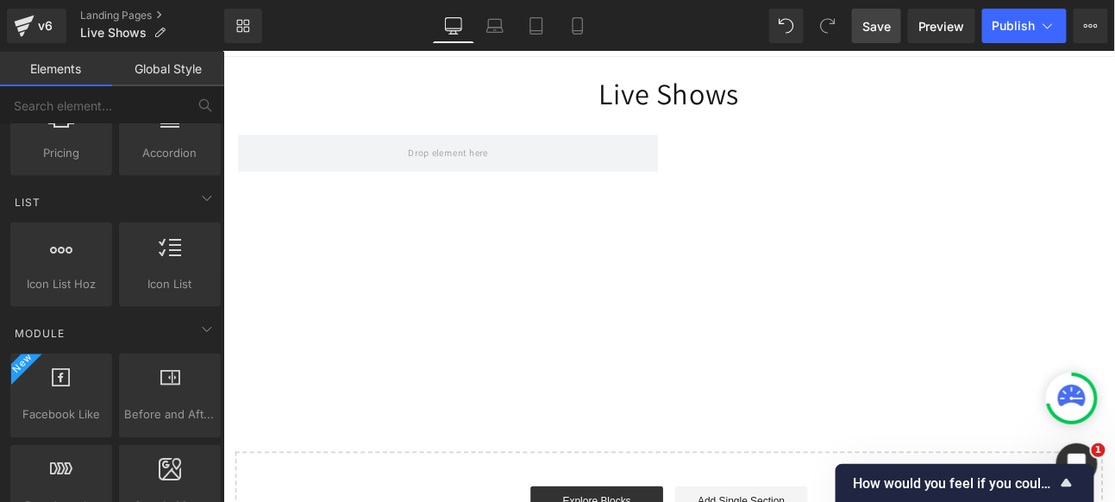
scroll to position [619, 0]
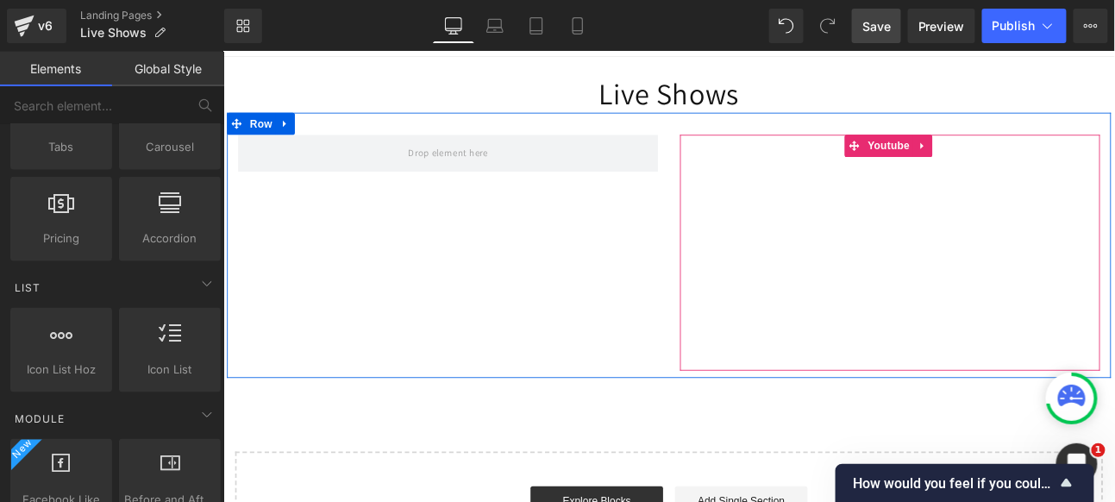
click at [888, 334] on div at bounding box center [1003, 286] width 492 height 277
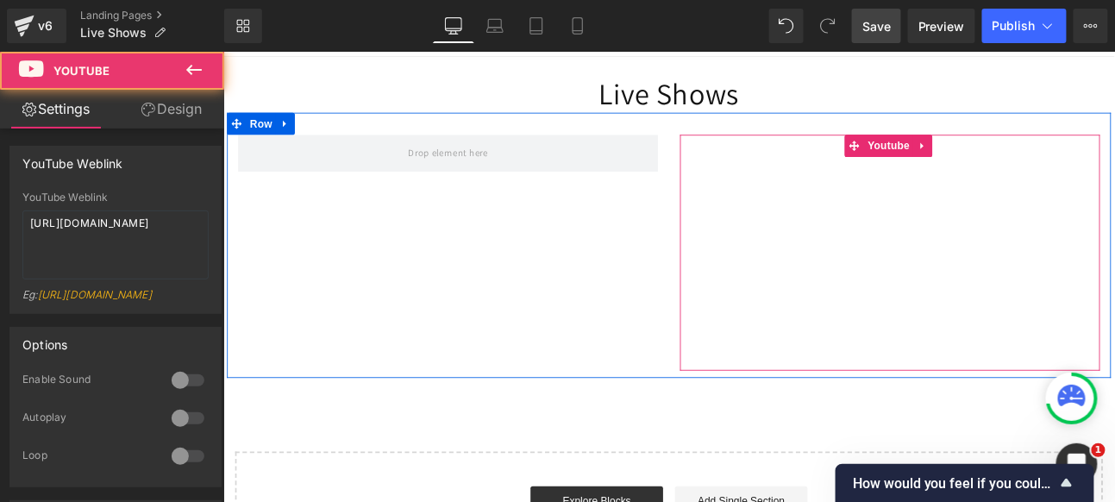
click at [1034, 159] on div at bounding box center [1003, 286] width 492 height 277
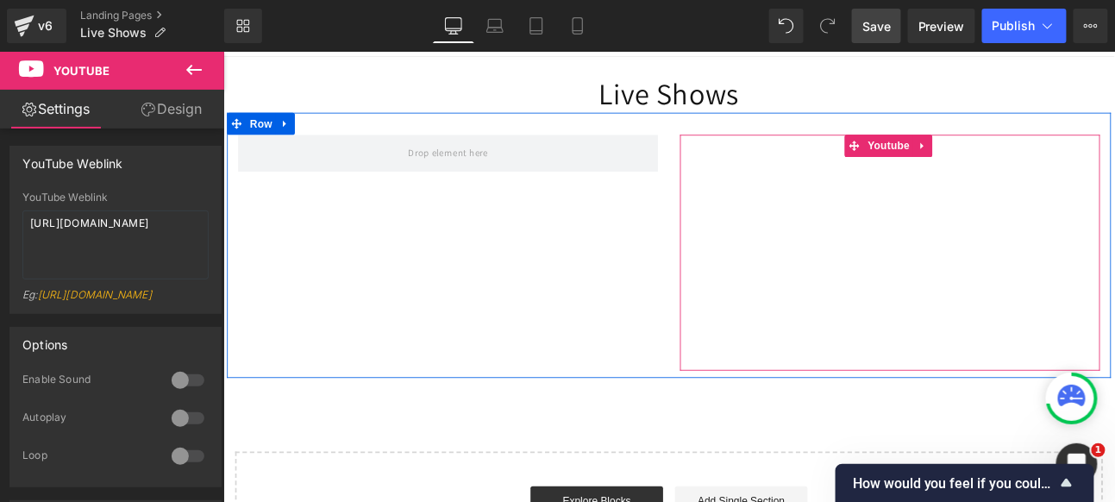
click at [782, 282] on div at bounding box center [1003, 286] width 492 height 277
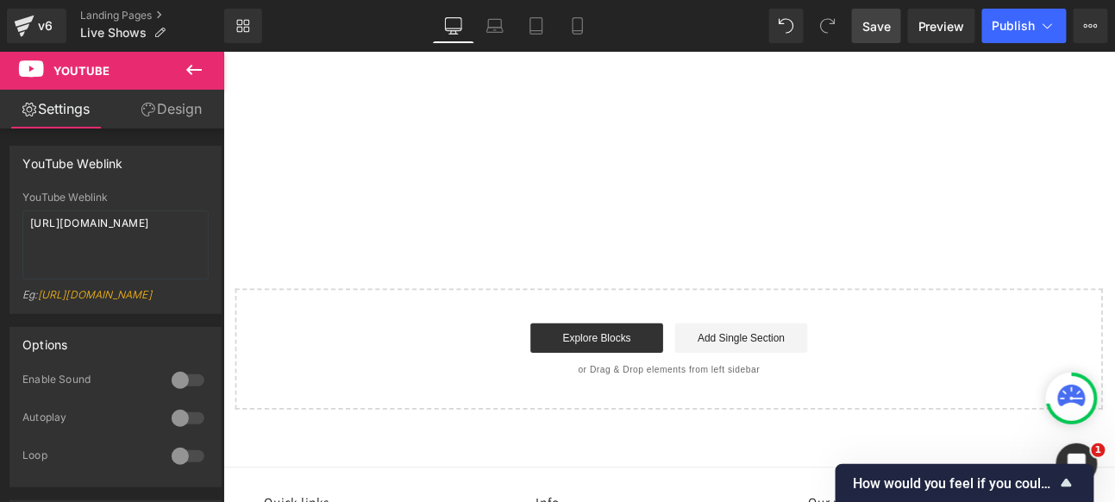
scroll to position [0, 0]
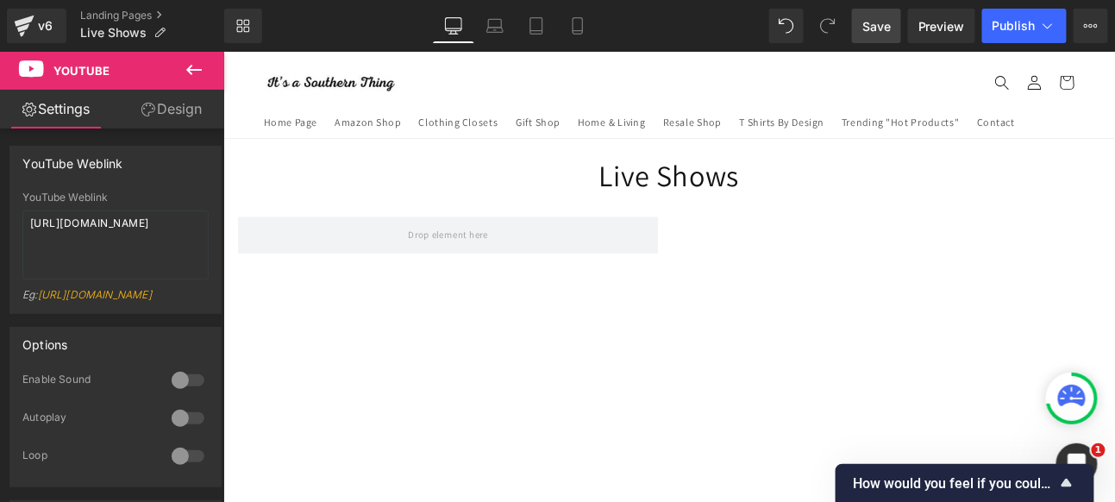
click at [201, 71] on icon at bounding box center [194, 70] width 16 height 10
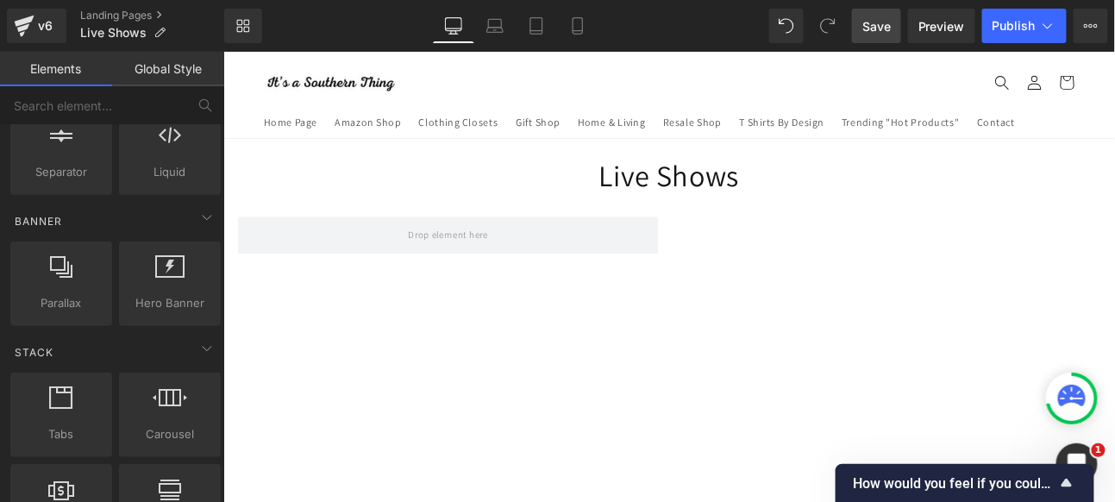
scroll to position [44, 0]
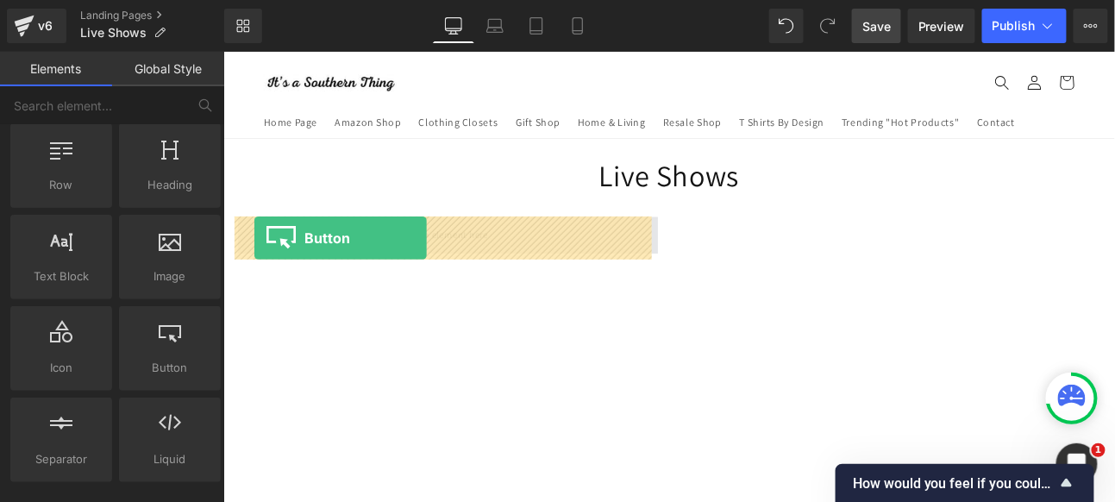
drag, startPoint x: 412, startPoint y: 380, endPoint x: 258, endPoint y: 269, distance: 190.3
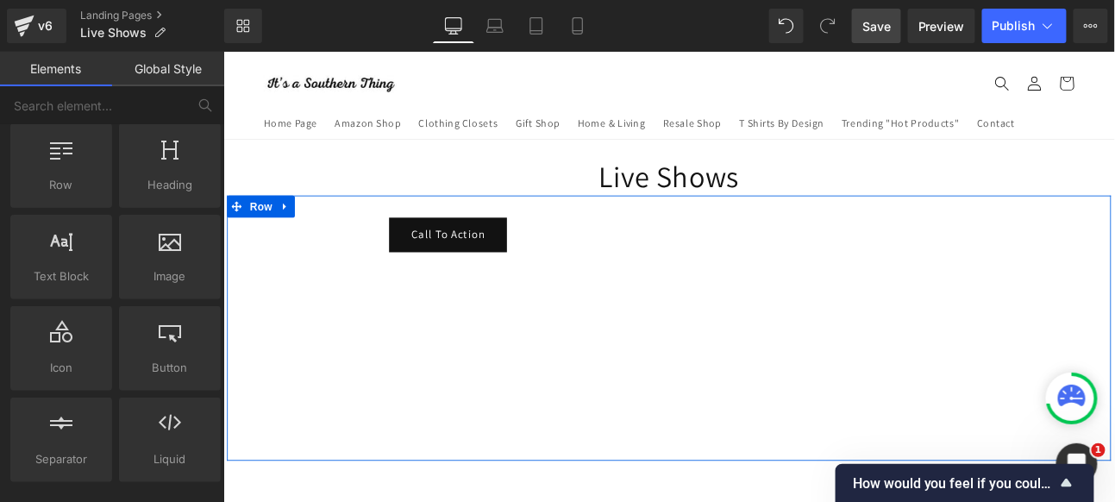
click at [446, 274] on div "Call To Action Button" at bounding box center [486, 265] width 492 height 41
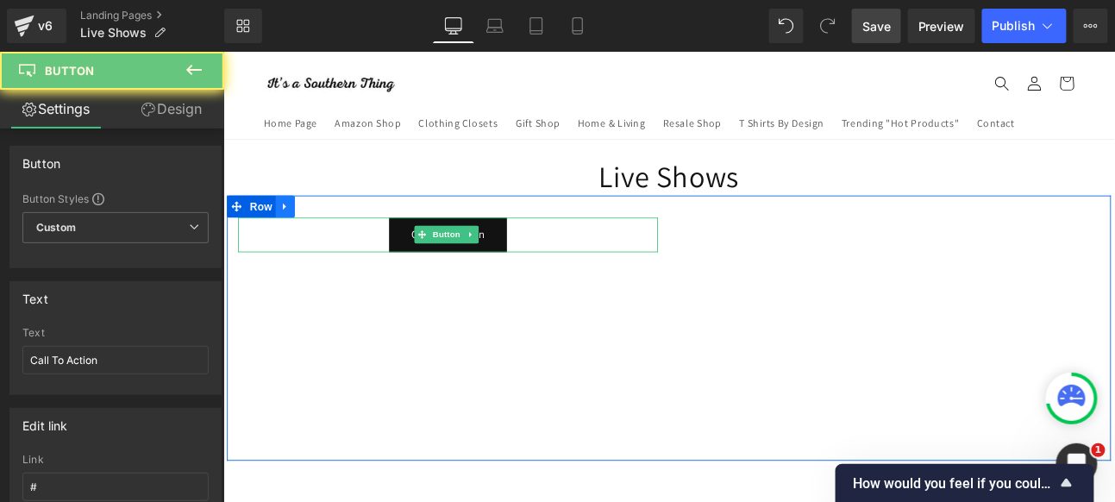
click at [295, 230] on icon at bounding box center [295, 231] width 12 height 13
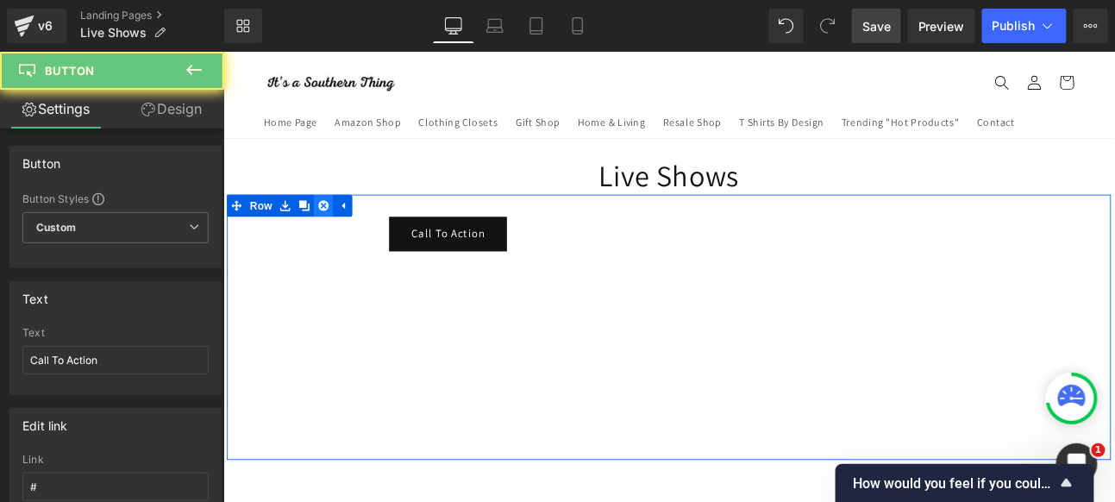
click at [336, 229] on icon at bounding box center [340, 230] width 12 height 13
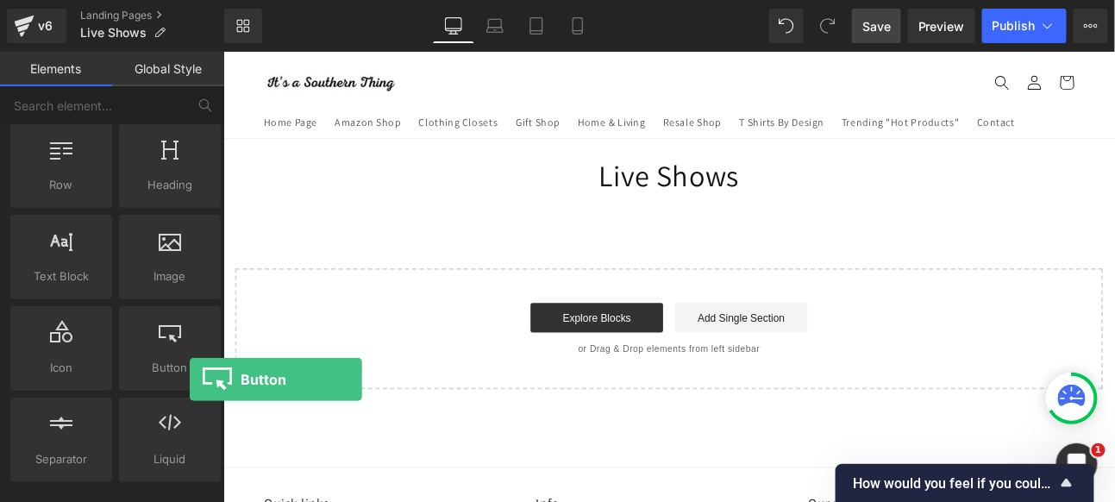
scroll to position [0, 0]
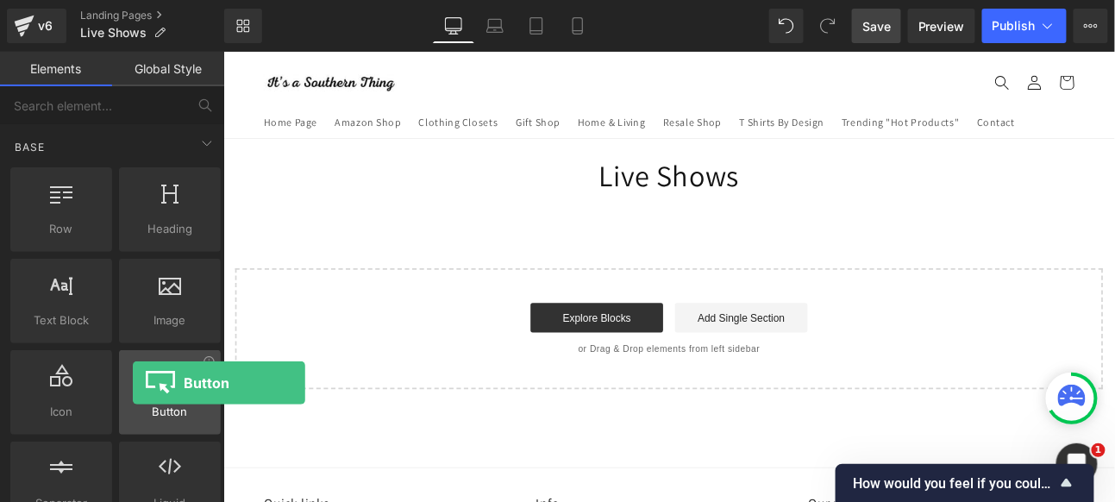
drag, startPoint x: 158, startPoint y: 414, endPoint x: 133, endPoint y: 383, distance: 39.9
click at [133, 383] on div "Button button, call to action, cta" at bounding box center [170, 392] width 102 height 85
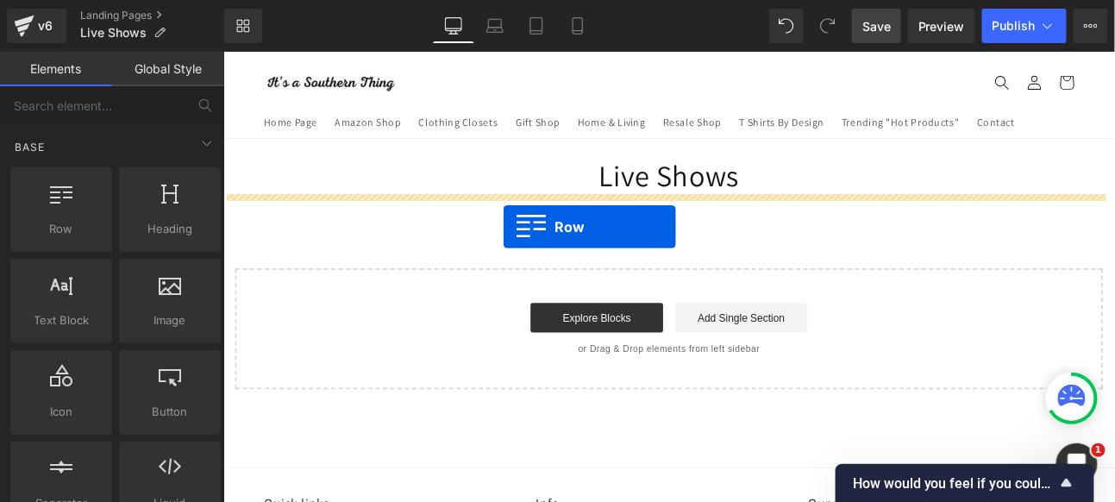
drag, startPoint x: 297, startPoint y: 258, endPoint x: 550, endPoint y: 256, distance: 253.6
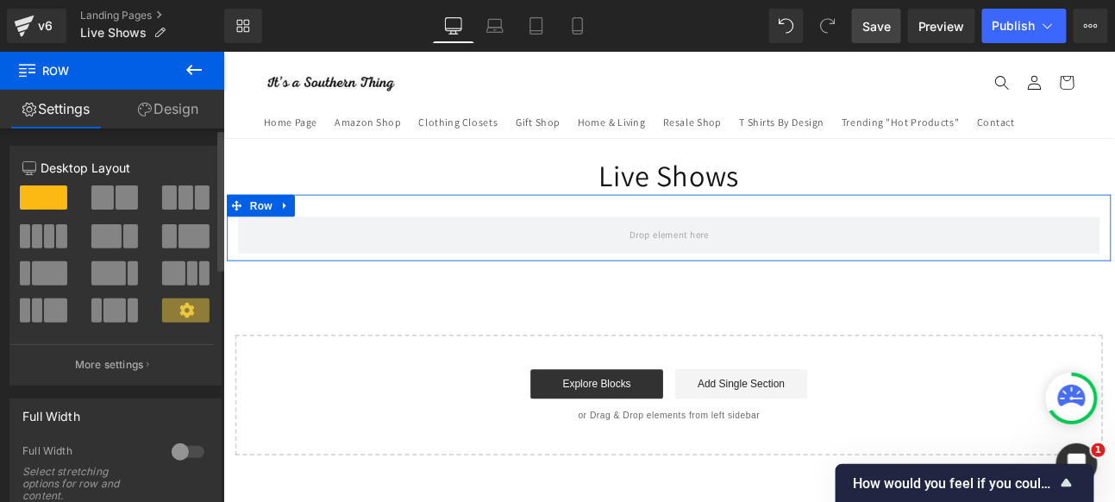
click at [121, 195] on span at bounding box center [127, 197] width 22 height 24
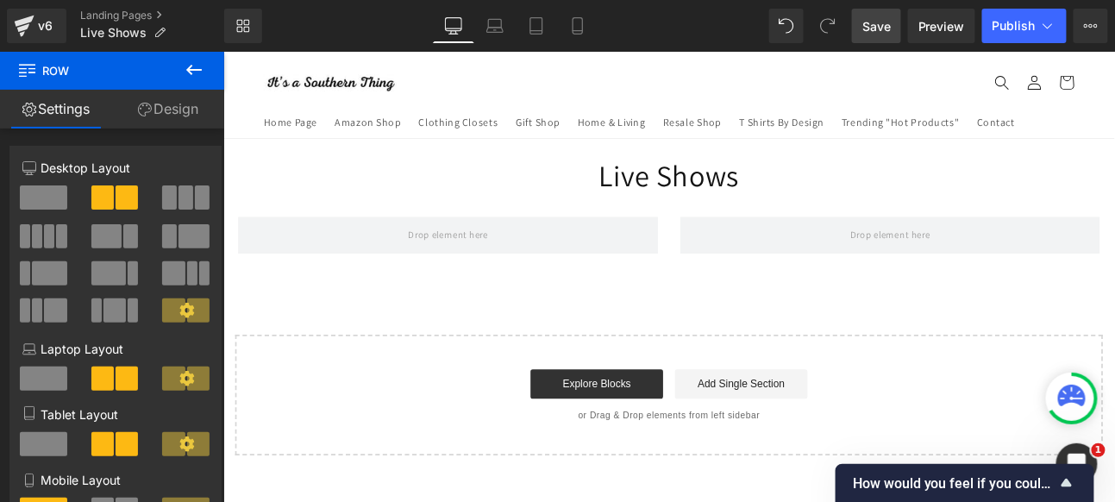
click at [195, 66] on icon at bounding box center [194, 70] width 21 height 21
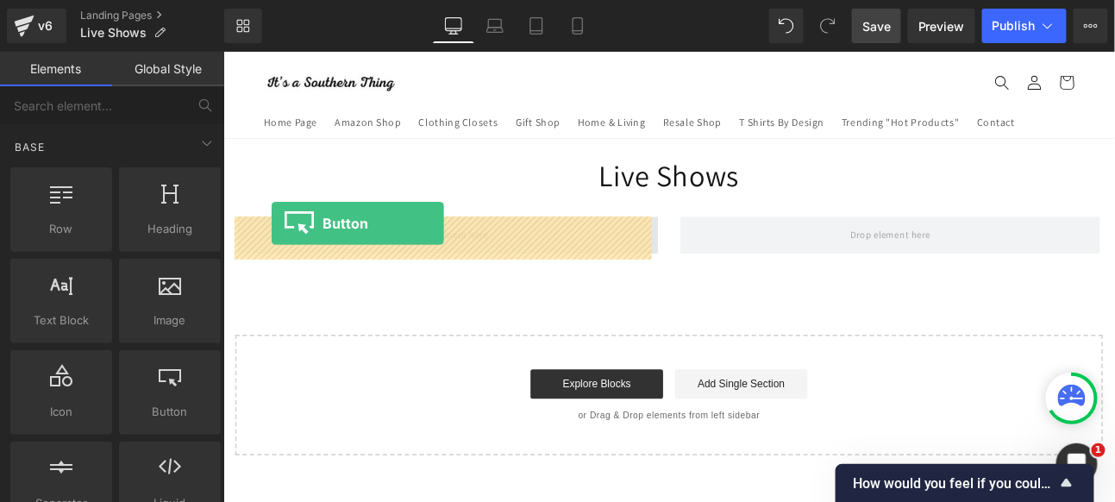
drag, startPoint x: 409, startPoint y: 424, endPoint x: 278, endPoint y: 252, distance: 216.7
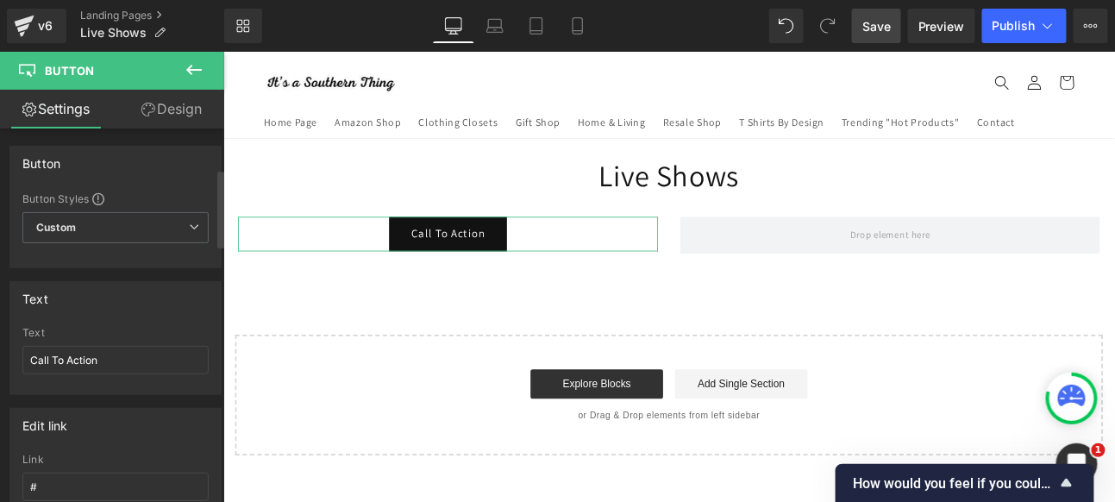
scroll to position [192, 0]
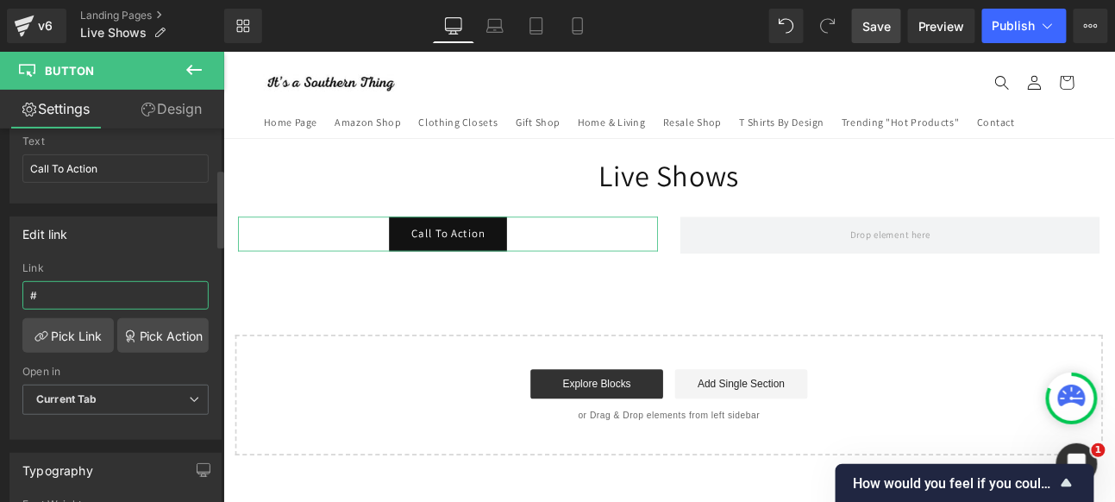
click at [61, 292] on input "#" at bounding box center [115, 295] width 186 height 28
drag, startPoint x: 62, startPoint y: 291, endPoint x: 17, endPoint y: 286, distance: 45.1
click at [17, 286] on div "# Link # Pick Link Pick Action Current Tab New Tab Open in Current Tab Current …" at bounding box center [115, 350] width 210 height 177
paste input "[URL][DOMAIN_NAME]"
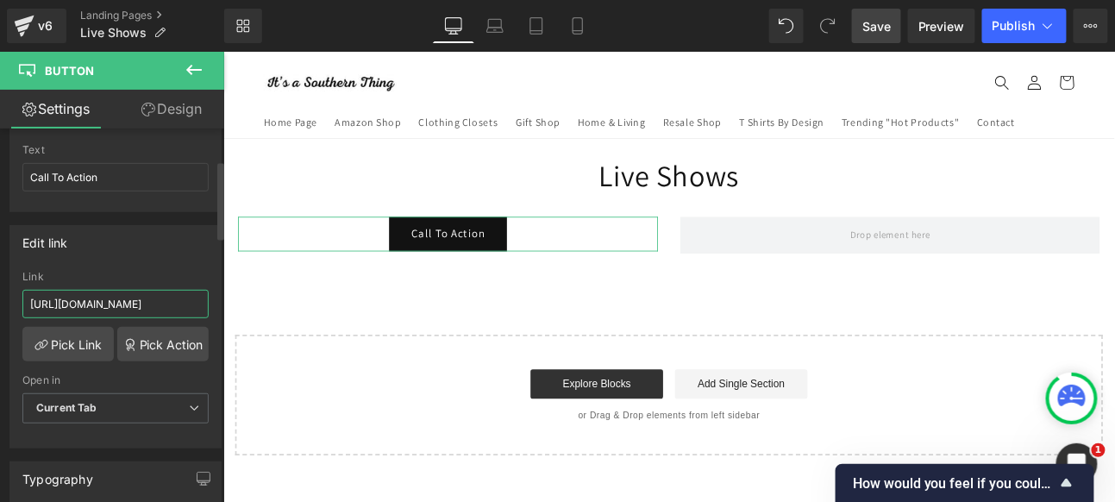
scroll to position [87, 0]
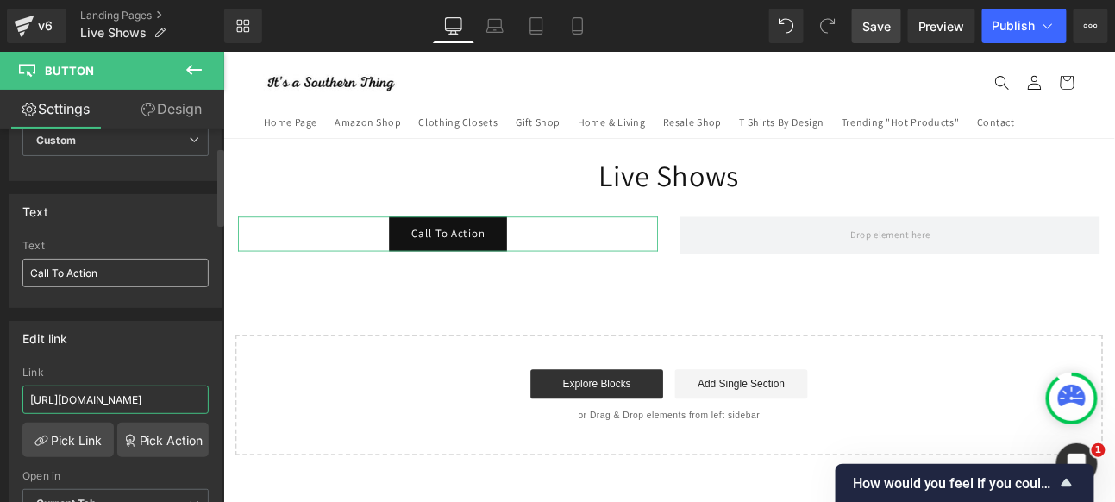
type input "[URL][DOMAIN_NAME]"
click at [131, 276] on input "Call To Action" at bounding box center [115, 273] width 186 height 28
drag, startPoint x: 0, startPoint y: 267, endPoint x: 44, endPoint y: 286, distance: 48.3
click at [0, 267] on div "Text Call To Action Text Call To Action" at bounding box center [116, 244] width 232 height 127
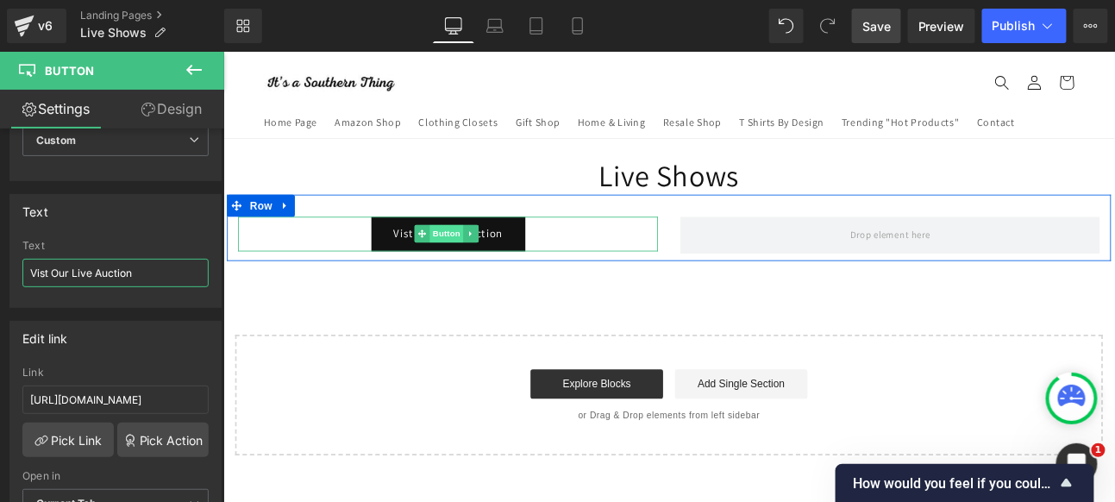
click at [487, 267] on span "Button" at bounding box center [485, 264] width 40 height 21
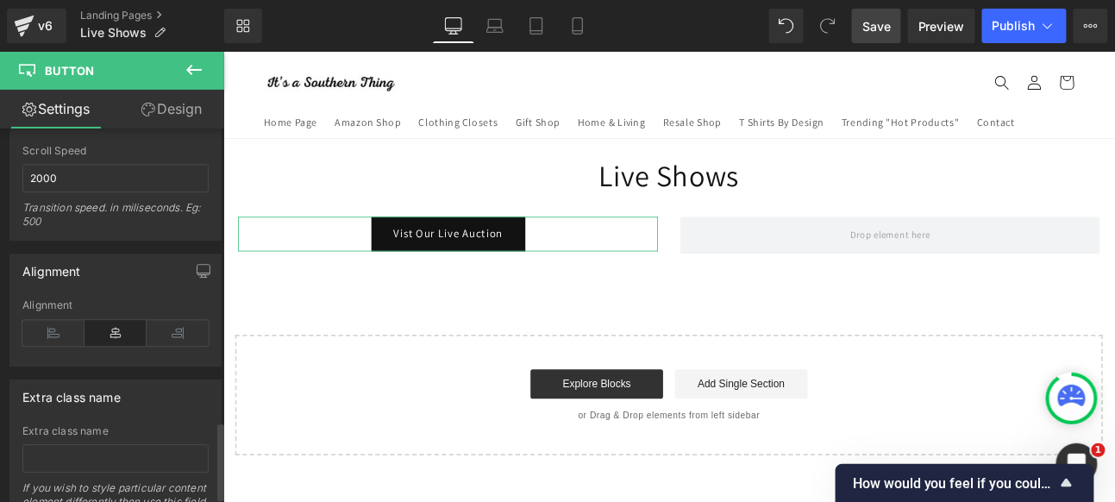
scroll to position [1429, 0]
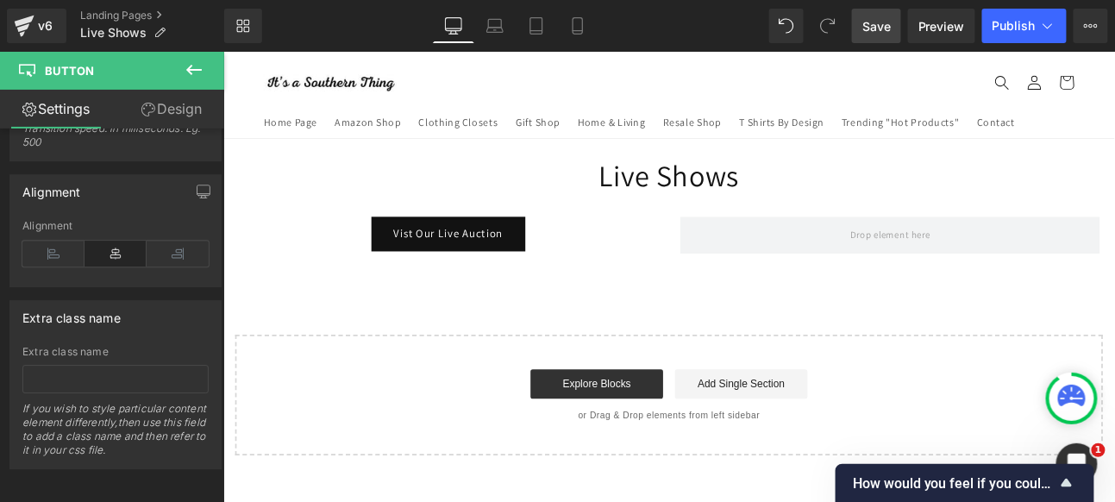
type input "Vist Our Live Auction"
click at [883, 19] on span "Save" at bounding box center [877, 26] width 28 height 18
click at [1005, 36] on button "Publish" at bounding box center [1025, 26] width 85 height 35
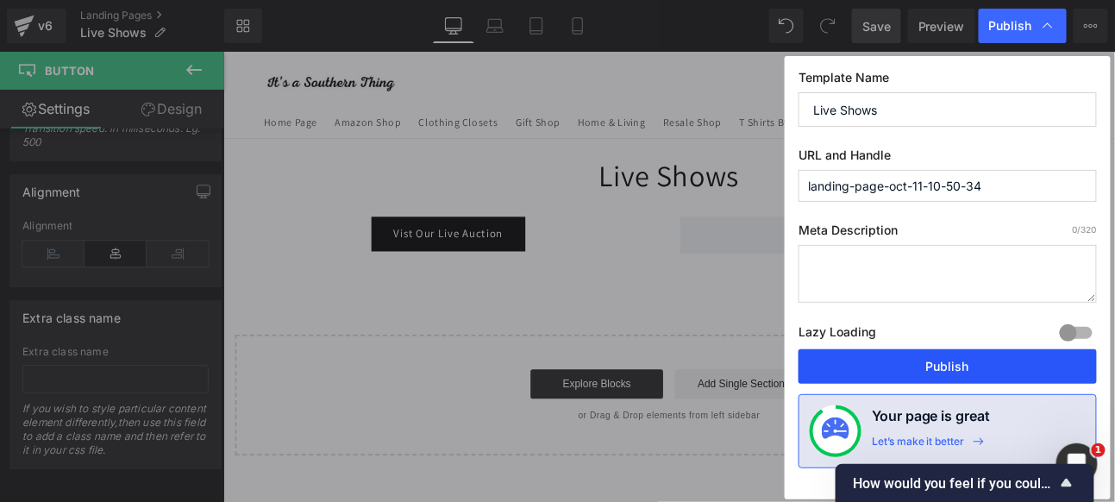
click at [933, 361] on button "Publish" at bounding box center [948, 366] width 298 height 35
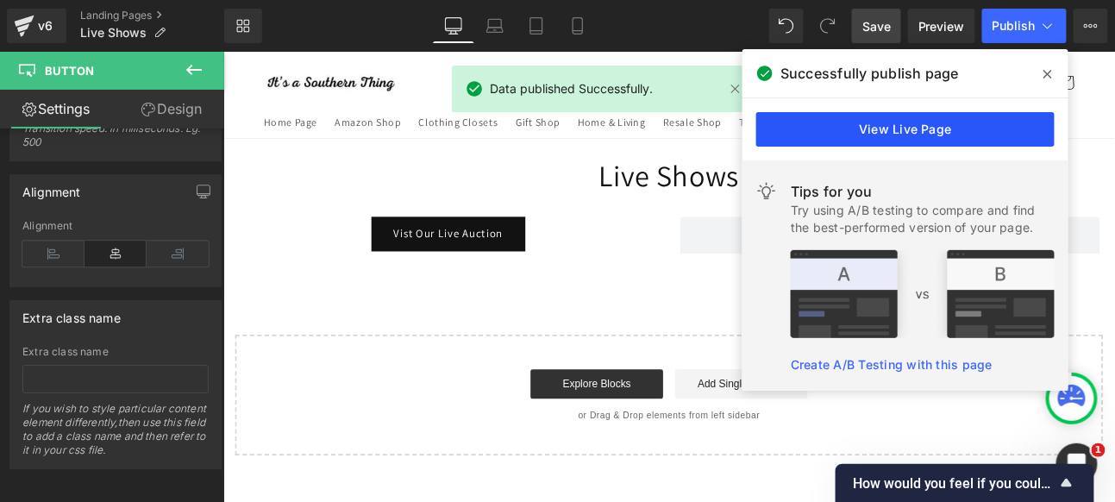
click at [862, 127] on link "View Live Page" at bounding box center [906, 129] width 298 height 35
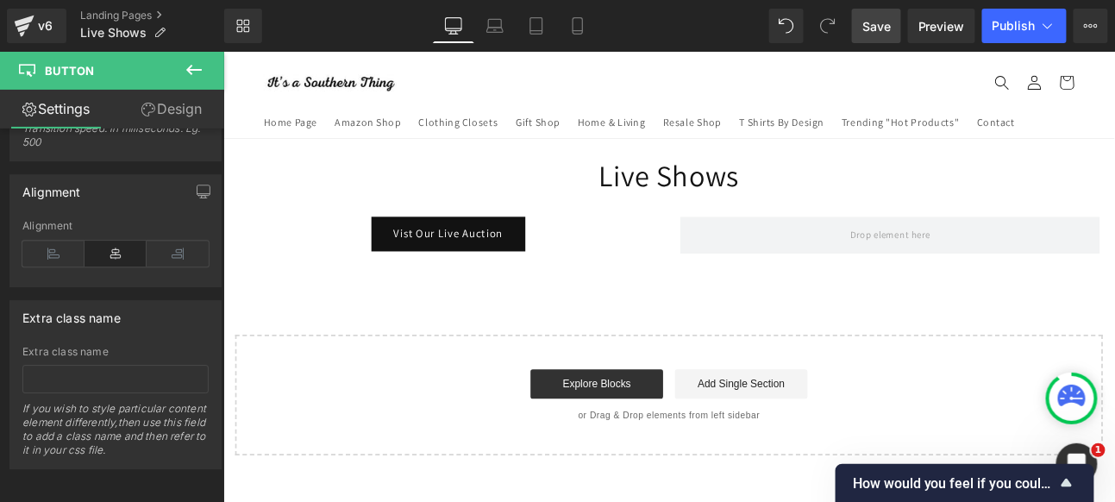
click at [456, 258] on div "Vist Our Live Auction Button" at bounding box center [486, 264] width 492 height 41
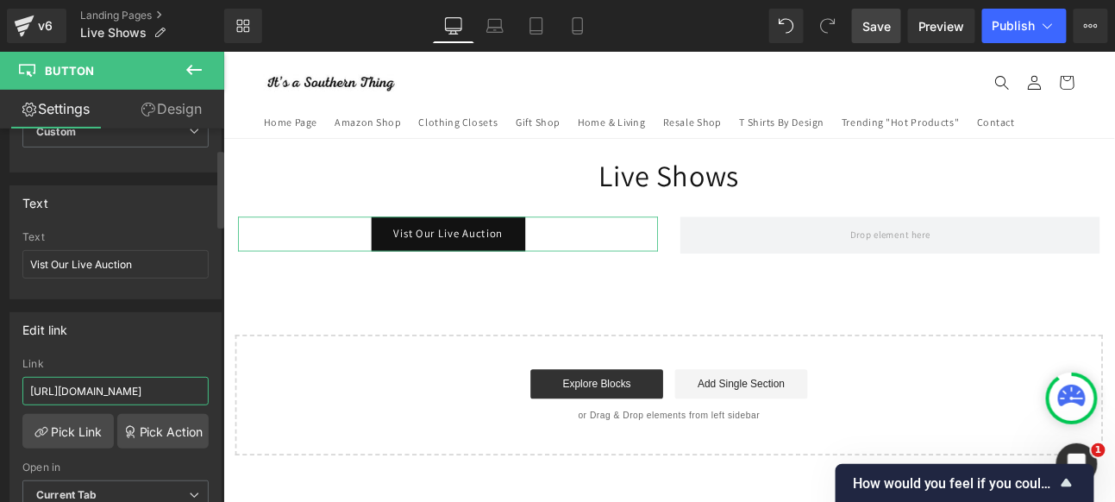
scroll to position [0, 137]
drag, startPoint x: 27, startPoint y: 386, endPoint x: 193, endPoint y: 397, distance: 166.8
click at [195, 399] on input "[URL][DOMAIN_NAME]" at bounding box center [115, 391] width 186 height 28
type input "[URL][DOMAIN_NAME]"
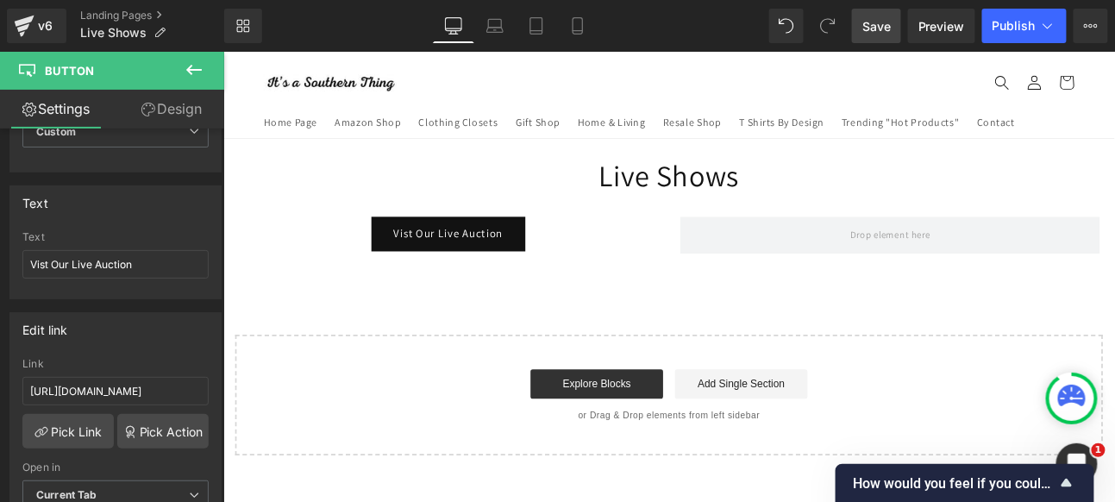
click at [875, 23] on span "Save" at bounding box center [877, 26] width 28 height 18
click at [1026, 20] on span "Publish" at bounding box center [1014, 26] width 43 height 14
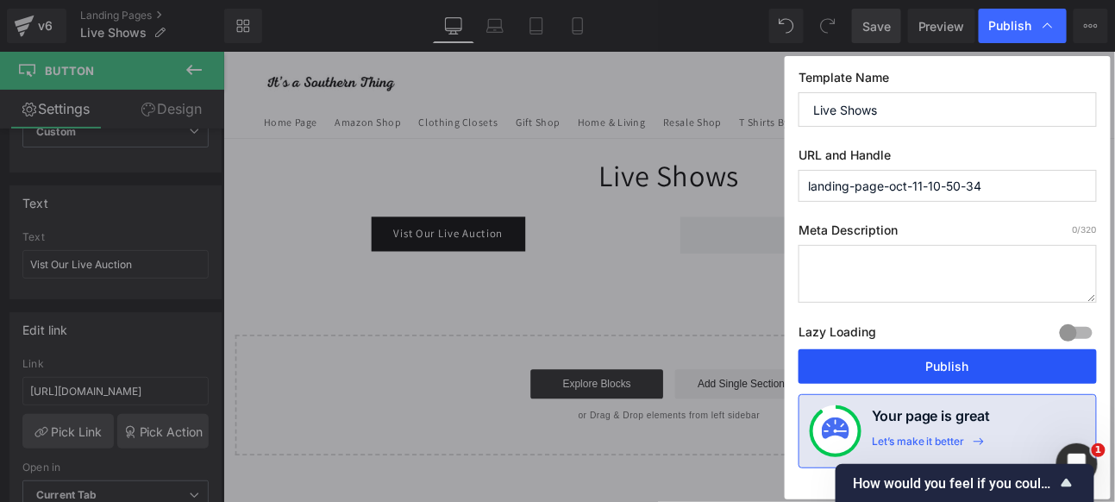
click at [945, 363] on button "Publish" at bounding box center [948, 366] width 298 height 35
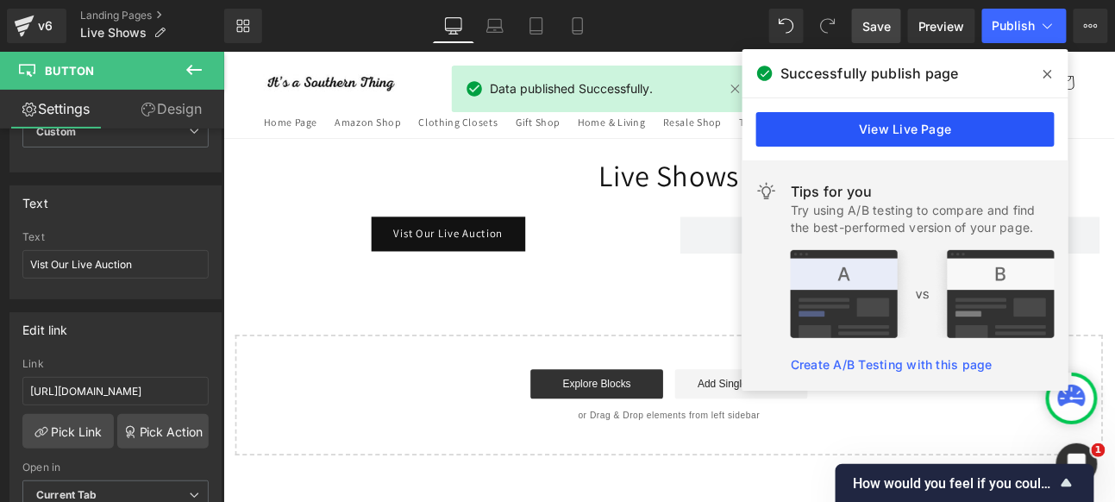
drag, startPoint x: 921, startPoint y: 127, endPoint x: 808, endPoint y: 91, distance: 118.4
click at [921, 127] on link "View Live Page" at bounding box center [906, 129] width 298 height 35
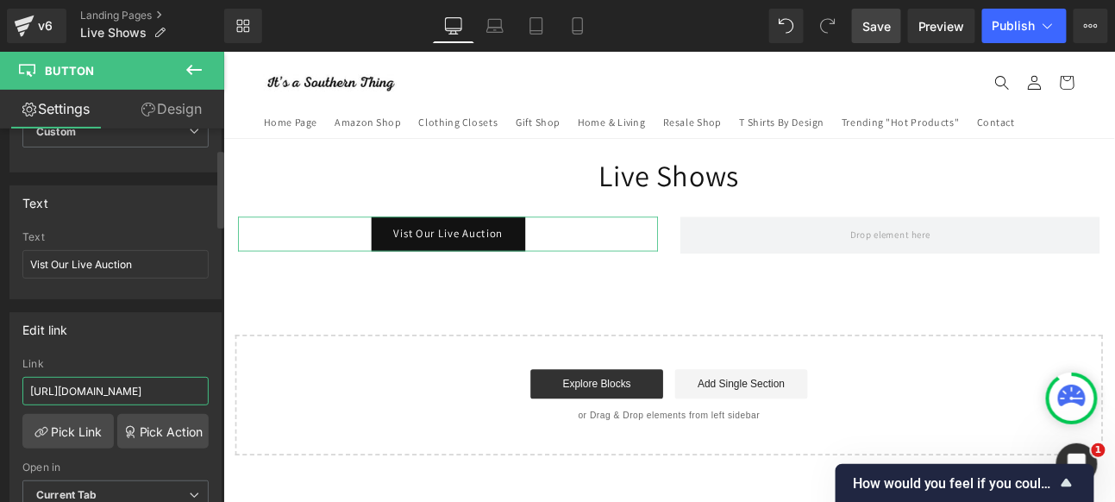
click at [35, 389] on input "[URL][DOMAIN_NAME]" at bounding box center [115, 391] width 186 height 28
drag, startPoint x: 26, startPoint y: 390, endPoint x: 211, endPoint y: 393, distance: 185.5
click at [211, 393] on div "[URL][DOMAIN_NAME] Link [URL][DOMAIN_NAME] Pick Link Pick Action Current Tab Ne…" at bounding box center [115, 446] width 210 height 177
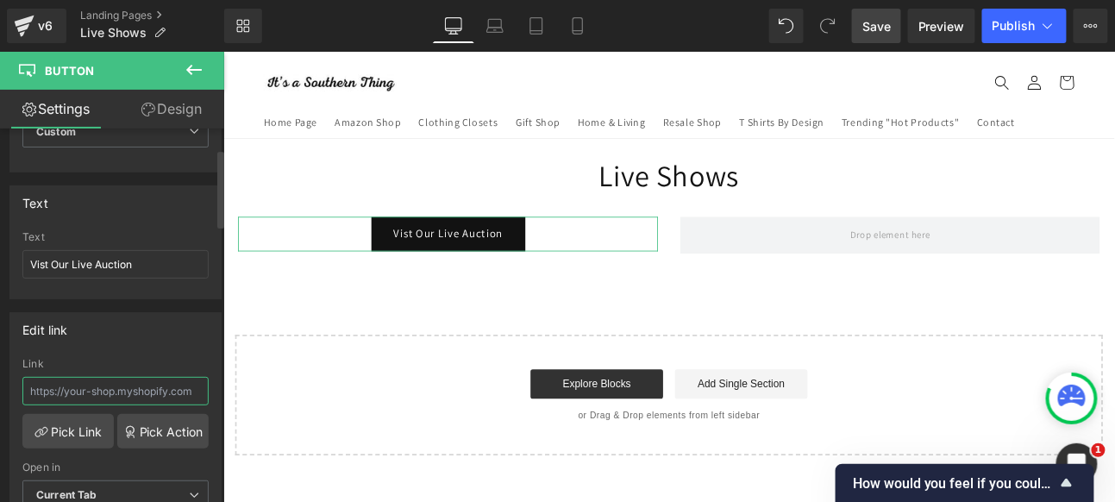
paste input "[URL][DOMAIN_NAME]"
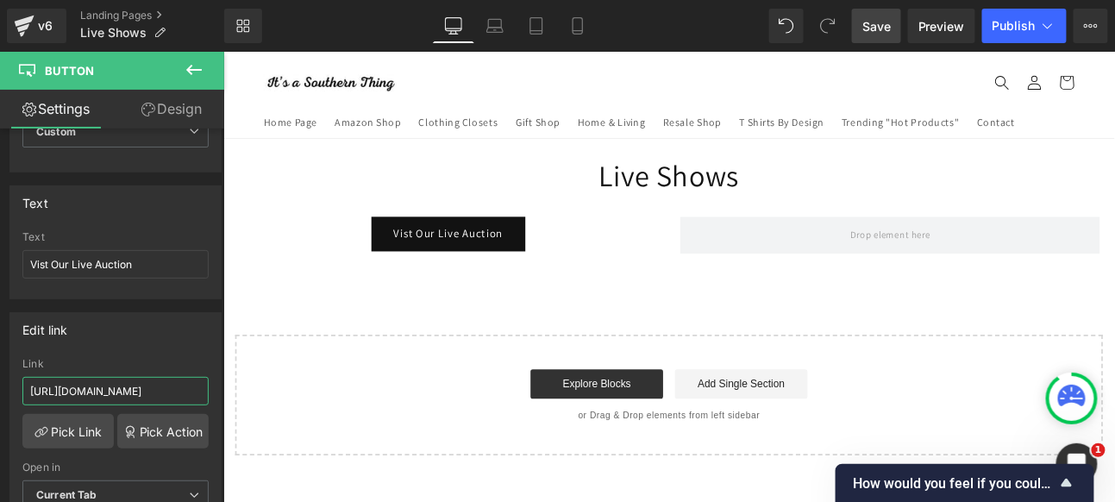
type input "[URL][DOMAIN_NAME]"
click at [880, 18] on span "Save" at bounding box center [877, 26] width 28 height 18
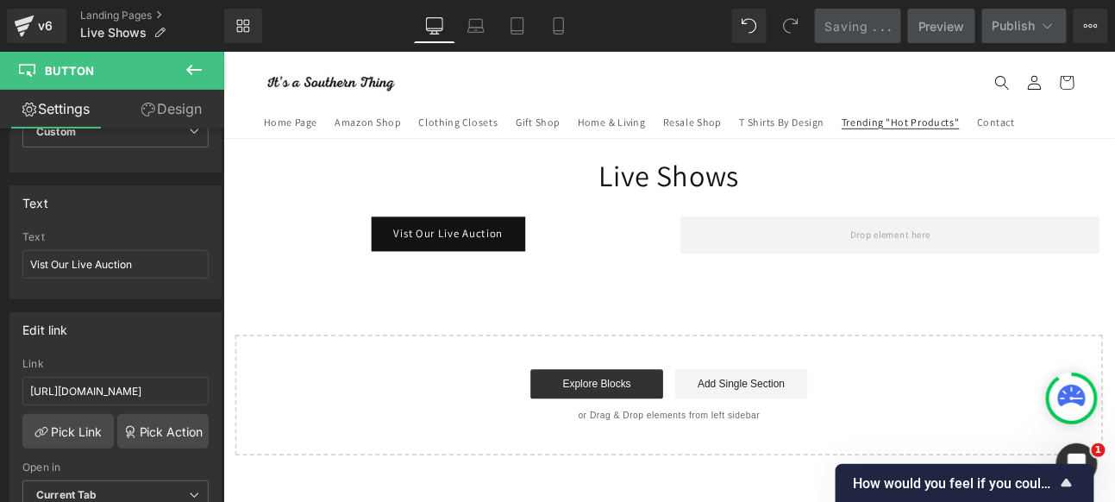
scroll to position [0, 0]
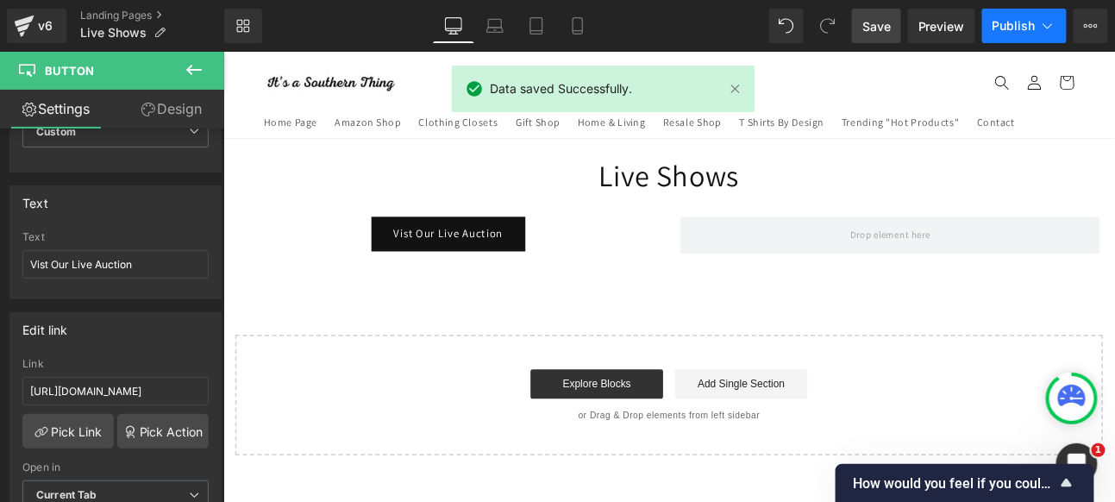
click at [1020, 28] on span "Publish" at bounding box center [1014, 26] width 43 height 14
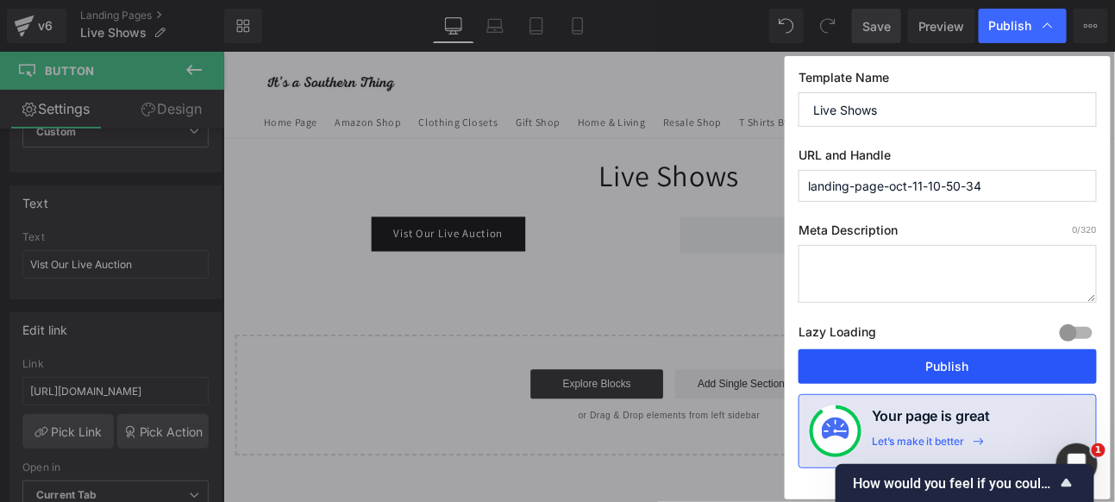
click at [912, 360] on button "Publish" at bounding box center [948, 366] width 298 height 35
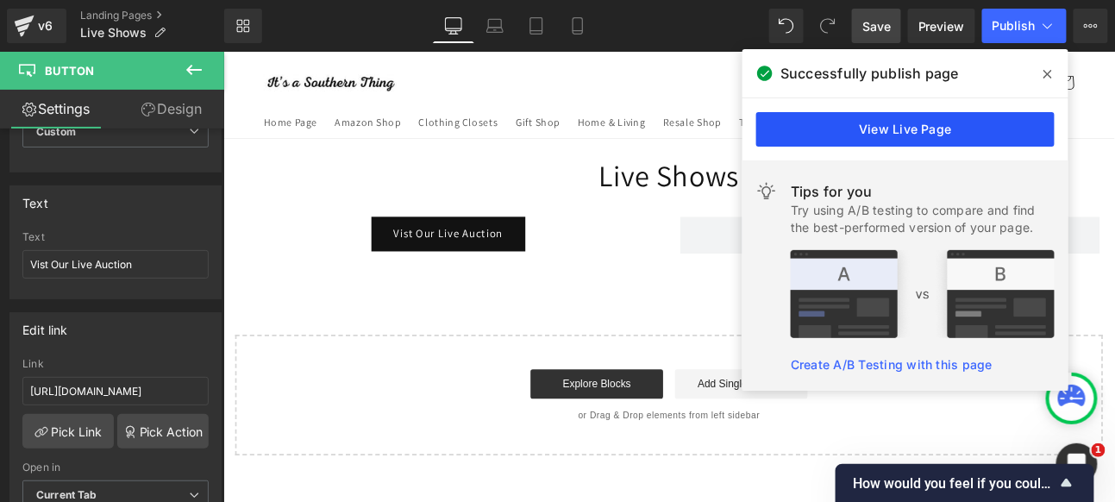
drag, startPoint x: 877, startPoint y: 126, endPoint x: 764, endPoint y: 85, distance: 119.3
click at [877, 125] on link "View Live Page" at bounding box center [906, 129] width 298 height 35
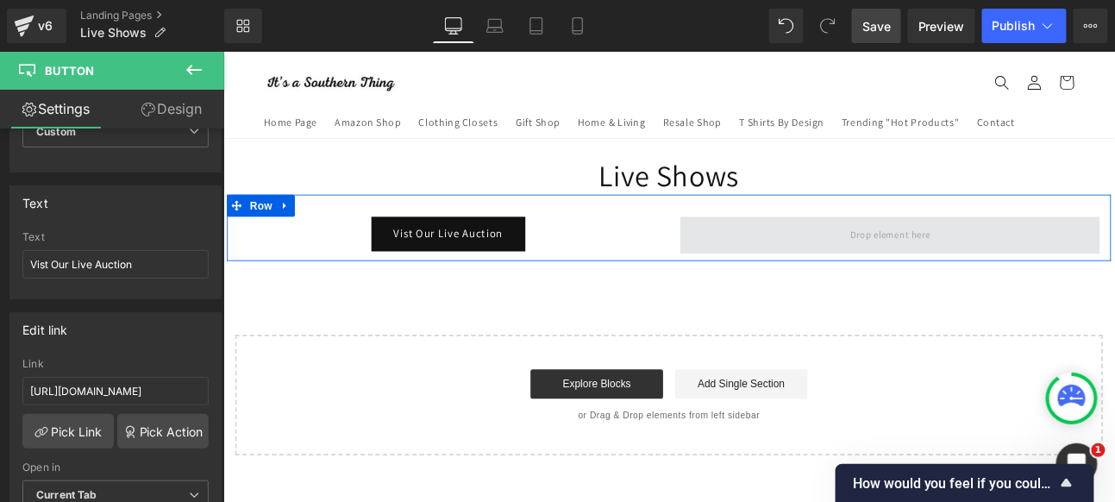
click at [980, 265] on span at bounding box center [1003, 265] width 105 height 28
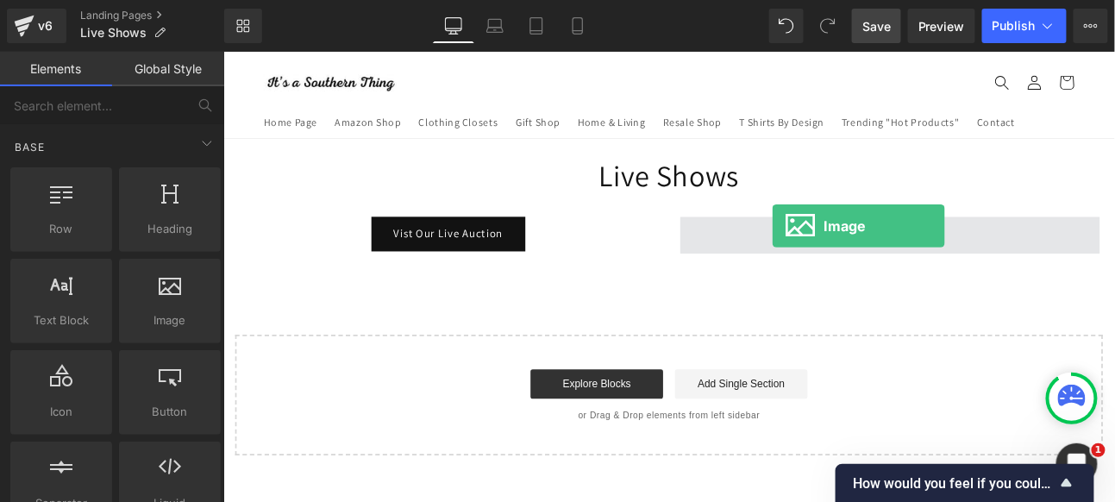
drag, startPoint x: 386, startPoint y: 343, endPoint x: 419, endPoint y: 337, distance: 33.3
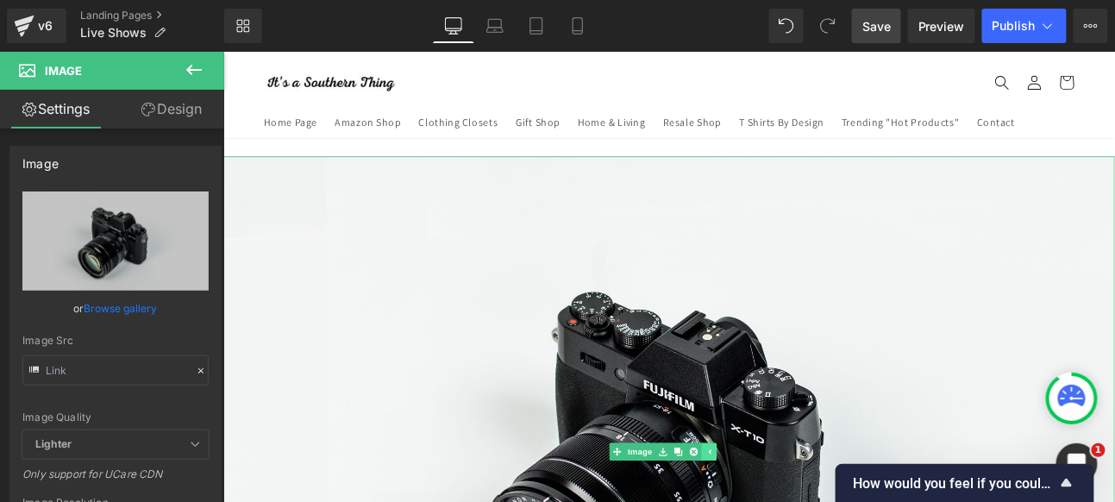
scroll to position [383, 0]
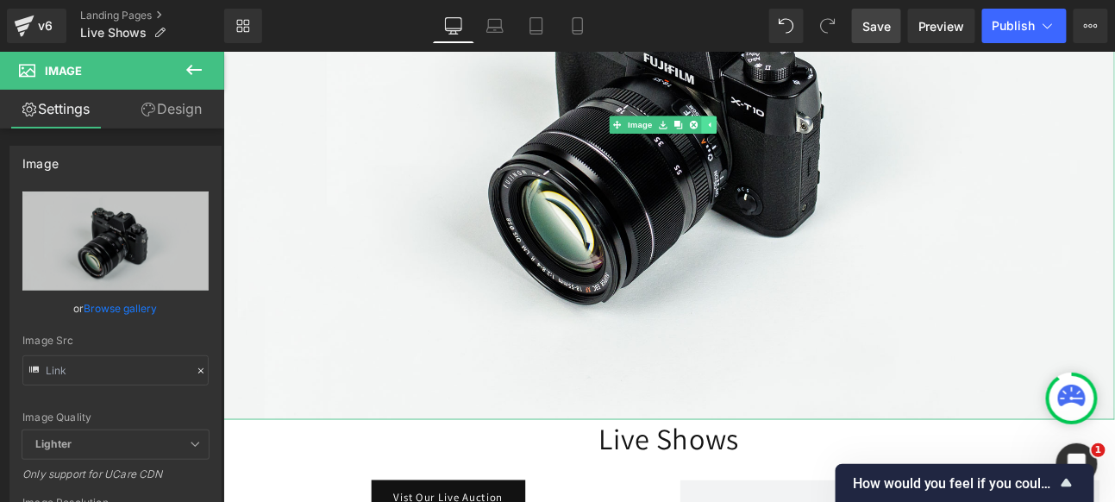
type input "//[DOMAIN_NAME][URL]"
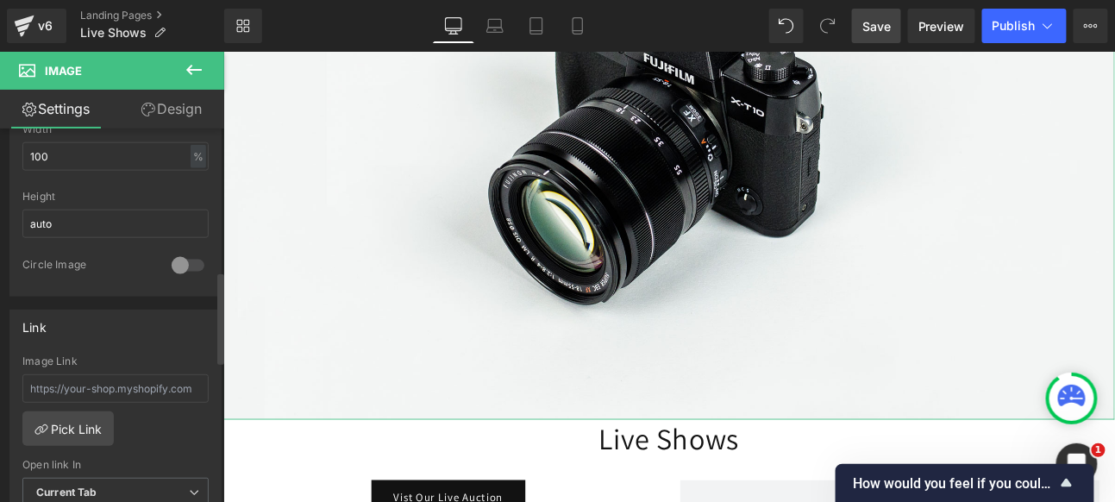
scroll to position [670, 0]
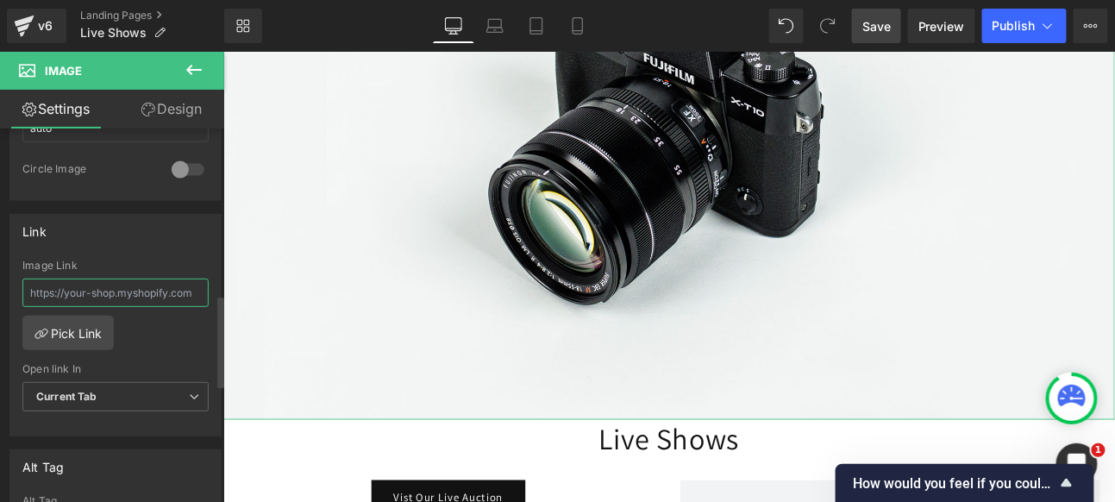
click at [48, 286] on input "text" at bounding box center [115, 293] width 186 height 28
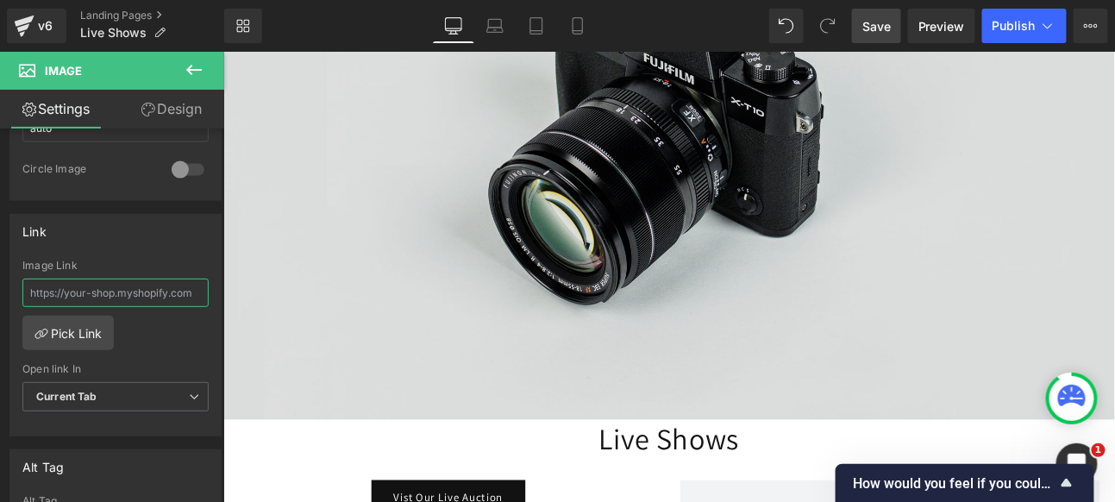
drag, startPoint x: 400, startPoint y: 344, endPoint x: 244, endPoint y: 336, distance: 156.4
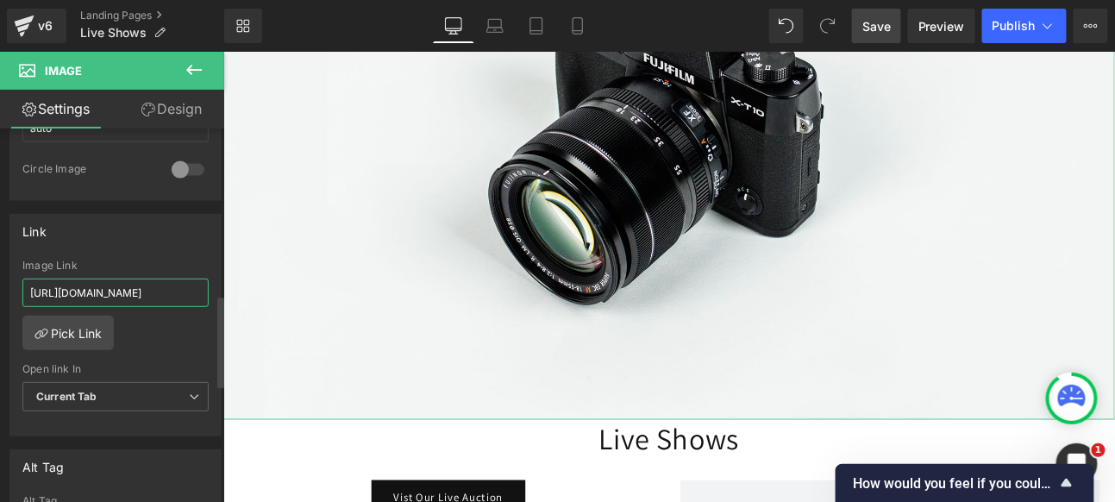
scroll to position [0, 192]
type input "[URL][DOMAIN_NAME]"
drag, startPoint x: 877, startPoint y: 26, endPoint x: 867, endPoint y: 35, distance: 13.5
click at [877, 25] on span "Save" at bounding box center [877, 26] width 28 height 18
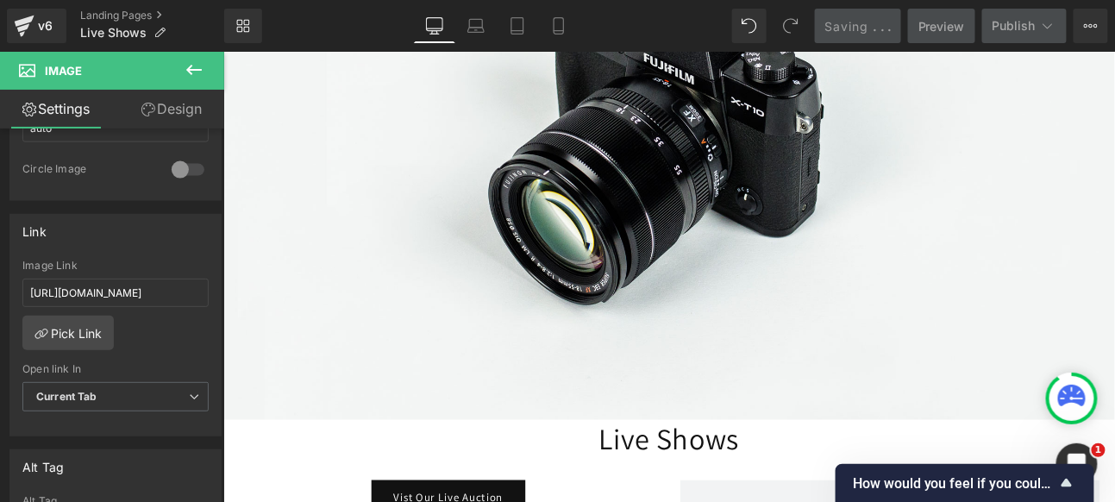
scroll to position [0, 0]
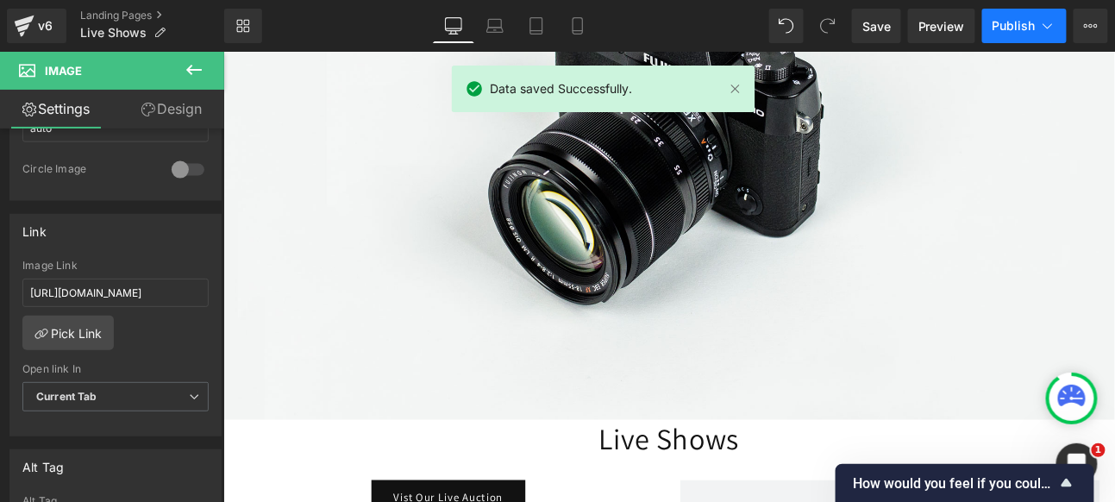
click at [1007, 24] on span "Publish" at bounding box center [1014, 26] width 43 height 14
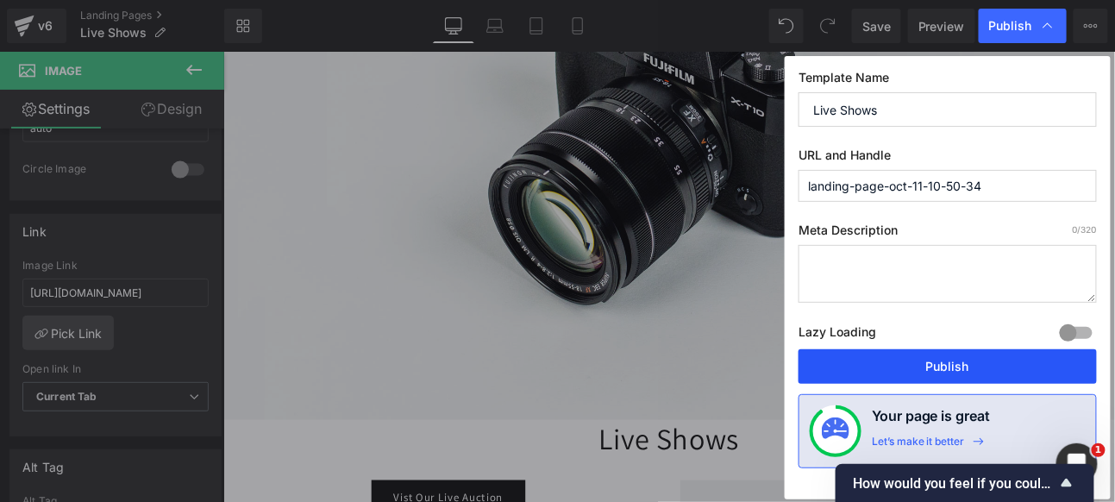
click at [945, 364] on button "Publish" at bounding box center [948, 366] width 298 height 35
